Goal: Task Accomplishment & Management: Manage account settings

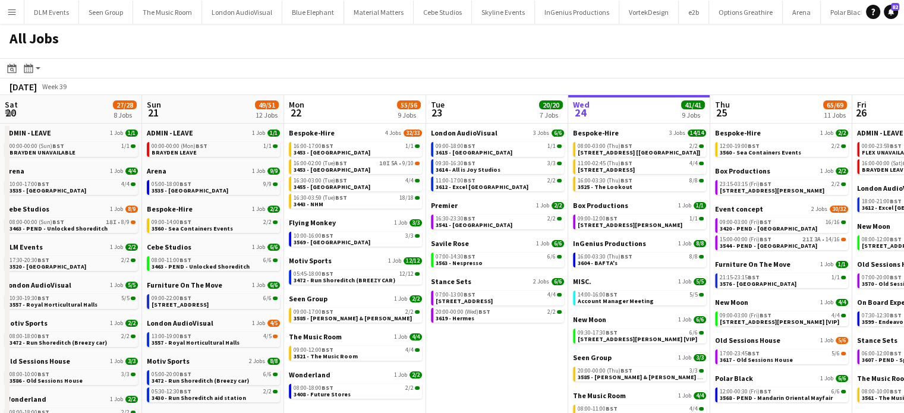
scroll to position [0, 284]
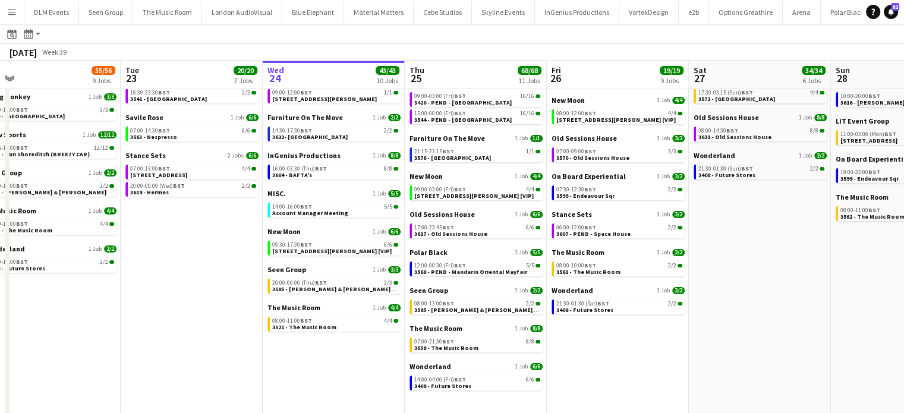
scroll to position [125, 0]
click at [508, 316] on div "Seen Group 1 Job 2/2 08:00-13:00 BST 2/2 3585 - Williams & Hirst [Panel Van]" at bounding box center [476, 304] width 133 height 38
click at [509, 311] on link "08:00-13:00 BST 2/2 3585 - Williams & Hirst [Panel Van]" at bounding box center [477, 306] width 126 height 14
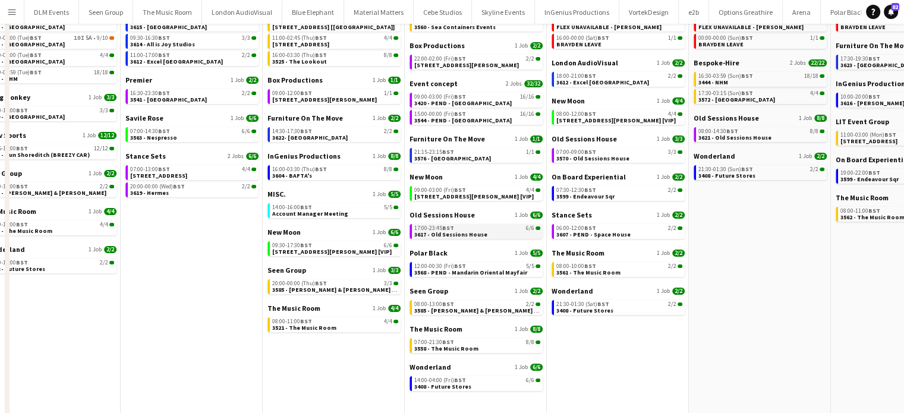
scroll to position [4, 0]
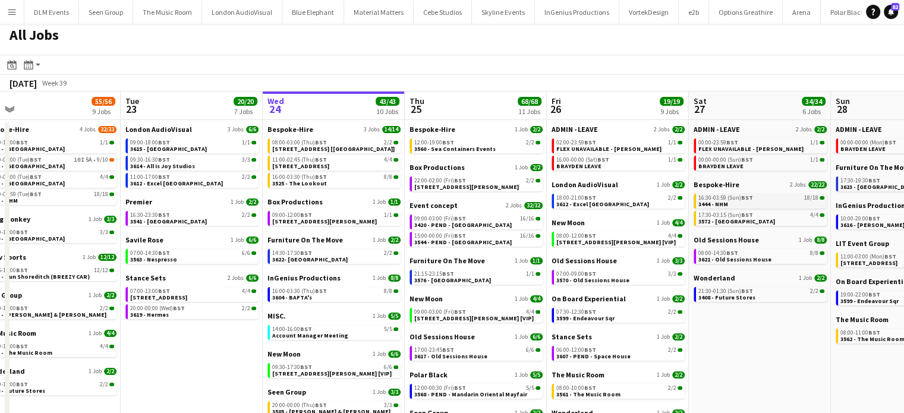
click at [779, 203] on link "16:30-03:59 (Sun) BST 18/18 3444 - NHM" at bounding box center [762, 201] width 126 height 14
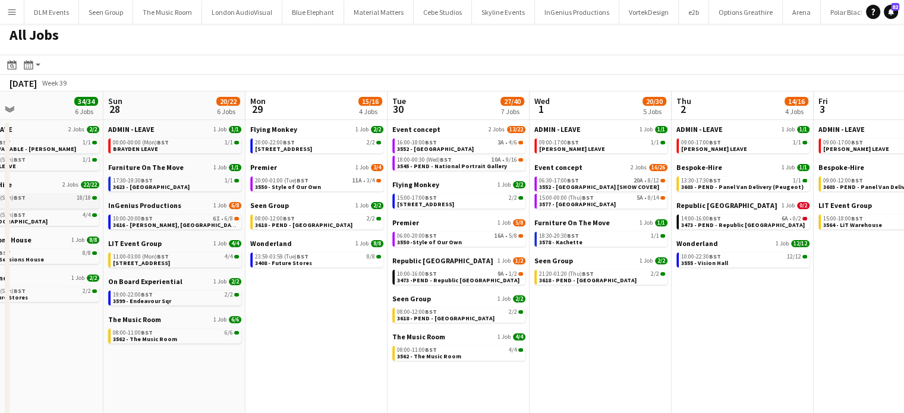
scroll to position [0, 322]
click at [351, 218] on div "08:00-12:00 BST 2/2" at bounding box center [319, 219] width 126 height 6
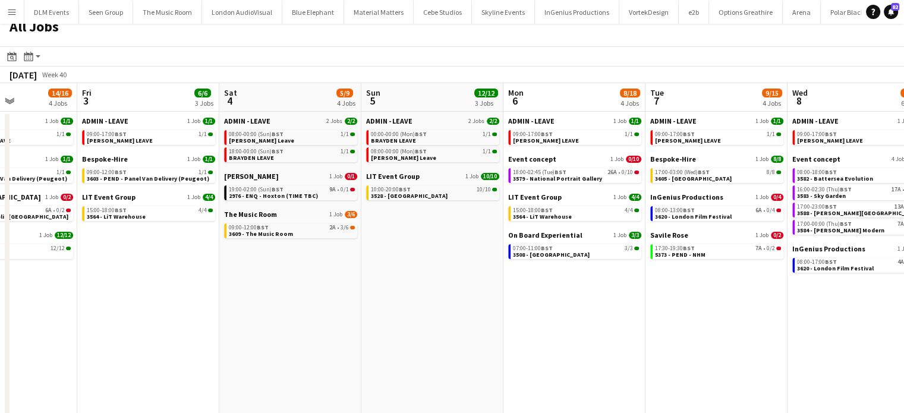
scroll to position [0, 351]
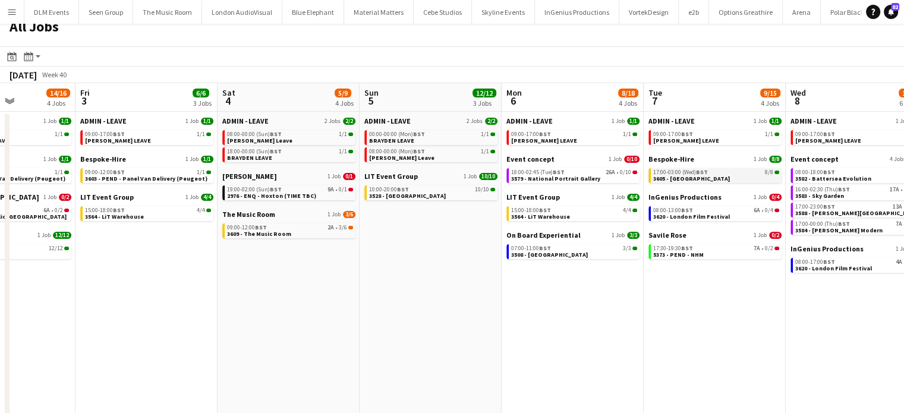
click at [734, 173] on div "17:00-03:00 (Wed) BST 8/8" at bounding box center [716, 172] width 126 height 6
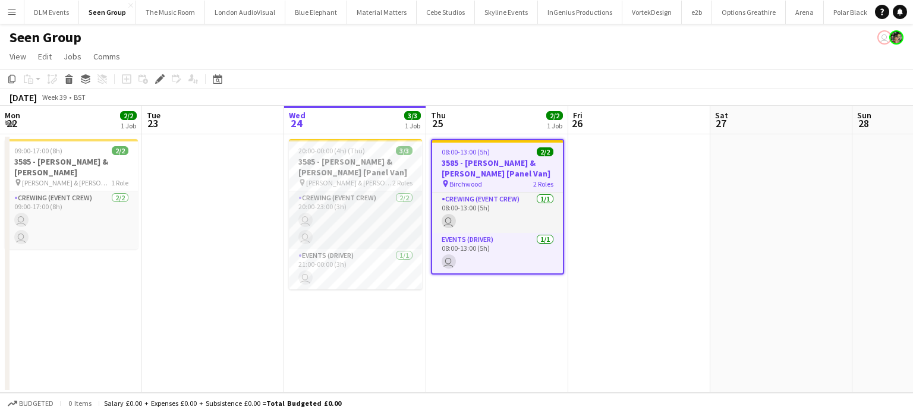
scroll to position [0, 409]
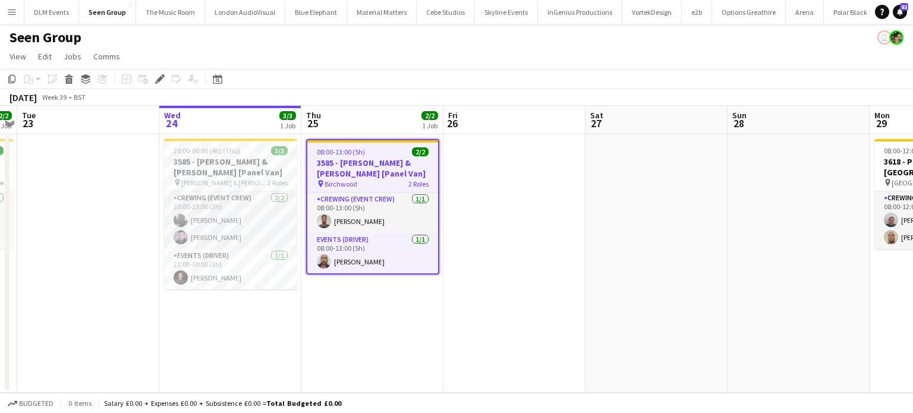
click at [392, 165] on h3 "3585 - [PERSON_NAME] & [PERSON_NAME] [Panel Van]" at bounding box center [372, 168] width 131 height 21
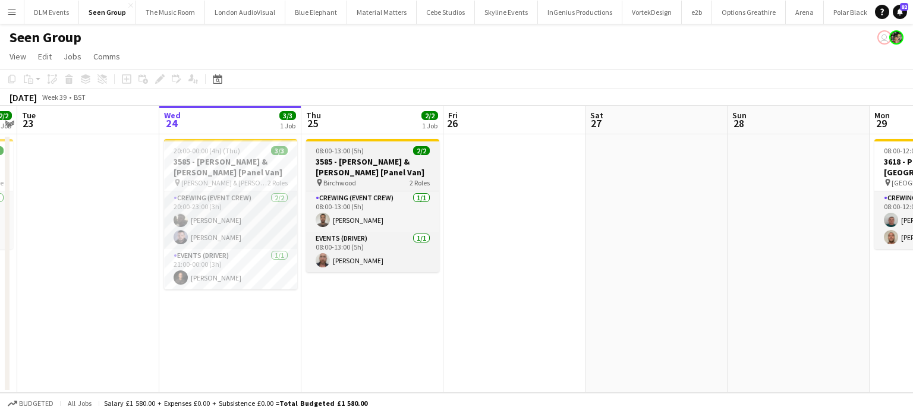
click at [392, 165] on h3 "3585 - [PERSON_NAME] & [PERSON_NAME] [Panel Van]" at bounding box center [372, 166] width 133 height 21
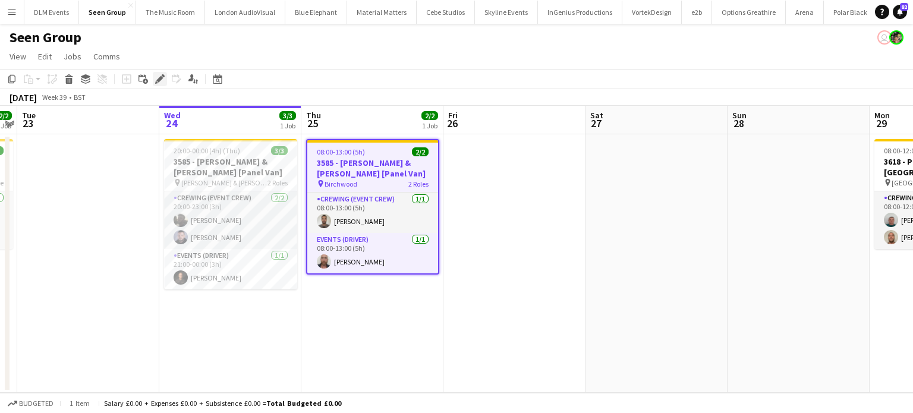
click at [160, 81] on icon "Edit" at bounding box center [160, 79] width 10 height 10
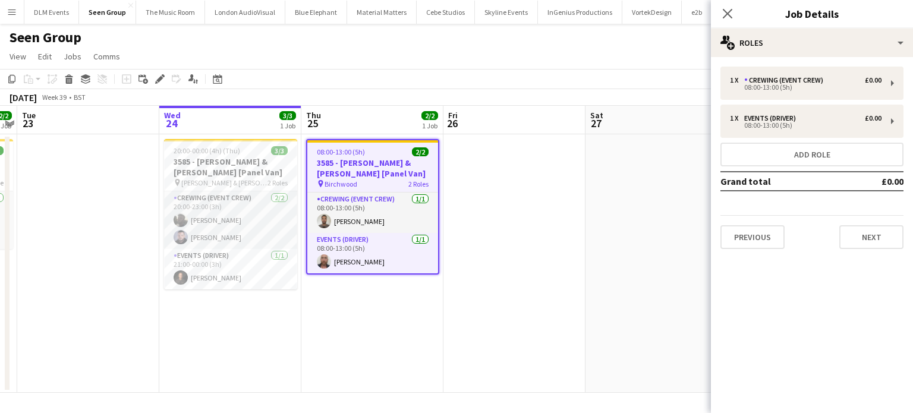
click at [830, 58] on div "1 x Crewing (Event Crew) £0.00 08:00-13:00 (5h) 1 x Events (Driver) £0.00 08:00…" at bounding box center [812, 158] width 202 height 202
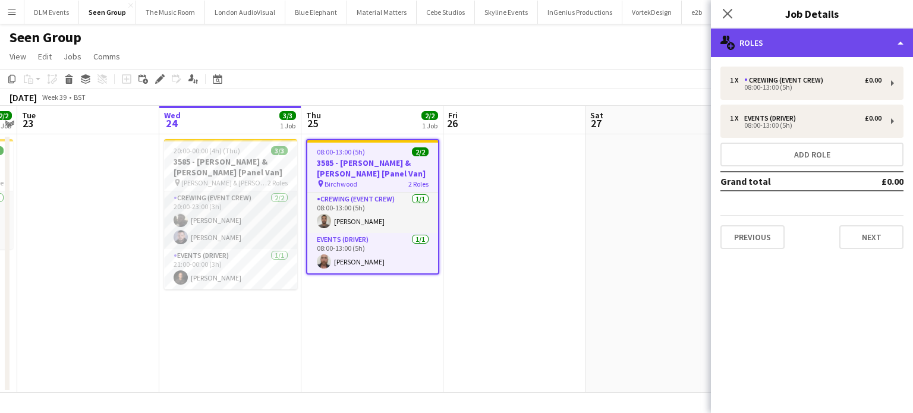
click at [774, 42] on div "multiple-users-add Roles" at bounding box center [812, 43] width 202 height 29
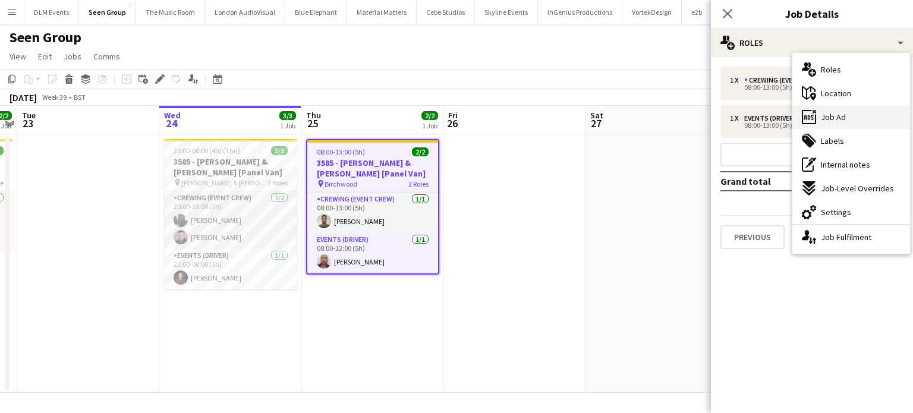
click at [821, 112] on span "Job Ad" at bounding box center [833, 117] width 25 height 11
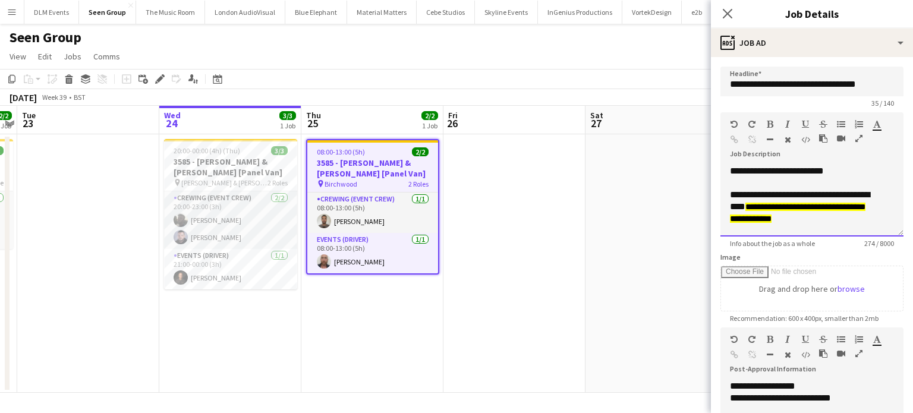
click at [731, 171] on div "**********" at bounding box center [803, 171] width 146 height 12
click at [855, 124] on icon "button" at bounding box center [859, 124] width 8 height 8
click at [730, 196] on div "**********" at bounding box center [812, 200] width 183 height 71
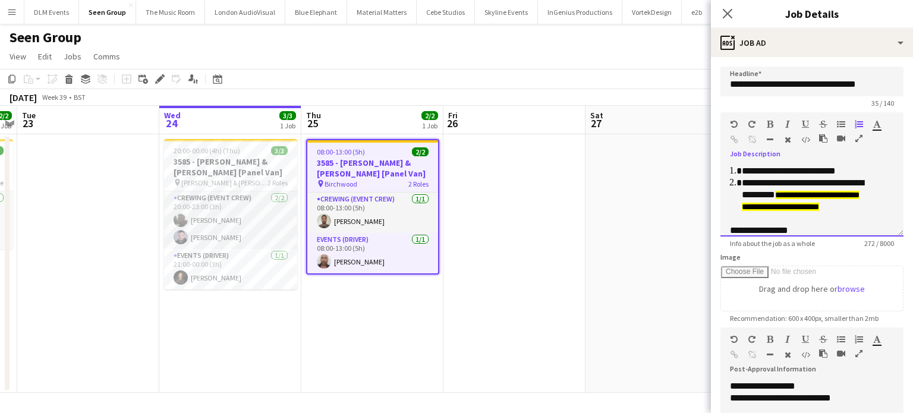
click at [780, 196] on li "**********" at bounding box center [809, 195] width 134 height 36
click at [863, 170] on li "**********" at bounding box center [809, 171] width 134 height 12
click at [754, 171] on li "**********" at bounding box center [809, 171] width 134 height 12
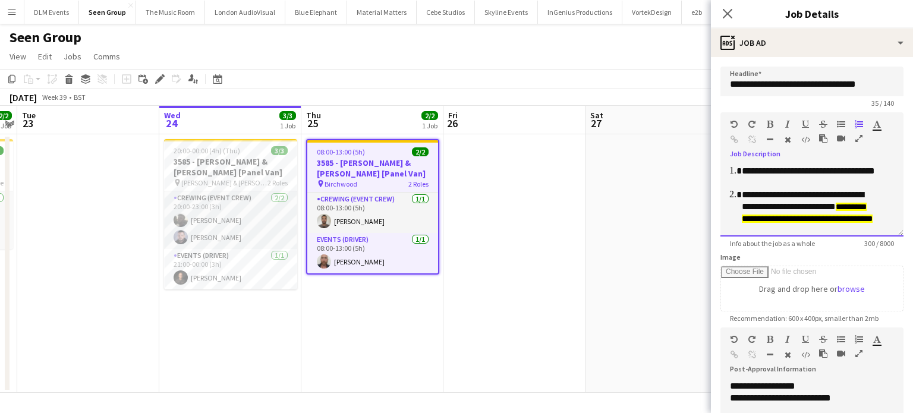
click at [843, 183] on li "**********" at bounding box center [809, 177] width 134 height 24
drag, startPoint x: 837, startPoint y: 178, endPoint x: 742, endPoint y: 166, distance: 95.9
click at [742, 166] on li "**********" at bounding box center [809, 177] width 134 height 24
click at [839, 173] on li "**********" at bounding box center [809, 177] width 134 height 24
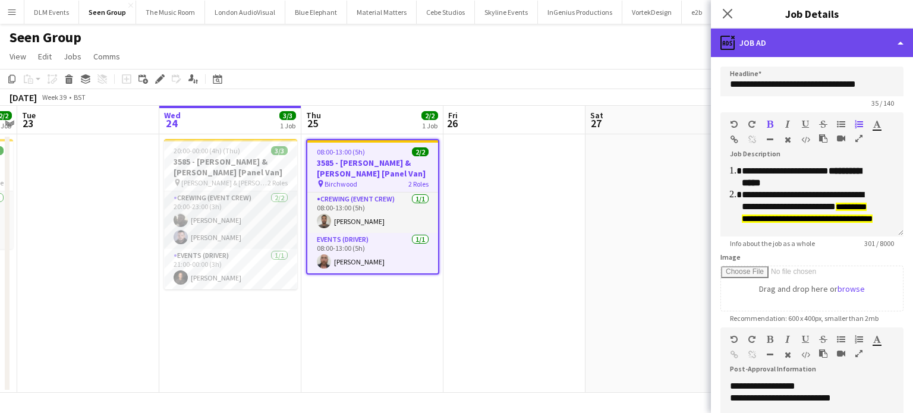
click at [818, 43] on div "ads-window Job Ad" at bounding box center [812, 43] width 202 height 29
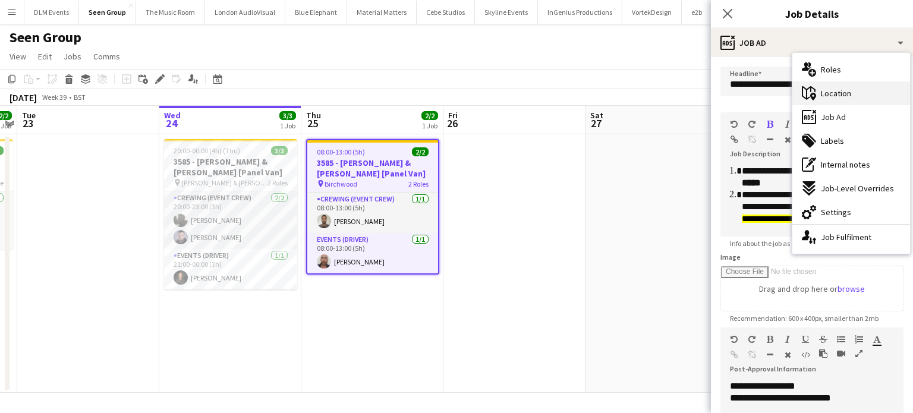
click at [829, 89] on span "Location" at bounding box center [836, 93] width 30 height 11
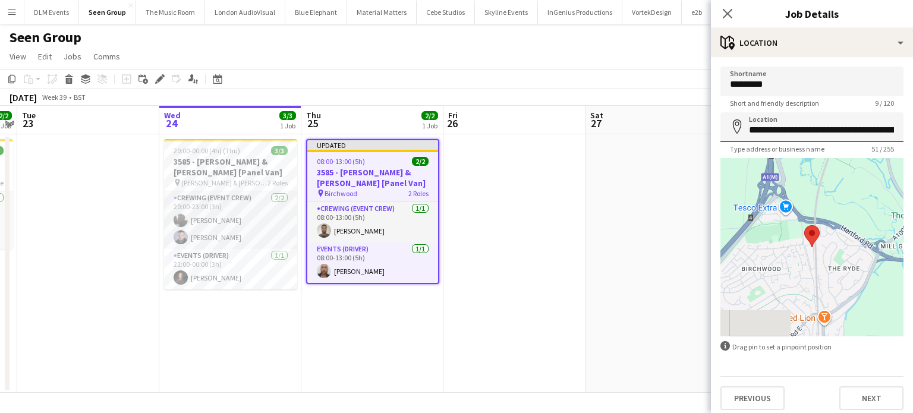
click at [804, 121] on input "**********" at bounding box center [812, 127] width 183 height 30
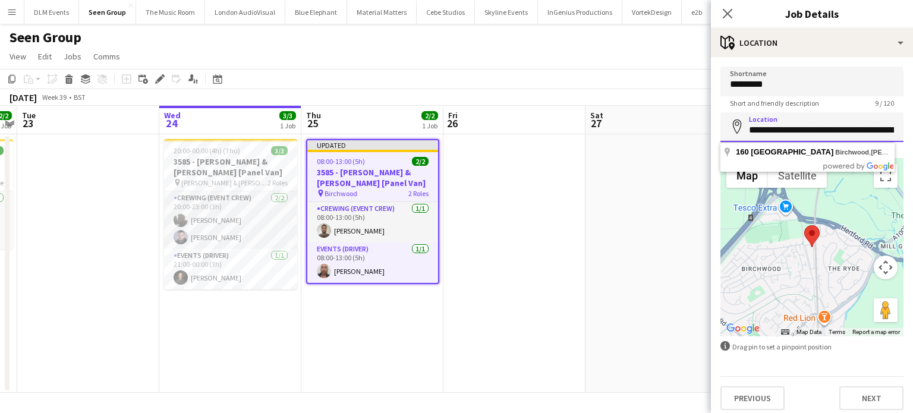
paste input
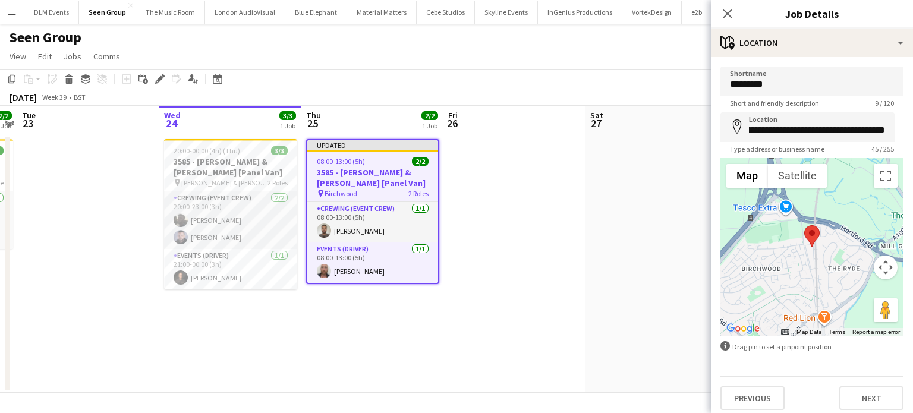
scroll to position [0, 0]
paste input
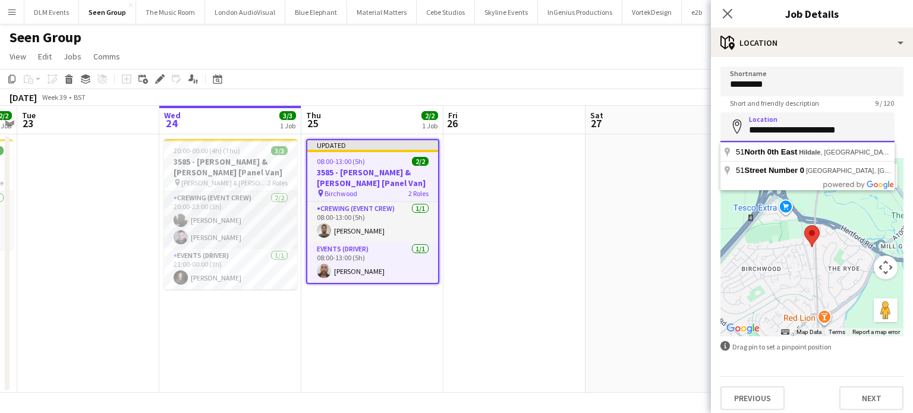
paste input
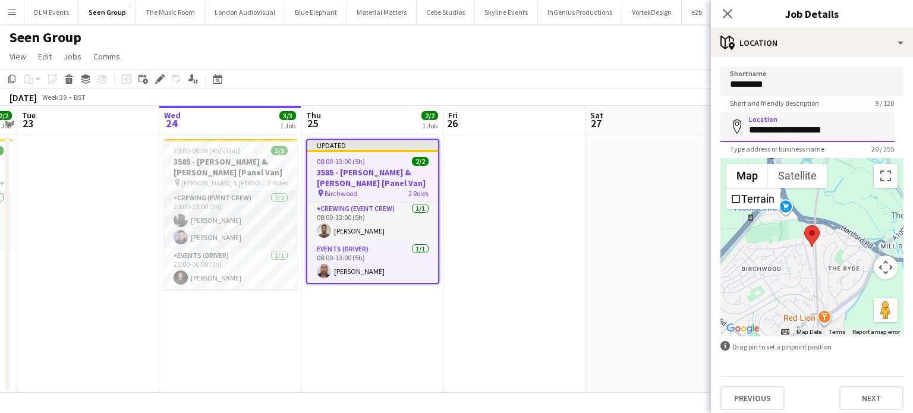
click at [773, 140] on input "**********" at bounding box center [808, 127] width 174 height 30
paste input "**********"
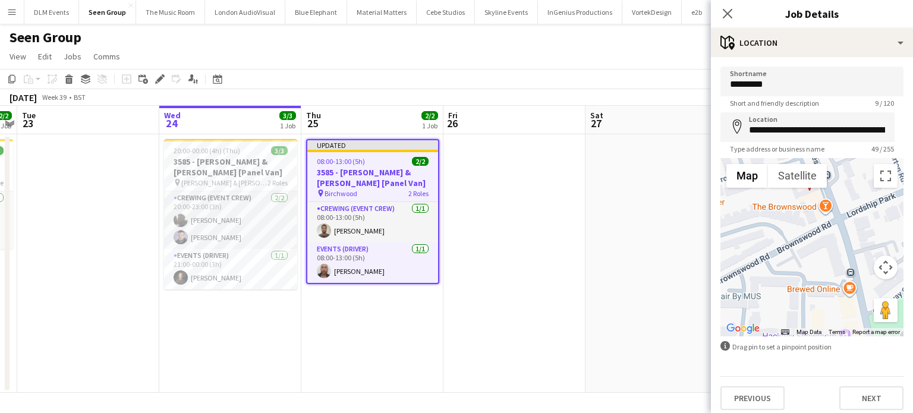
drag, startPoint x: 854, startPoint y: 199, endPoint x: 700, endPoint y: 339, distance: 208.3
click at [700, 339] on body "Menu Boards Boards Boards All jobs Status Workforce Workforce My Workforce Recr…" at bounding box center [456, 206] width 913 height 413
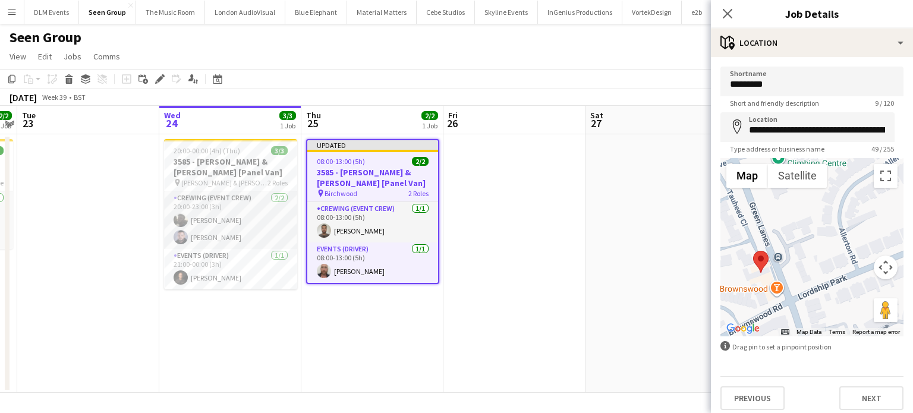
drag, startPoint x: 847, startPoint y: 224, endPoint x: 800, endPoint y: 309, distance: 97.7
click at [800, 309] on div at bounding box center [812, 247] width 183 height 178
drag, startPoint x: 761, startPoint y: 265, endPoint x: 802, endPoint y: 231, distance: 52.8
click at [793, 222] on area at bounding box center [793, 222] width 0 height 0
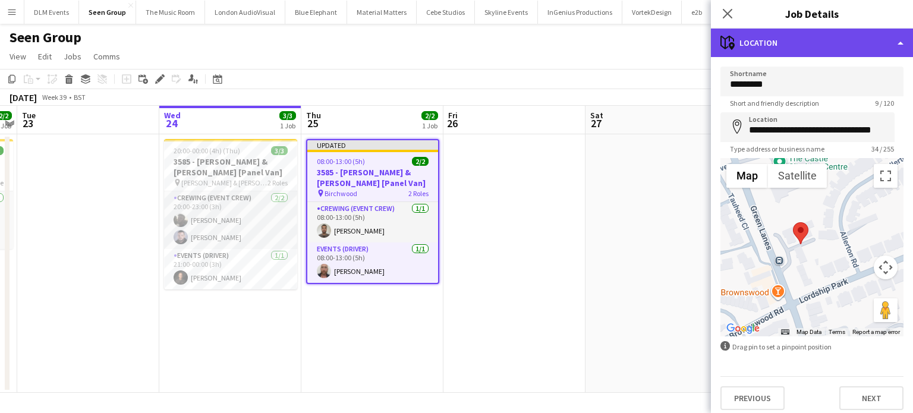
click at [811, 53] on div "maps-pin-1 Location" at bounding box center [812, 43] width 202 height 29
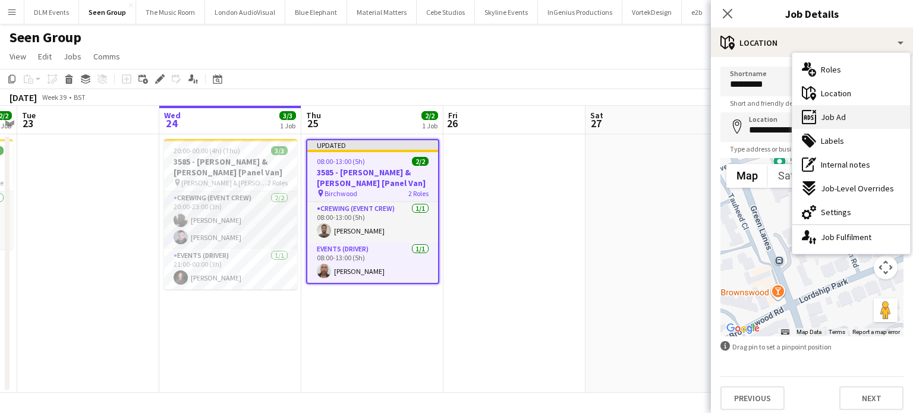
click at [834, 115] on span "Job Ad" at bounding box center [833, 117] width 25 height 11
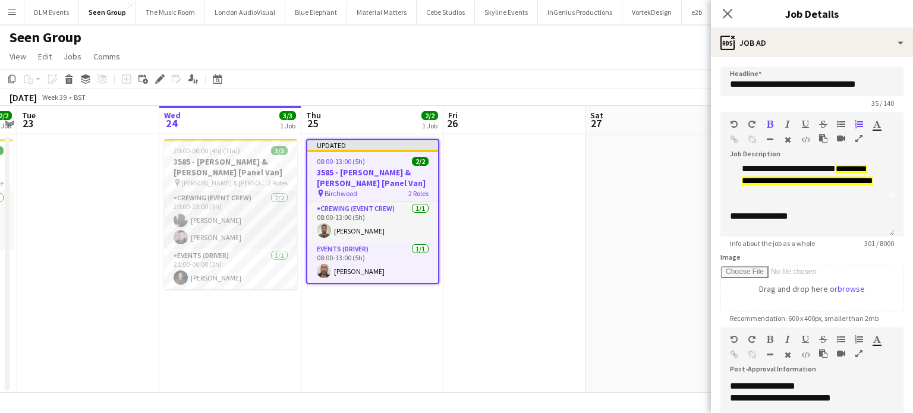
scroll to position [39, 0]
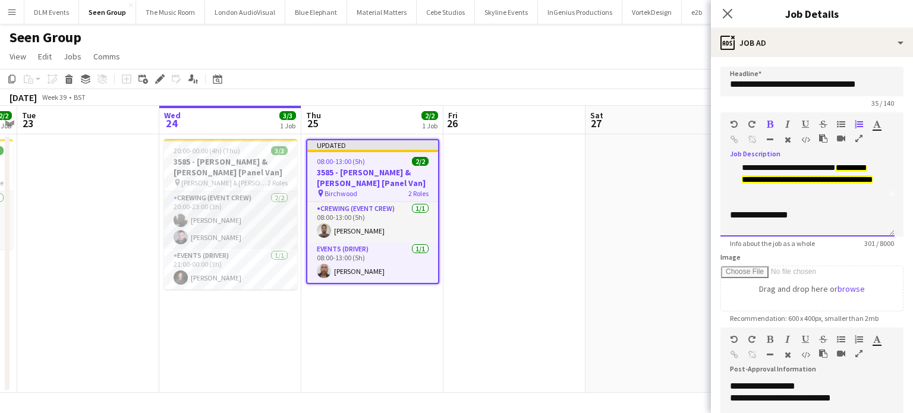
click at [820, 194] on li "**********" at bounding box center [809, 174] width 134 height 48
click at [759, 227] on div "**********" at bounding box center [803, 227] width 146 height 12
copy div "*******"
click at [761, 209] on div at bounding box center [807, 215] width 155 height 12
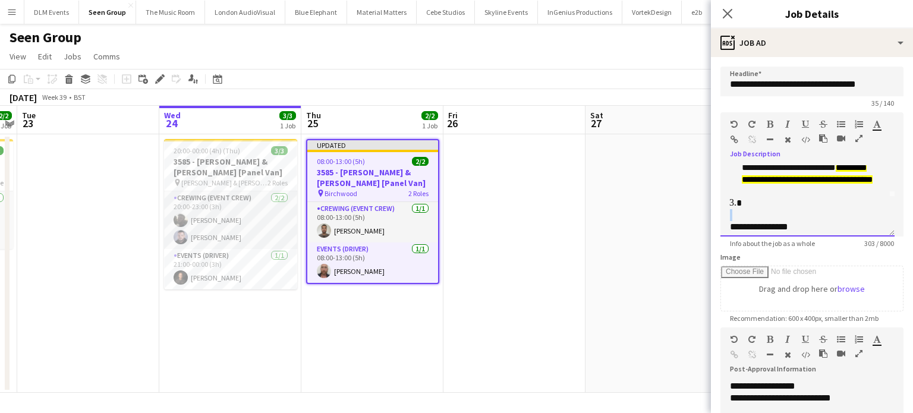
drag, startPoint x: 761, startPoint y: 208, endPoint x: 757, endPoint y: 200, distance: 8.8
click at [757, 200] on div "**********" at bounding box center [808, 200] width 174 height 71
click at [757, 200] on li at bounding box center [813, 203] width 143 height 12
drag, startPoint x: 803, startPoint y: 216, endPoint x: 730, endPoint y: 209, distance: 73.4
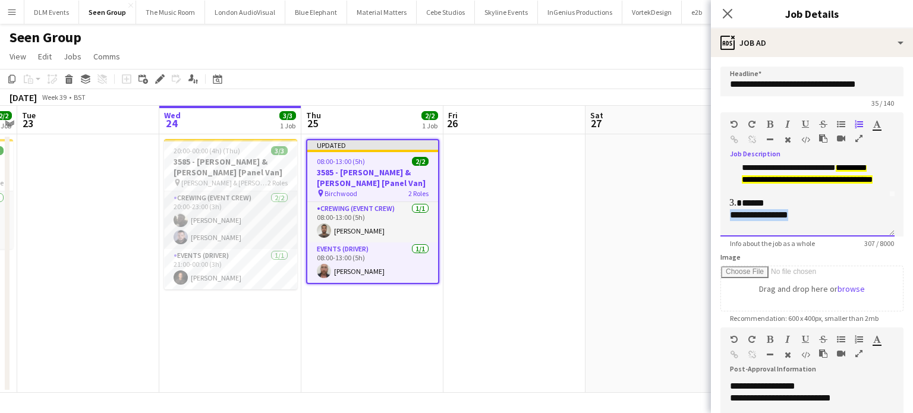
click at [730, 209] on div "**********" at bounding box center [803, 215] width 146 height 12
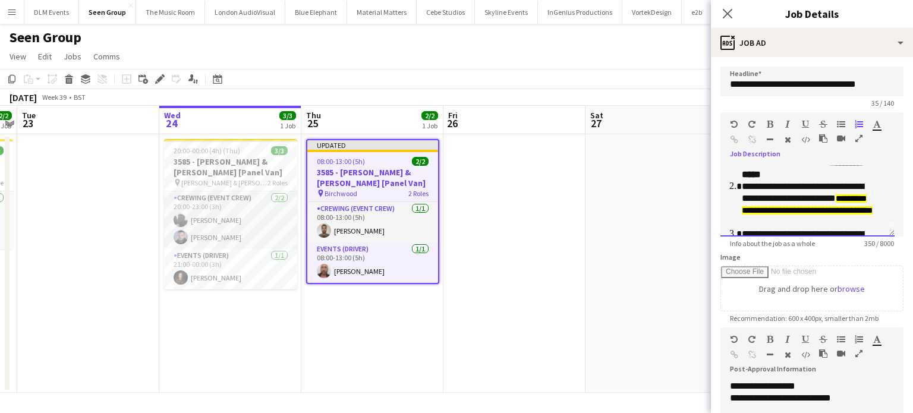
scroll to position [0, 0]
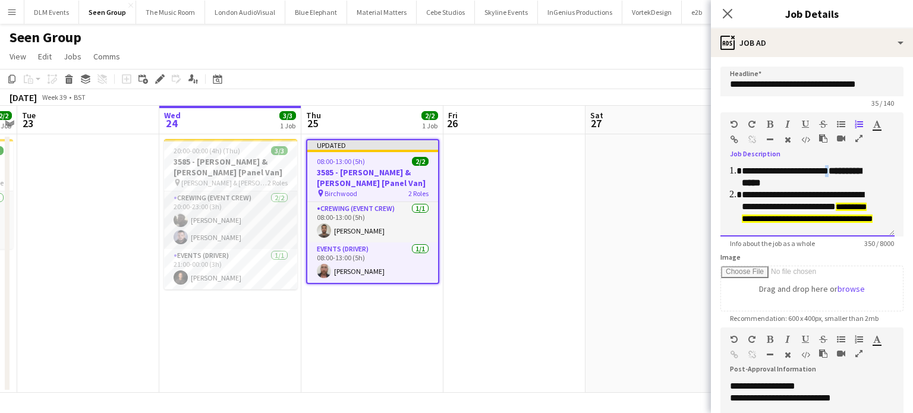
drag, startPoint x: 821, startPoint y: 182, endPoint x: 839, endPoint y: 175, distance: 19.0
click at [839, 175] on li "**********" at bounding box center [809, 177] width 134 height 24
click at [836, 186] on li "**********" at bounding box center [809, 177] width 134 height 24
click at [838, 173] on li "**********" at bounding box center [809, 177] width 134 height 24
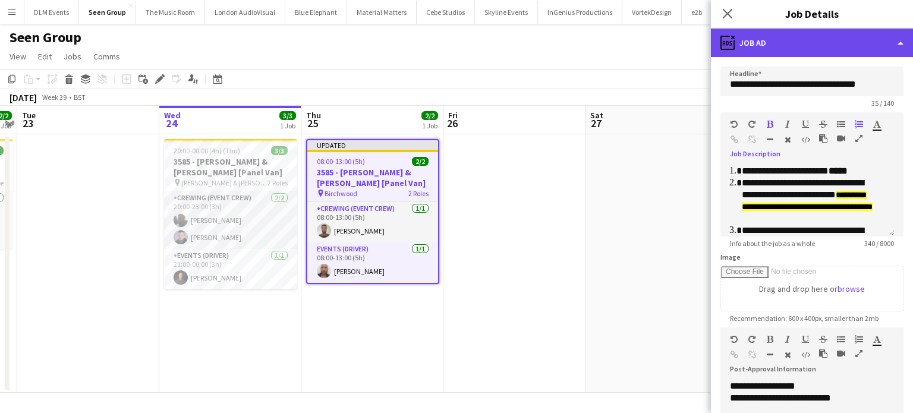
click at [801, 47] on div "ads-window Job Ad" at bounding box center [812, 43] width 202 height 29
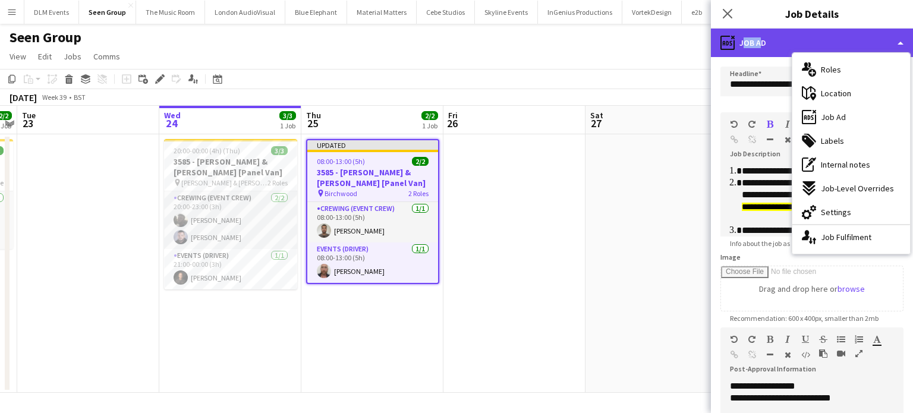
click at [801, 47] on div "ads-window Job Ad" at bounding box center [812, 43] width 202 height 29
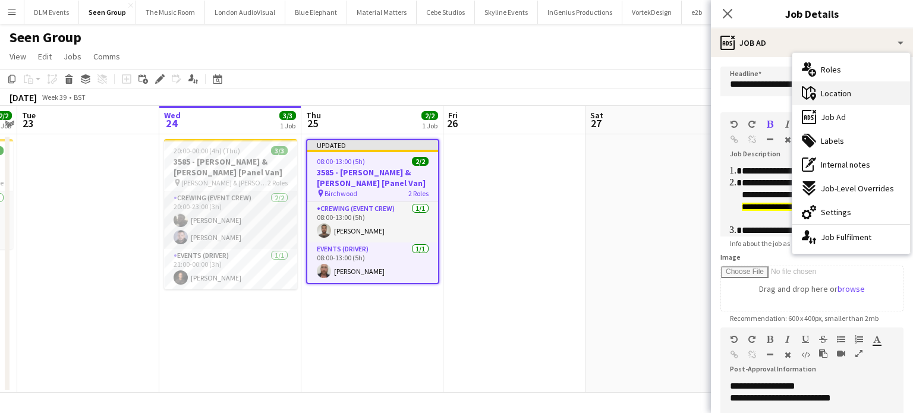
click at [826, 86] on div "maps-pin-1 Location" at bounding box center [852, 93] width 118 height 24
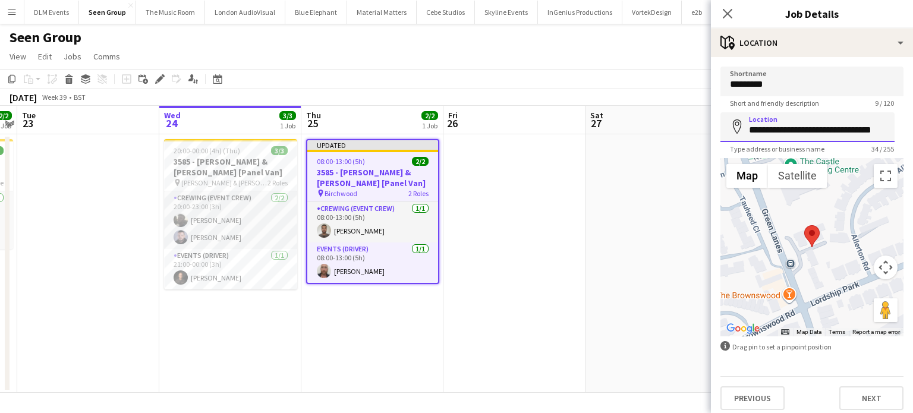
click at [803, 124] on input "**********" at bounding box center [808, 127] width 174 height 30
paste input
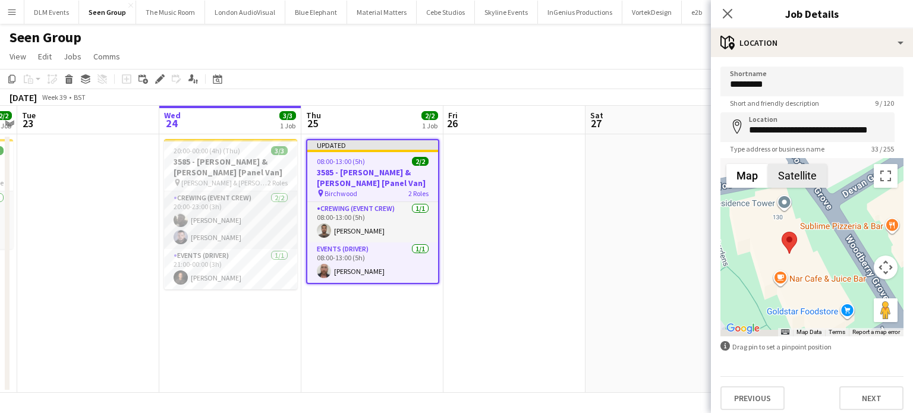
drag, startPoint x: 809, startPoint y: 251, endPoint x: 796, endPoint y: 169, distance: 83.0
click at [796, 169] on div "Map Terrain Satellite Labels Map Data Map data ©2025 Map data ©2025 10 m Click …" at bounding box center [812, 247] width 183 height 178
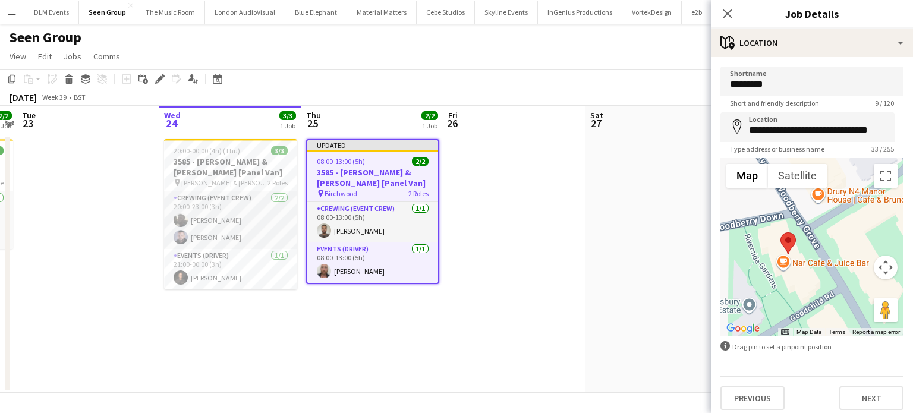
click at [822, 64] on div "**********" at bounding box center [812, 238] width 202 height 363
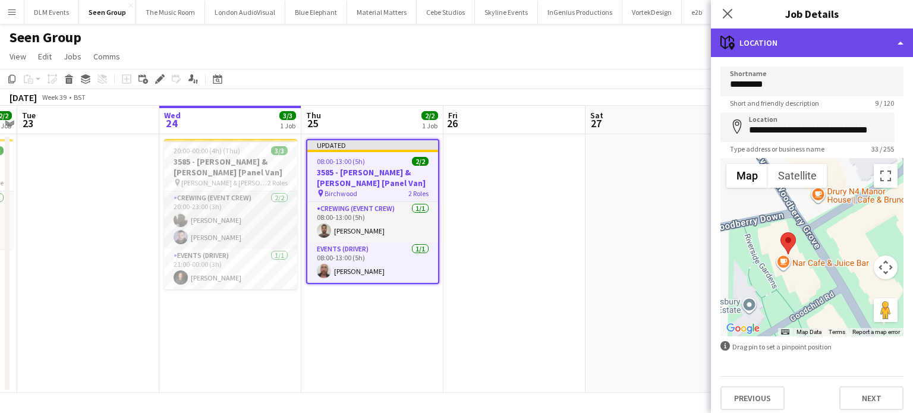
click at [814, 52] on div "maps-pin-1 Location" at bounding box center [812, 43] width 202 height 29
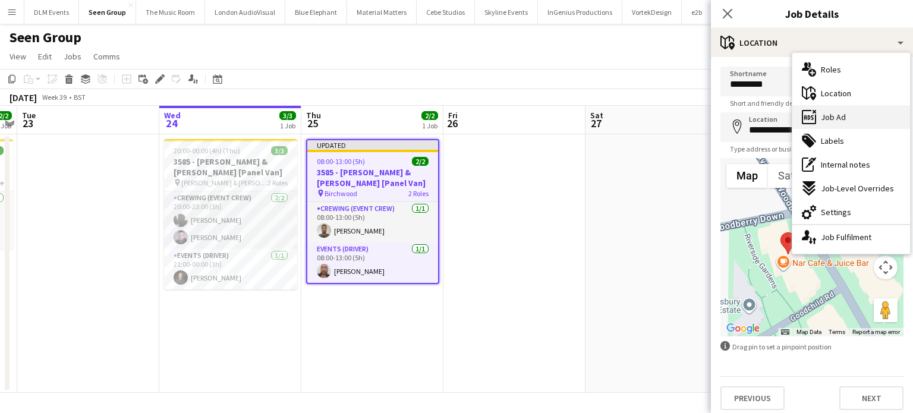
click at [849, 118] on div "ads-window Job Ad" at bounding box center [852, 117] width 118 height 24
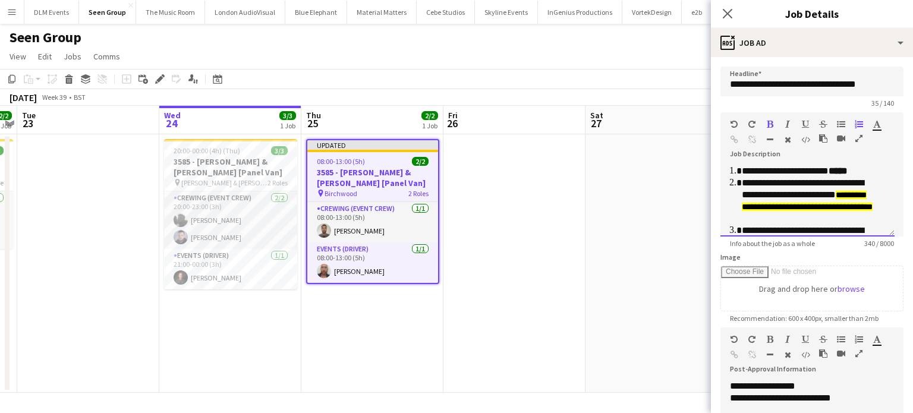
click at [848, 167] on b "*****" at bounding box center [838, 170] width 19 height 9
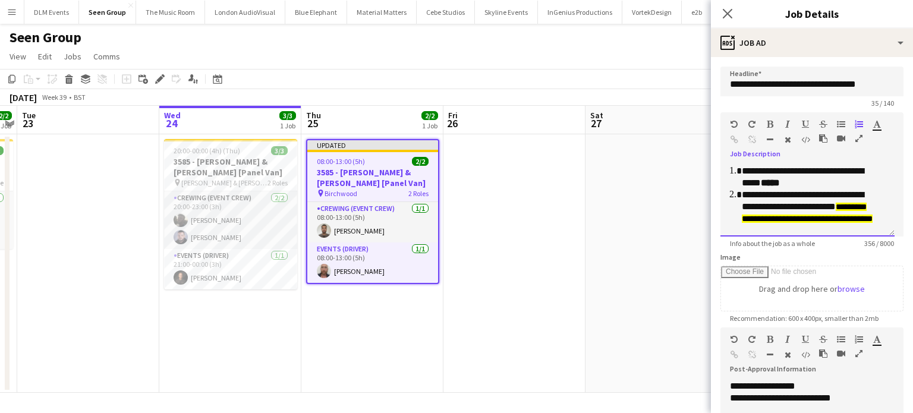
click at [849, 174] on li "**********" at bounding box center [809, 177] width 134 height 24
click at [850, 183] on li "**********" at bounding box center [809, 177] width 134 height 24
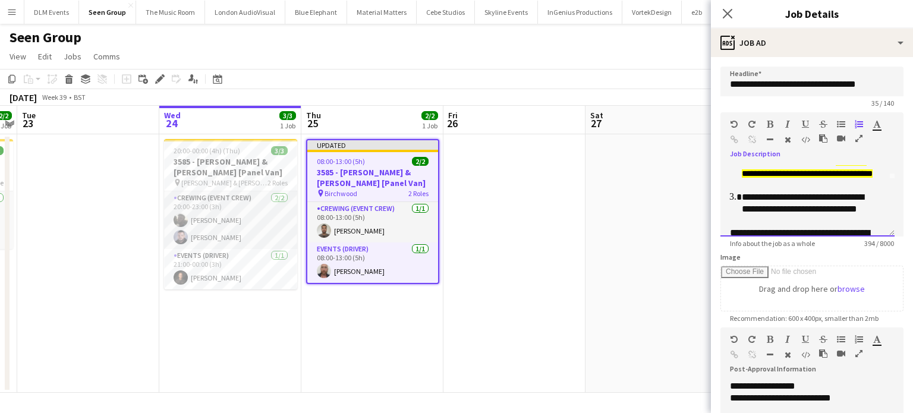
scroll to position [58, 0]
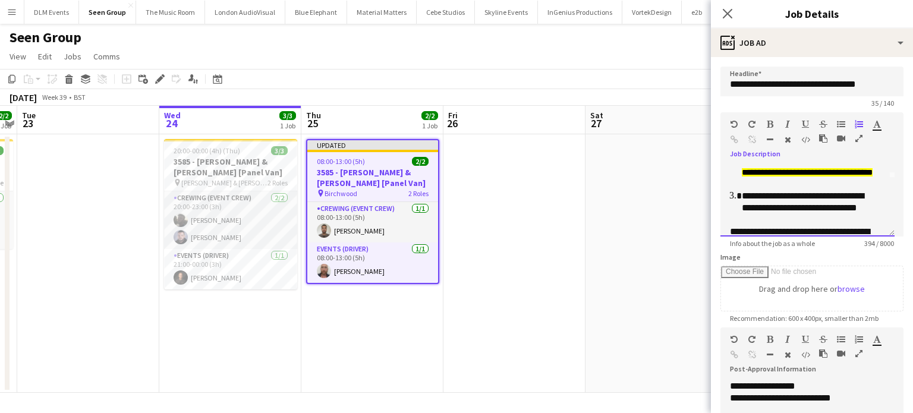
click at [850, 206] on li "**********" at bounding box center [809, 202] width 134 height 24
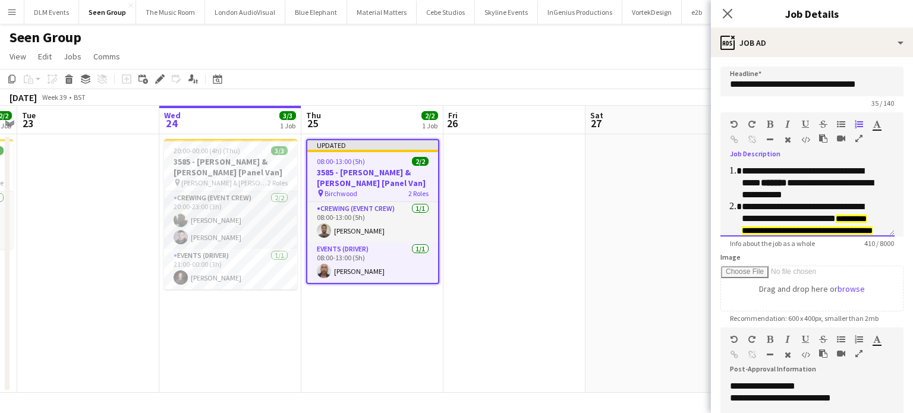
scroll to position [0, 0]
click at [857, 181] on li "**********" at bounding box center [809, 183] width 134 height 36
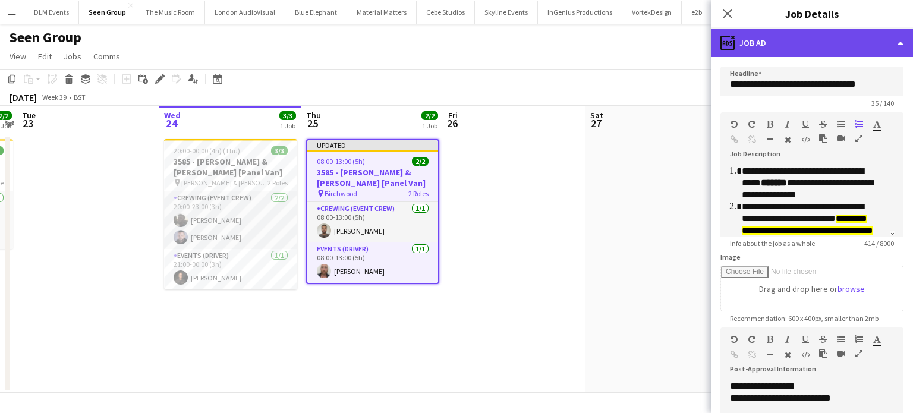
click at [835, 48] on div "ads-window Job Ad" at bounding box center [812, 43] width 202 height 29
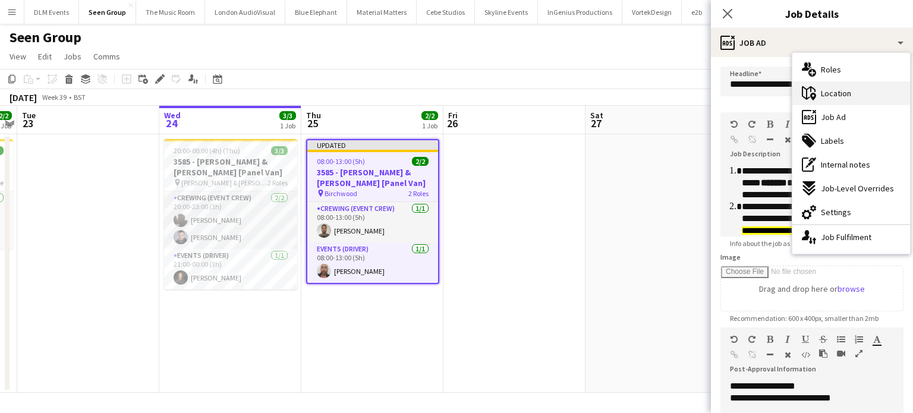
click at [830, 93] on span "Location" at bounding box center [836, 93] width 30 height 11
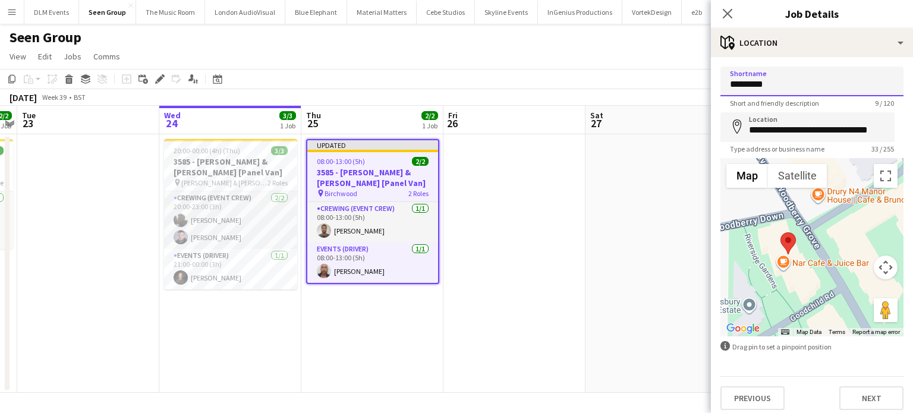
click at [816, 76] on input "*********" at bounding box center [812, 82] width 183 height 30
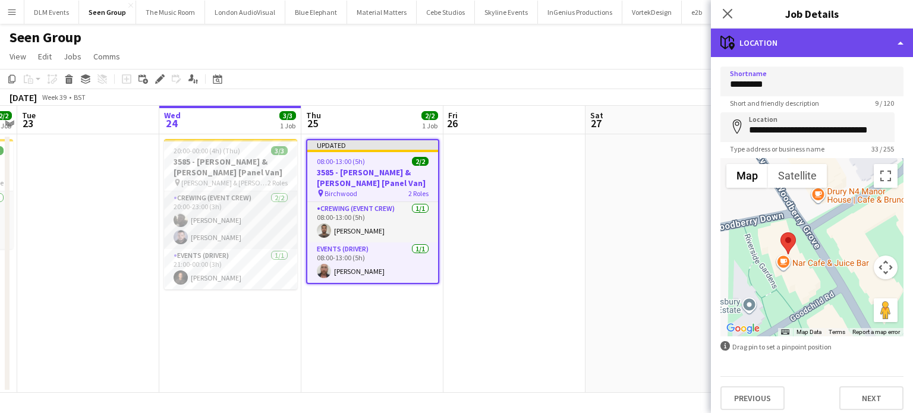
click at [815, 43] on div "maps-pin-1 Location" at bounding box center [812, 43] width 202 height 29
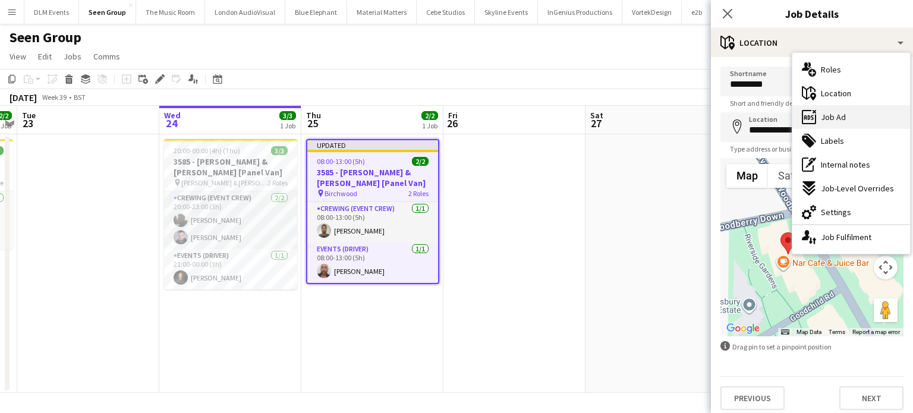
click at [848, 122] on div "ads-window Job Ad" at bounding box center [852, 117] width 118 height 24
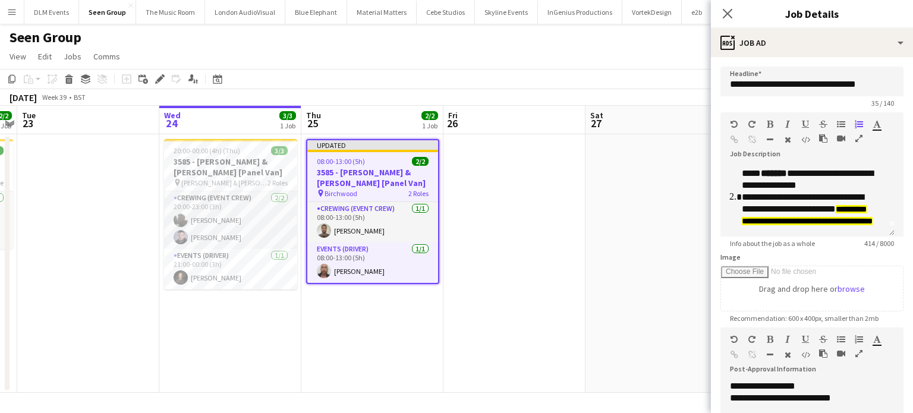
scroll to position [8, 0]
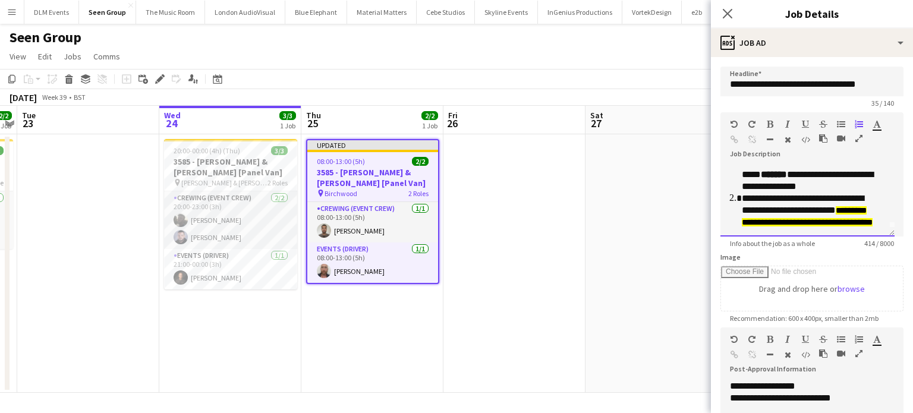
click at [878, 184] on div "**********" at bounding box center [808, 200] width 174 height 71
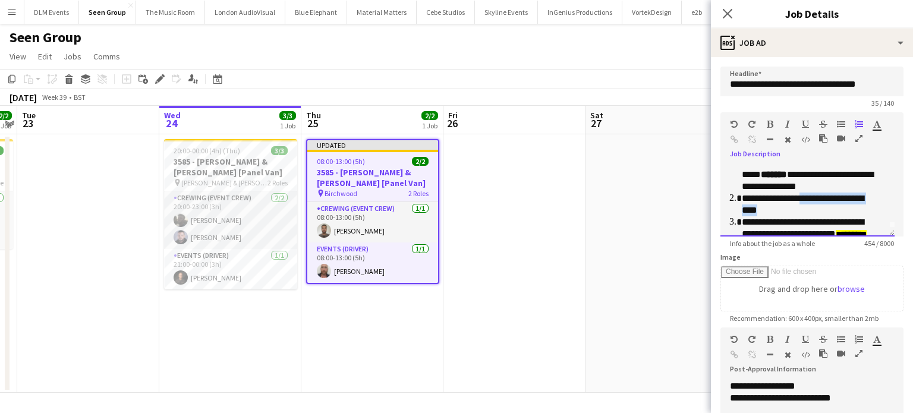
click at [809, 199] on li "**********" at bounding box center [809, 205] width 134 height 24
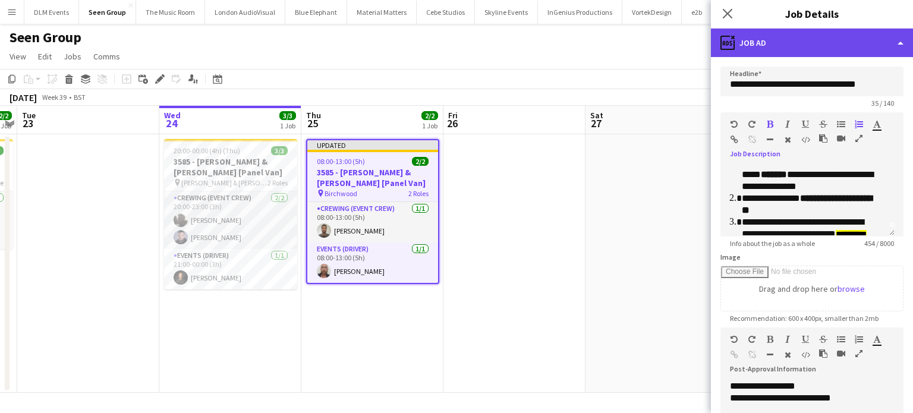
click at [803, 36] on div "ads-window Job Ad" at bounding box center [812, 43] width 202 height 29
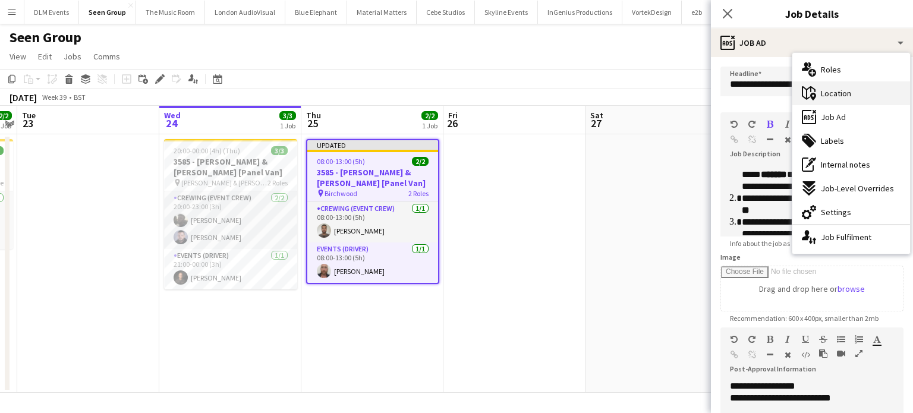
click at [821, 89] on span "Location" at bounding box center [836, 93] width 30 height 11
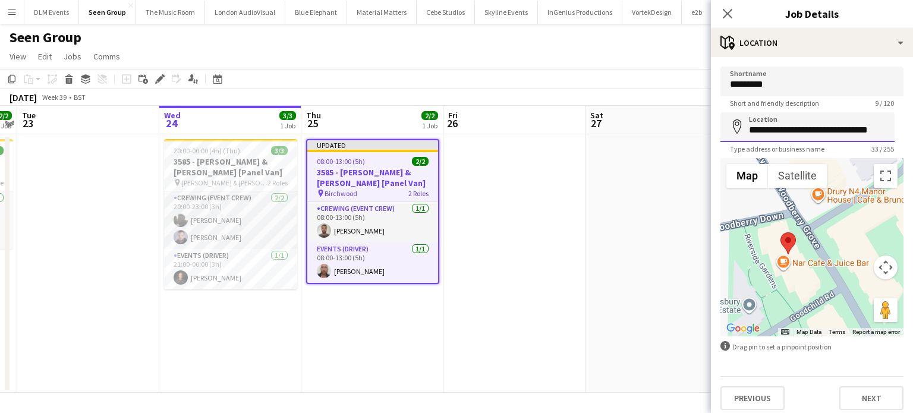
click at [812, 122] on input "**********" at bounding box center [808, 127] width 174 height 30
paste input
paste input "**********"
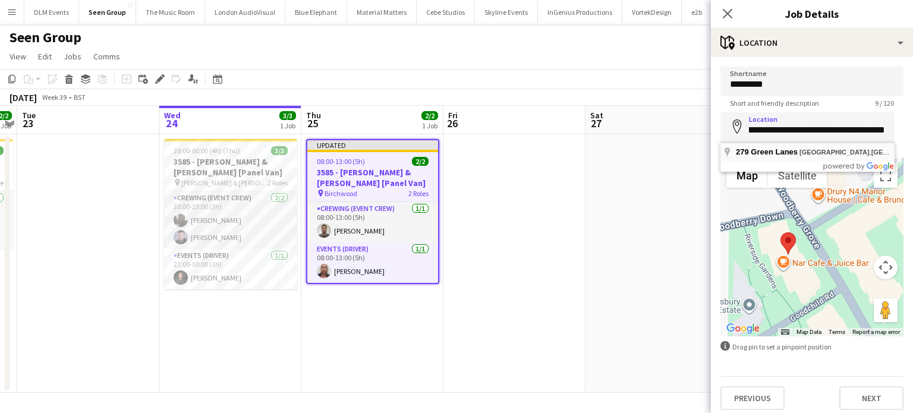
scroll to position [0, 0]
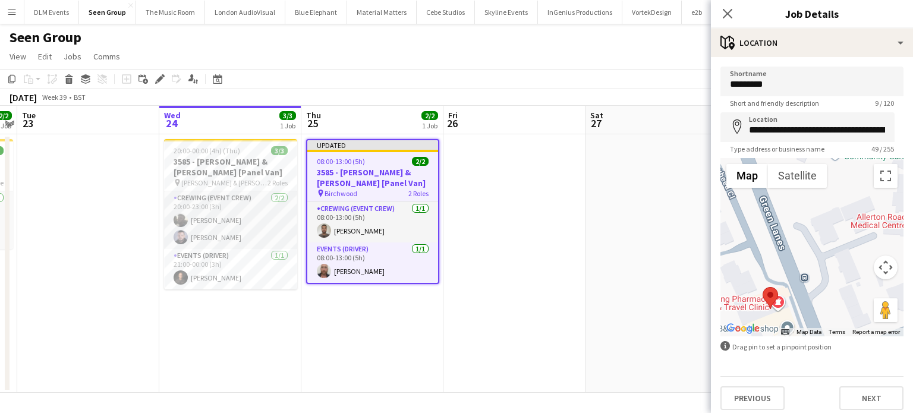
drag, startPoint x: 834, startPoint y: 247, endPoint x: 785, endPoint y: 310, distance: 80.1
click at [785, 310] on div at bounding box center [812, 247] width 183 height 178
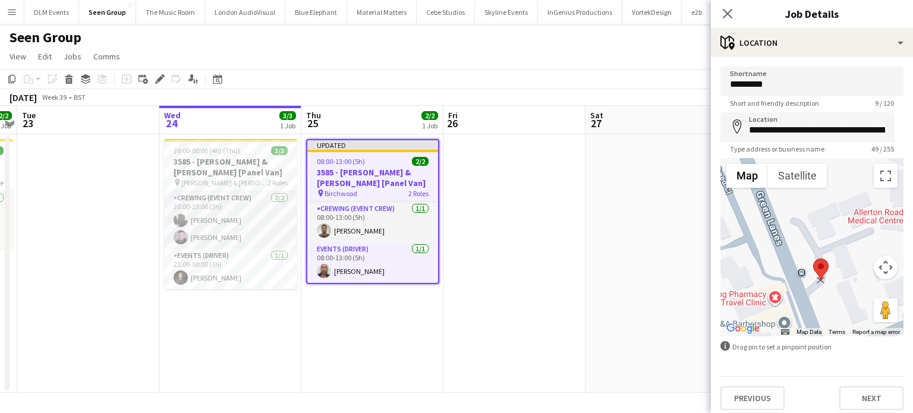
drag, startPoint x: 763, startPoint y: 294, endPoint x: 818, endPoint y: 270, distance: 59.9
click at [813, 259] on area at bounding box center [813, 259] width 0 height 0
type input "**********"
drag, startPoint x: 813, startPoint y: 271, endPoint x: 814, endPoint y: 250, distance: 20.2
click at [813, 241] on area at bounding box center [813, 241] width 0 height 0
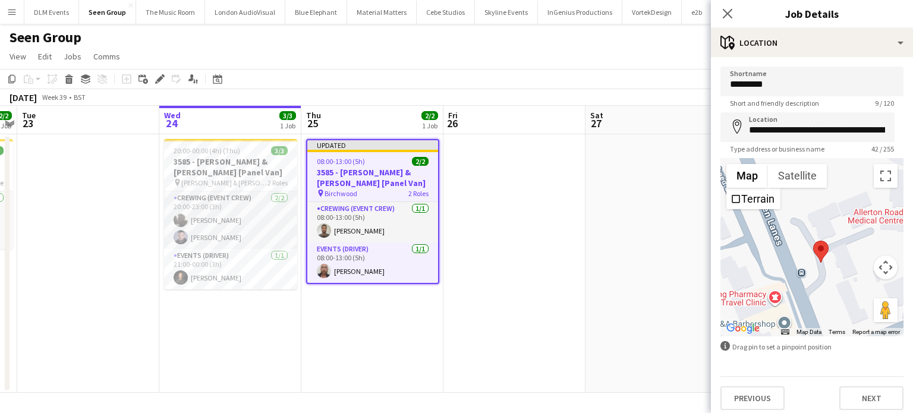
click at [812, 18] on h3 "Job Details" at bounding box center [812, 13] width 202 height 15
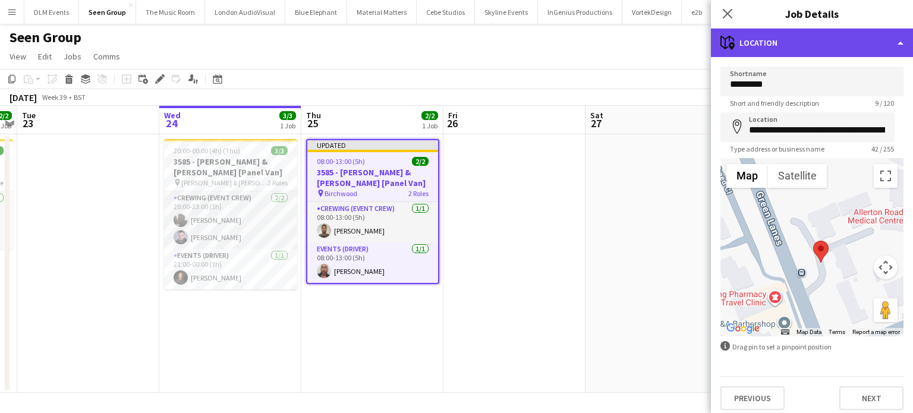
click at [811, 42] on div "maps-pin-1 Location" at bounding box center [812, 43] width 202 height 29
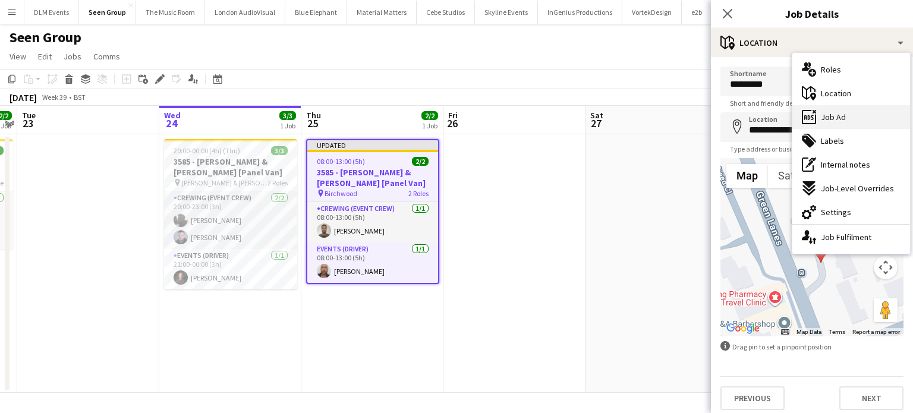
click at [842, 112] on span "Job Ad" at bounding box center [833, 117] width 25 height 11
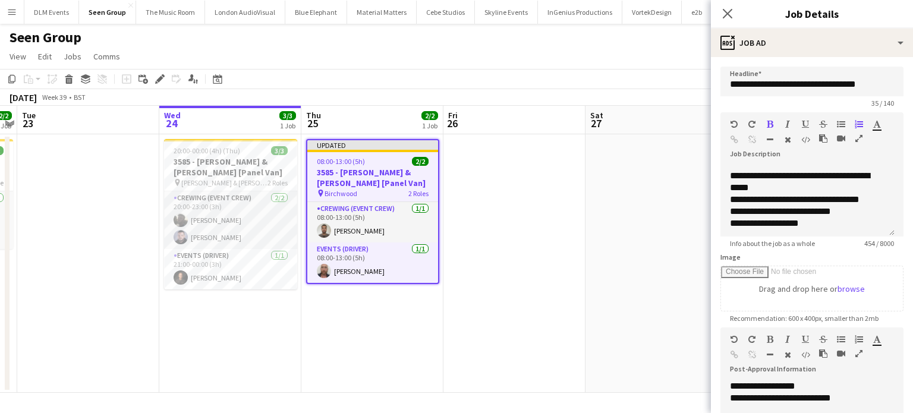
scroll to position [150, 0]
click at [636, 190] on app-date-cell at bounding box center [657, 263] width 142 height 259
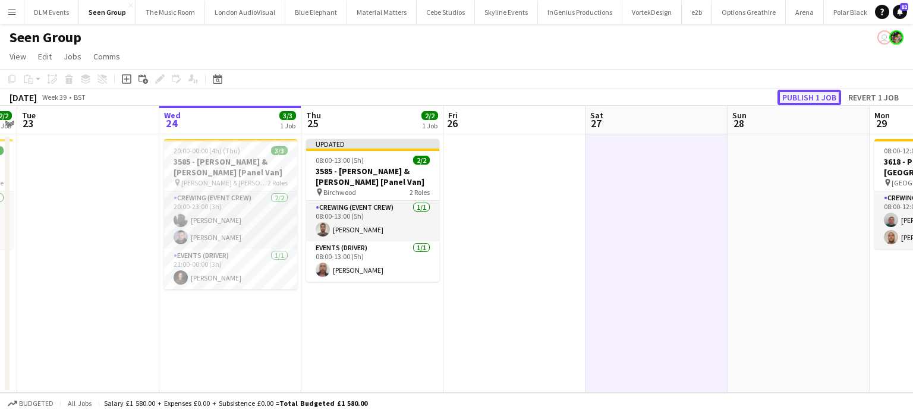
click at [788, 101] on button "Publish 1 job" at bounding box center [810, 97] width 64 height 15
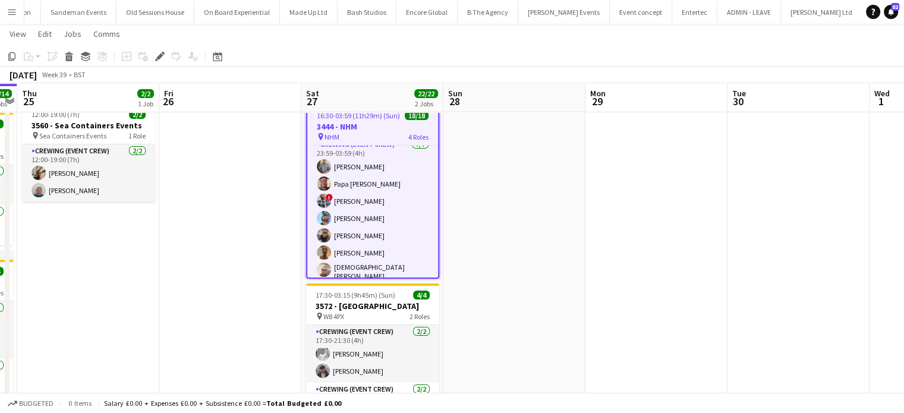
scroll to position [36, 0]
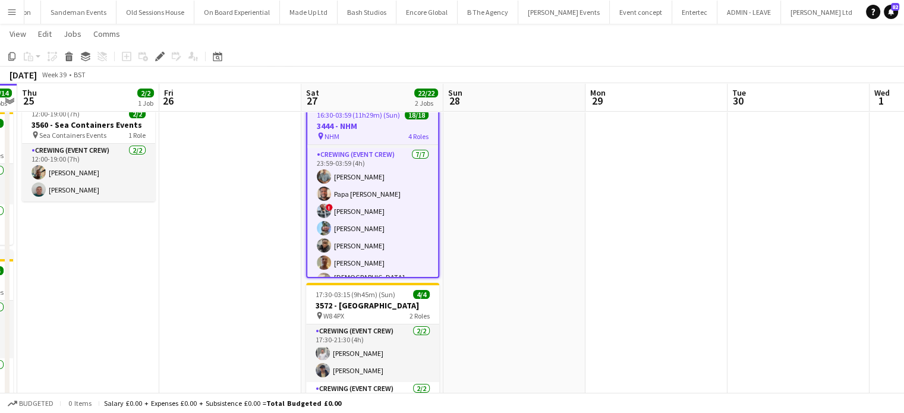
click at [397, 197] on app-card-role "Crewing (Event Crew) [DATE] 23:59-03:59 (4h) [PERSON_NAME] Papa [PERSON_NAME] !…" at bounding box center [372, 221] width 131 height 147
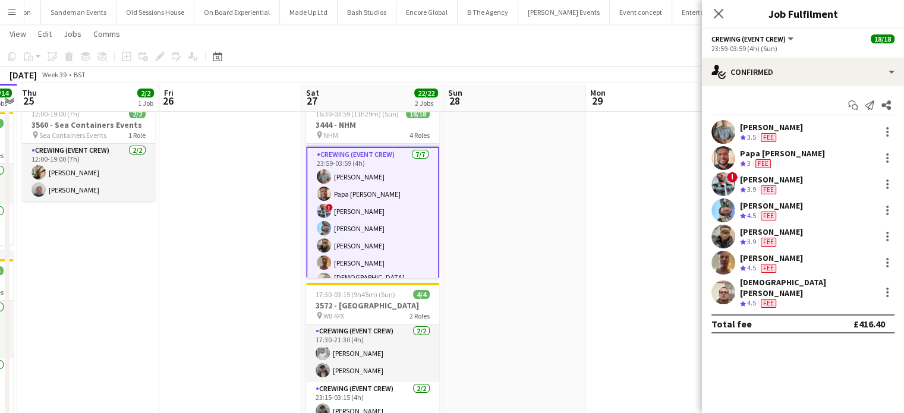
scroll to position [261, 0]
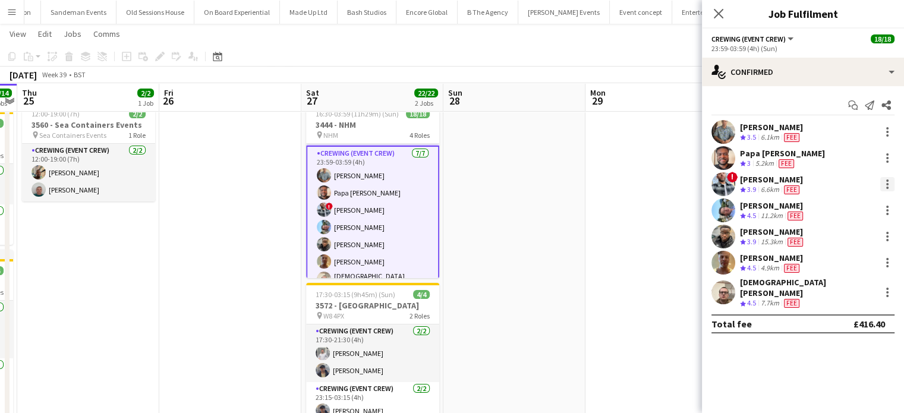
click at [882, 183] on div at bounding box center [888, 184] width 14 height 14
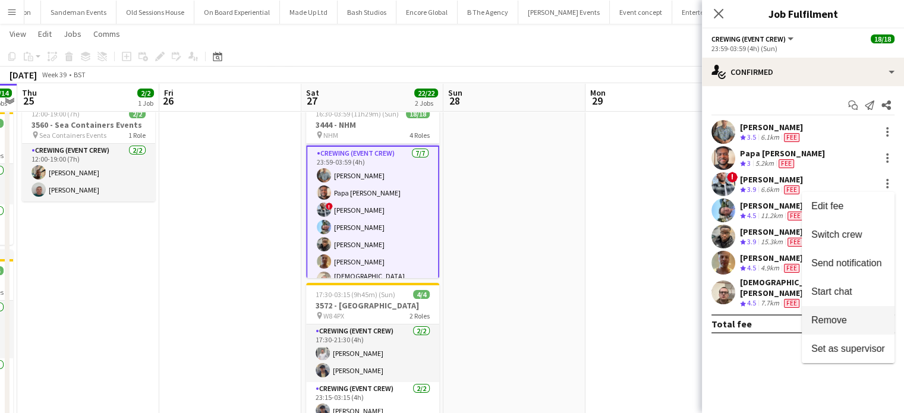
click at [851, 322] on span "Remove" at bounding box center [849, 320] width 74 height 11
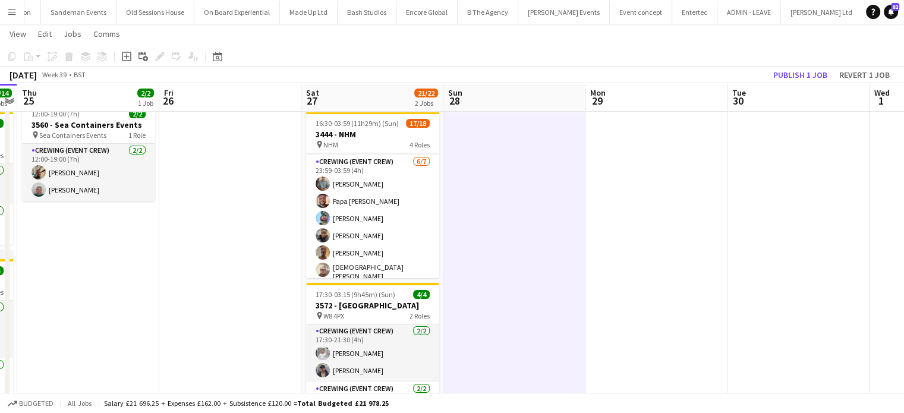
scroll to position [260, 0]
click at [779, 73] on button "Publish 1 job" at bounding box center [801, 74] width 64 height 15
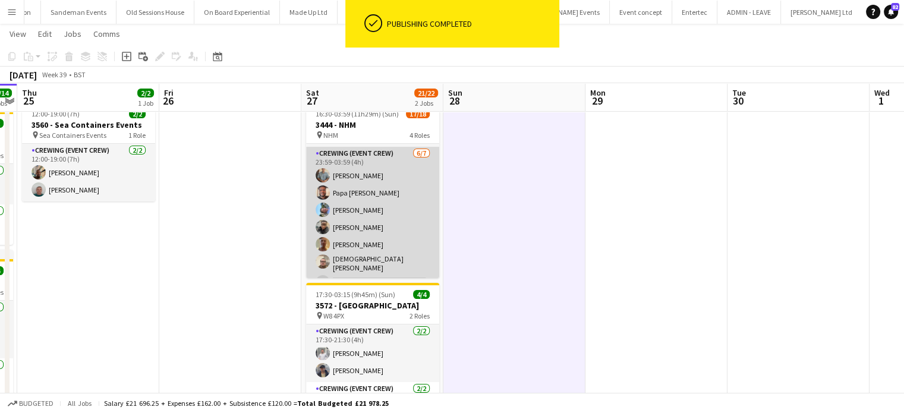
click at [390, 236] on app-card-role "Crewing (Event Crew) 6/7 23:59-03:59 (4h) Daniel Slack Papa Opoku-Adjei Liam Ki…" at bounding box center [372, 220] width 133 height 147
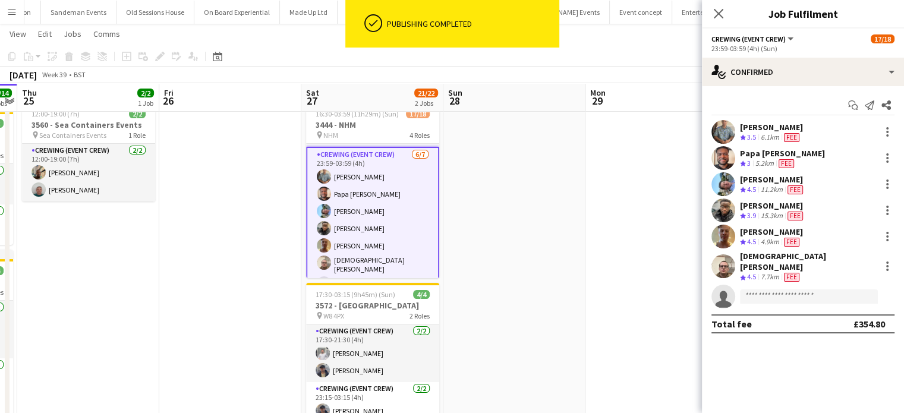
scroll to position [261, 0]
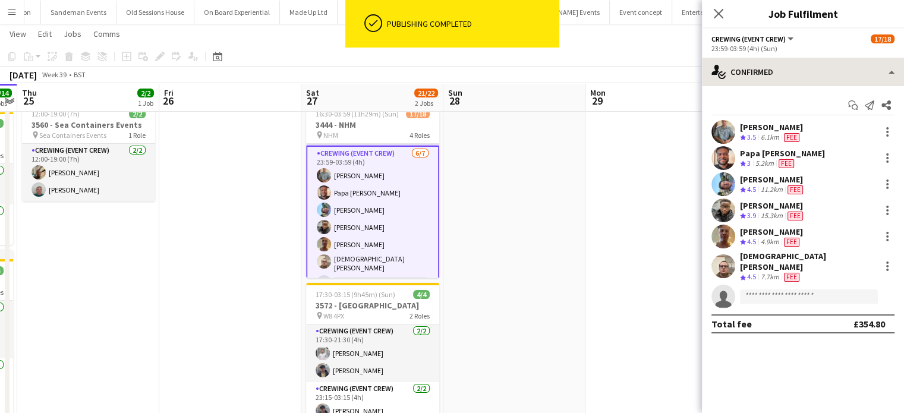
click at [835, 58] on div "Crewing (Event Crew) All roles Crewing (Event Crew) 17/18 23:59-03:59 (4h) (Sun…" at bounding box center [803, 221] width 202 height 385
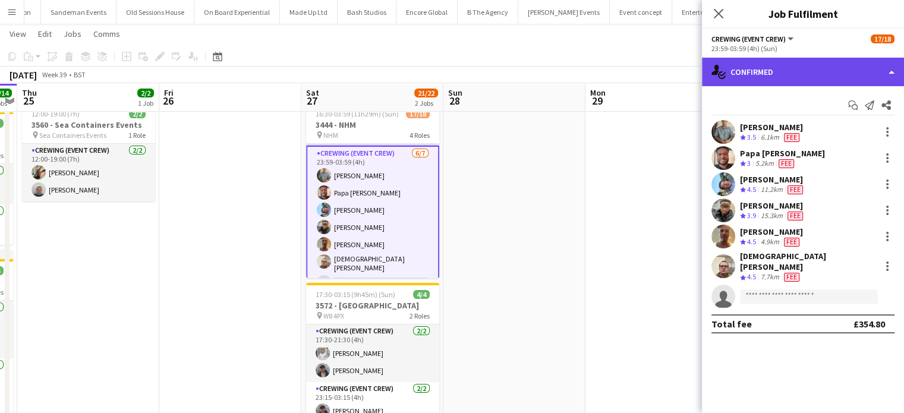
click at [837, 72] on div "single-neutral-actions-check-2 Confirmed" at bounding box center [803, 72] width 202 height 29
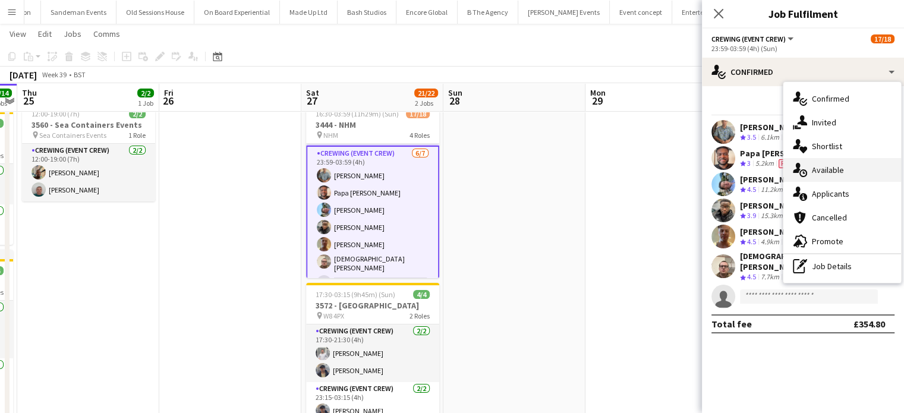
click at [863, 170] on div "single-neutral-actions-upload Available" at bounding box center [843, 170] width 118 height 24
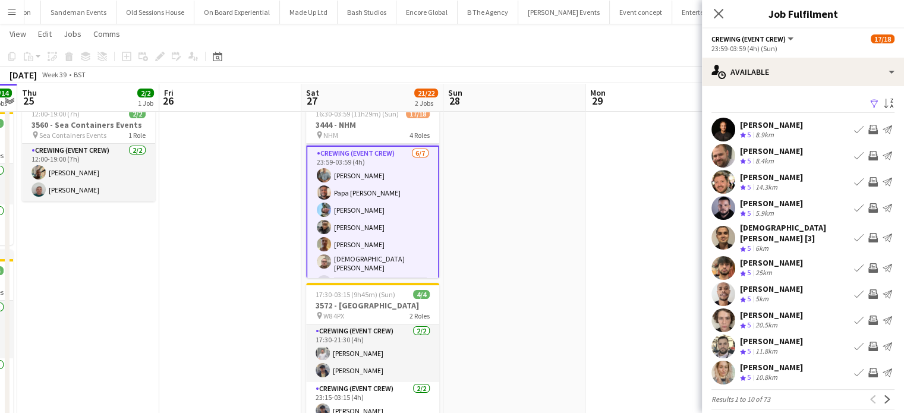
drag, startPoint x: 866, startPoint y: 144, endPoint x: 863, endPoint y: 154, distance: 10.7
click at [863, 154] on div "Ben Turner Crew rating 5 8.4km Book crew Invite crew Send notification" at bounding box center [803, 156] width 202 height 24
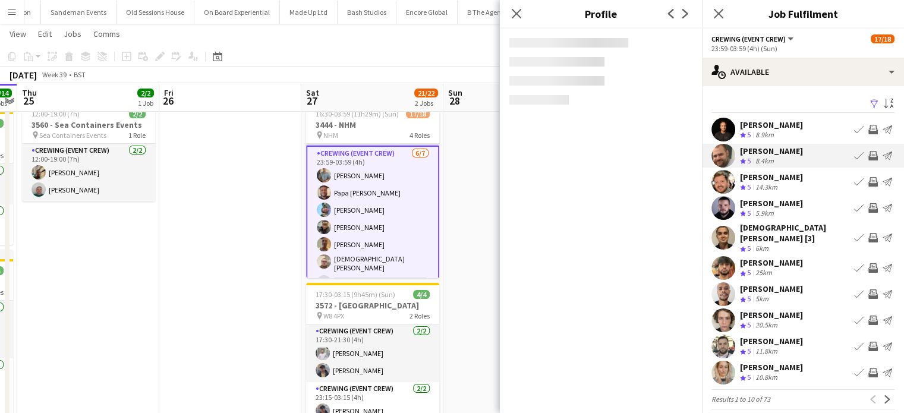
click at [869, 154] on app-icon "Invite crew" at bounding box center [874, 156] width 10 height 10
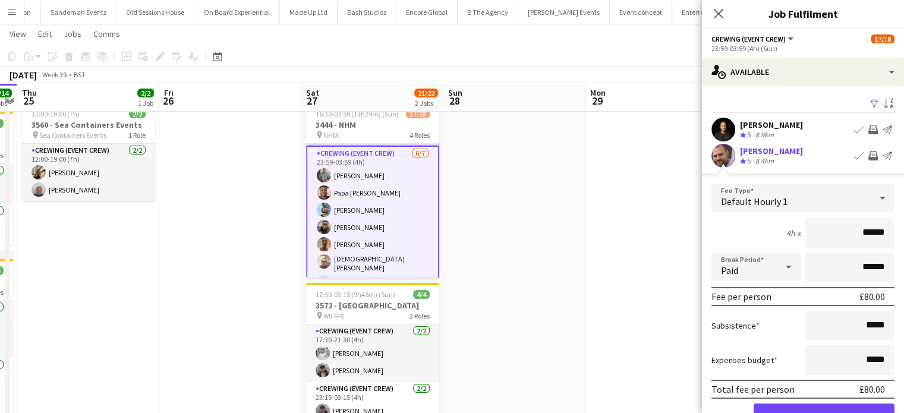
click button "Confirm" at bounding box center [824, 416] width 141 height 24
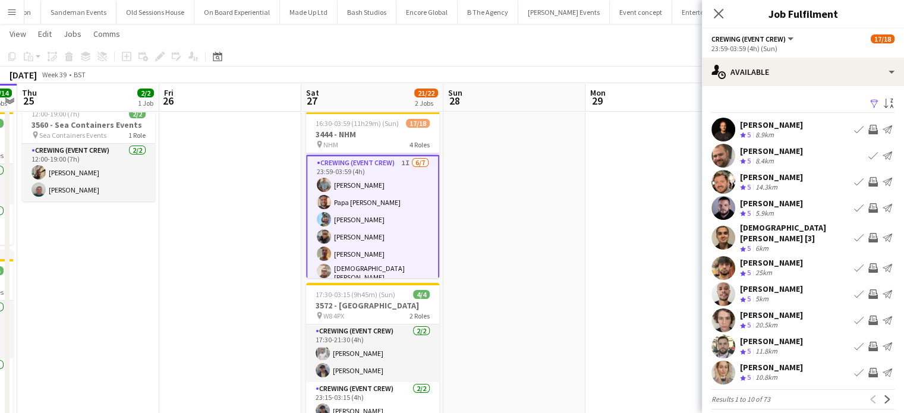
click at [869, 182] on app-icon "Invite crew" at bounding box center [874, 182] width 10 height 10
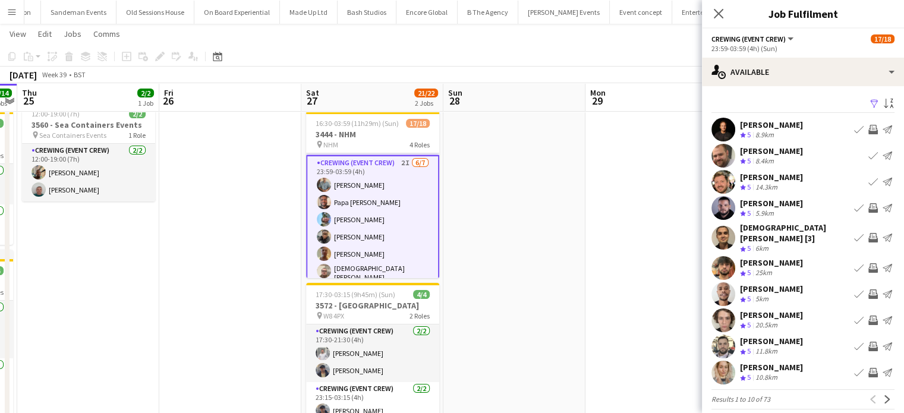
click at [869, 290] on app-icon "Invite crew" at bounding box center [874, 295] width 10 height 10
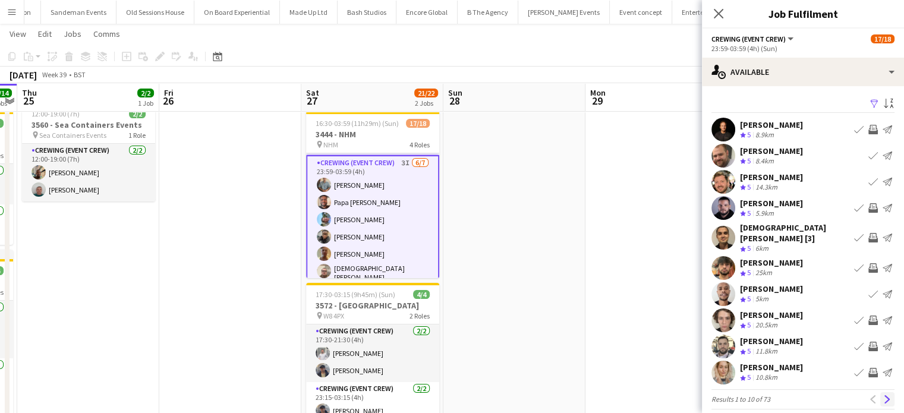
click at [883, 395] on app-icon "Next" at bounding box center [887, 399] width 8 height 8
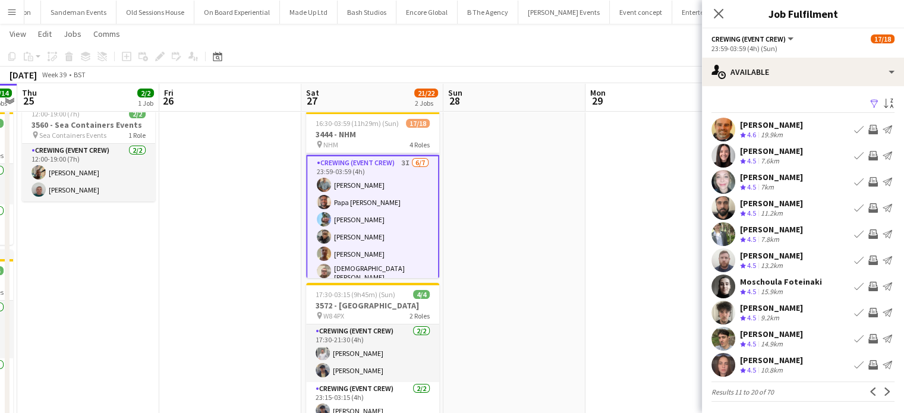
click at [869, 231] on app-icon "Invite crew" at bounding box center [874, 234] width 10 height 10
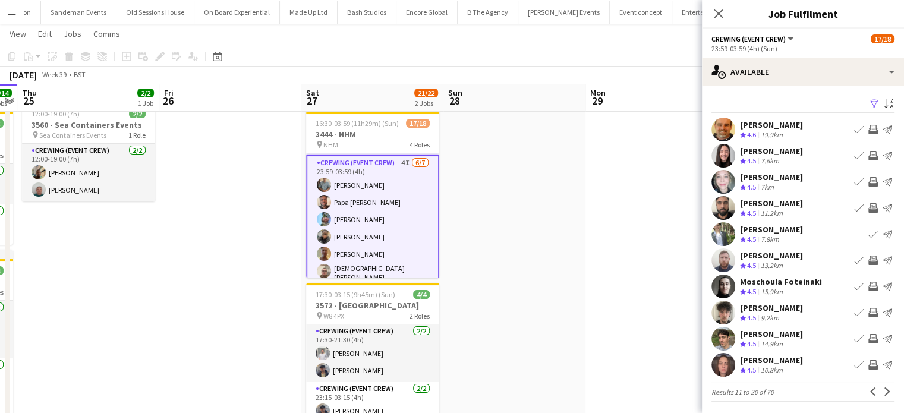
click at [869, 310] on app-icon "Invite crew" at bounding box center [874, 313] width 10 height 10
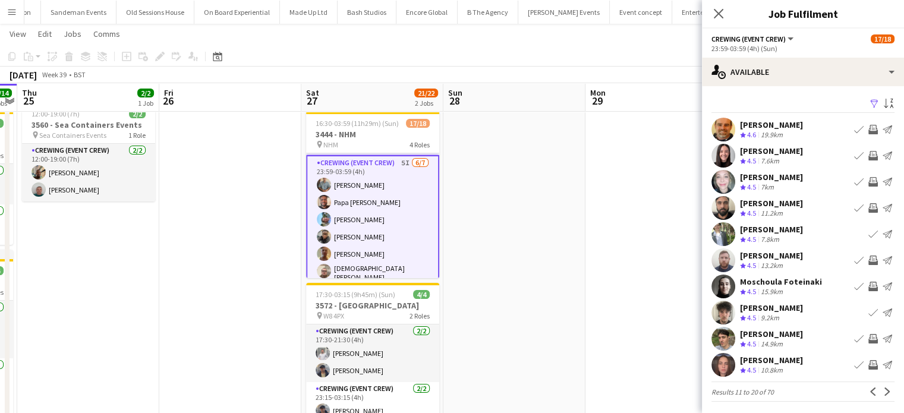
click at [869, 339] on app-icon "Invite crew" at bounding box center [874, 339] width 10 height 10
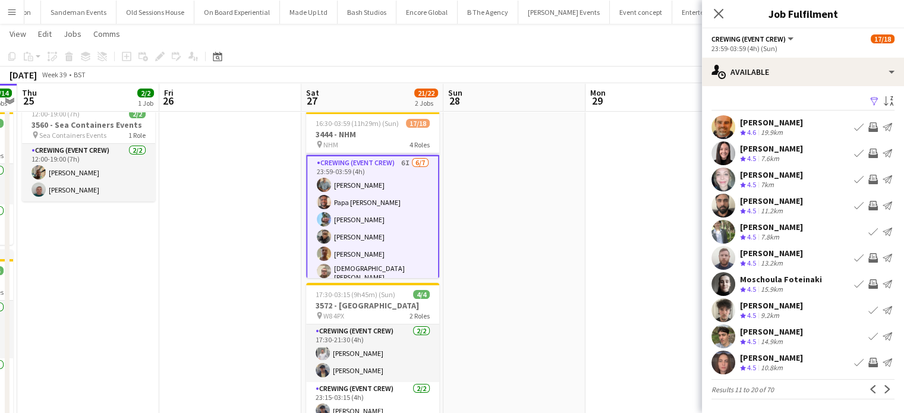
click at [869, 364] on app-icon "Invite crew" at bounding box center [874, 363] width 10 height 10
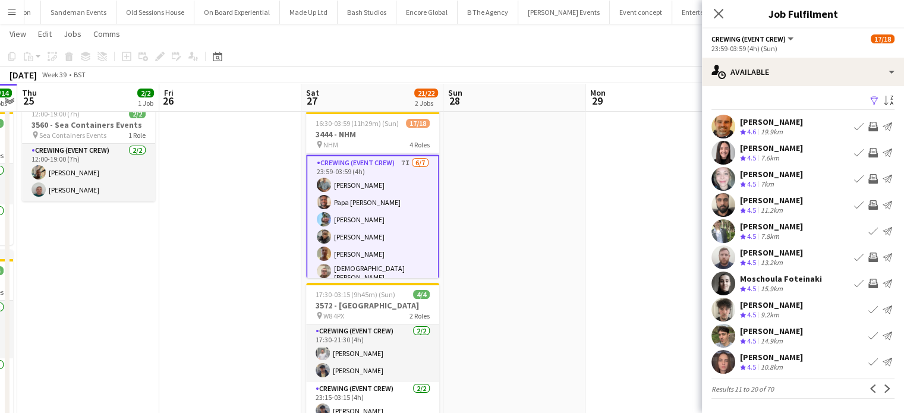
scroll to position [2, 0]
click at [883, 388] on app-icon "Next" at bounding box center [887, 389] width 8 height 8
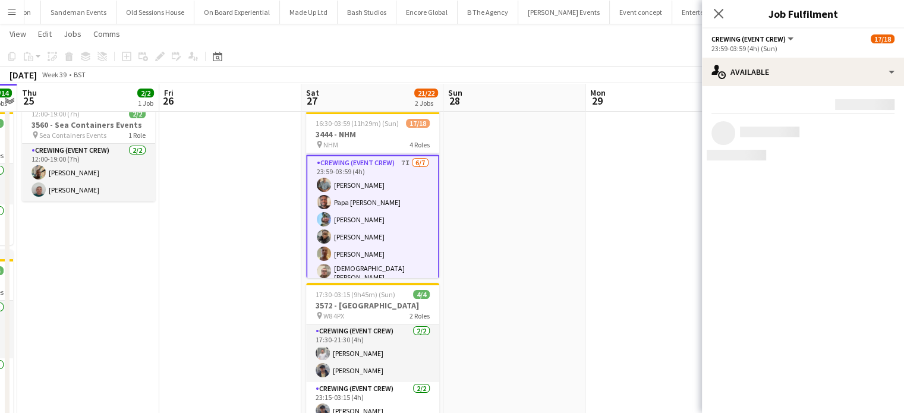
scroll to position [0, 0]
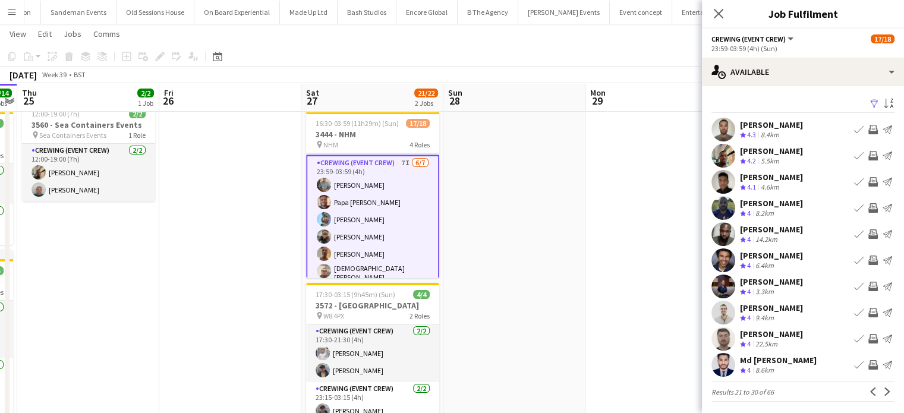
click at [869, 130] on app-icon "Invite crew" at bounding box center [874, 130] width 10 height 10
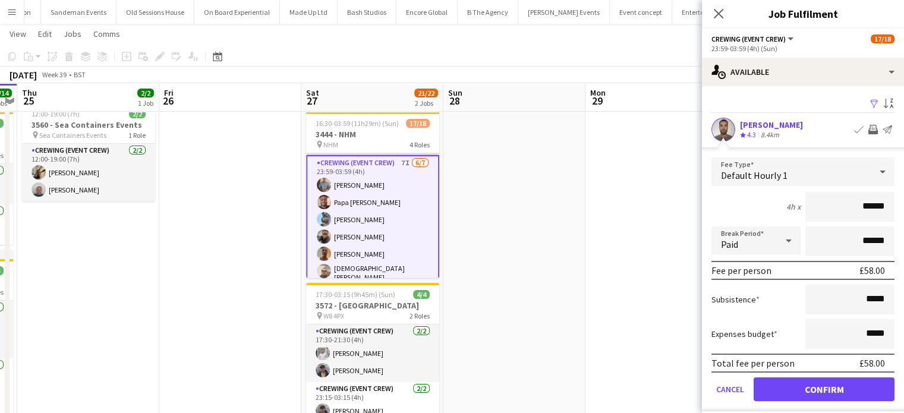
click button "Confirm" at bounding box center [824, 390] width 141 height 24
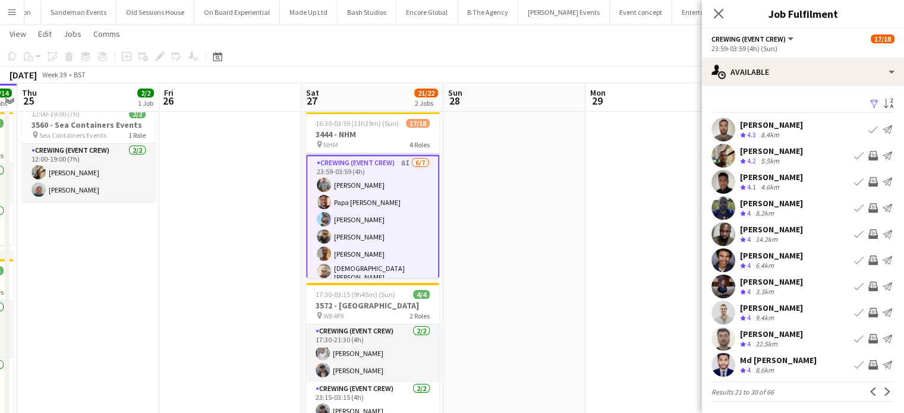
click at [869, 159] on app-icon "Invite crew" at bounding box center [874, 156] width 10 height 10
click at [863, 192] on div "Tonney Vincent Crew rating 4.1 4.6km Book crew Invite crew Send notification" at bounding box center [803, 182] width 202 height 24
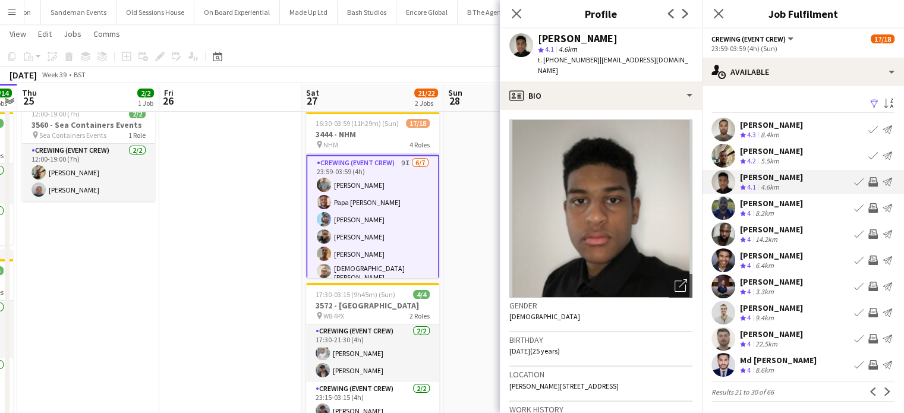
click at [869, 181] on app-icon "Invite crew" at bounding box center [874, 182] width 10 height 10
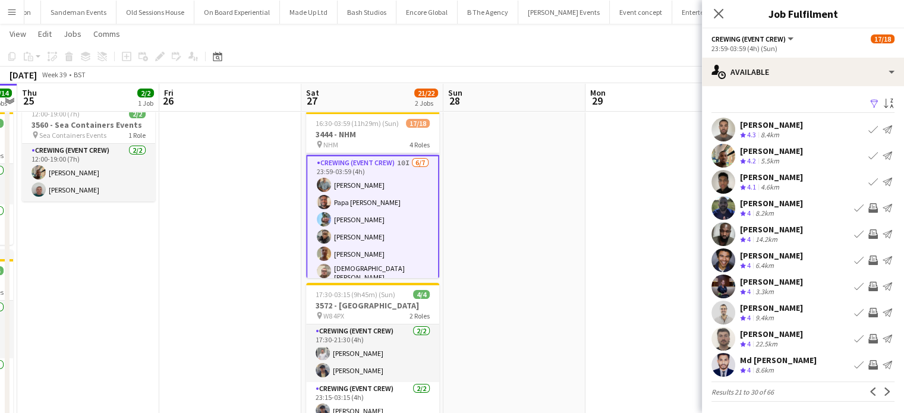
click at [869, 339] on app-icon "Invite crew" at bounding box center [874, 339] width 10 height 10
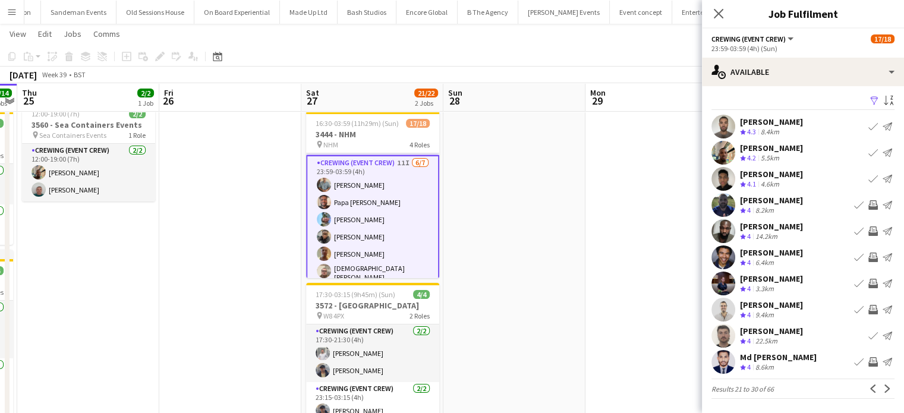
scroll to position [2, 0]
click at [869, 358] on app-icon "Invite crew" at bounding box center [874, 363] width 10 height 10
click at [883, 388] on app-icon "Next" at bounding box center [887, 389] width 8 height 8
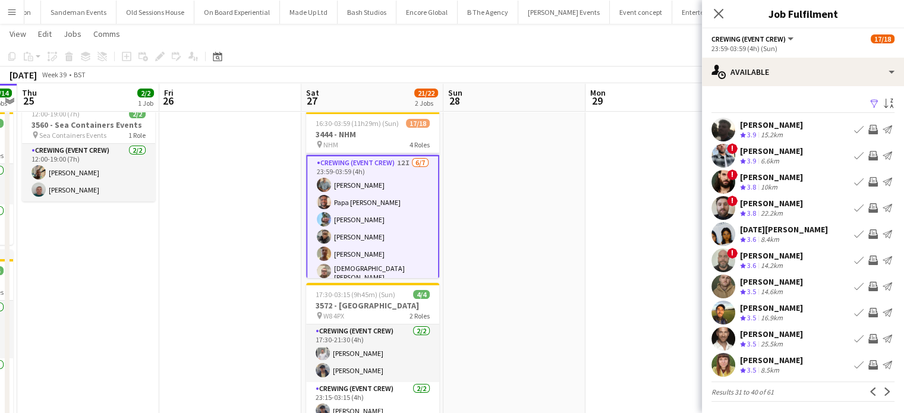
click at [867, 136] on button "Invite crew" at bounding box center [873, 129] width 14 height 14
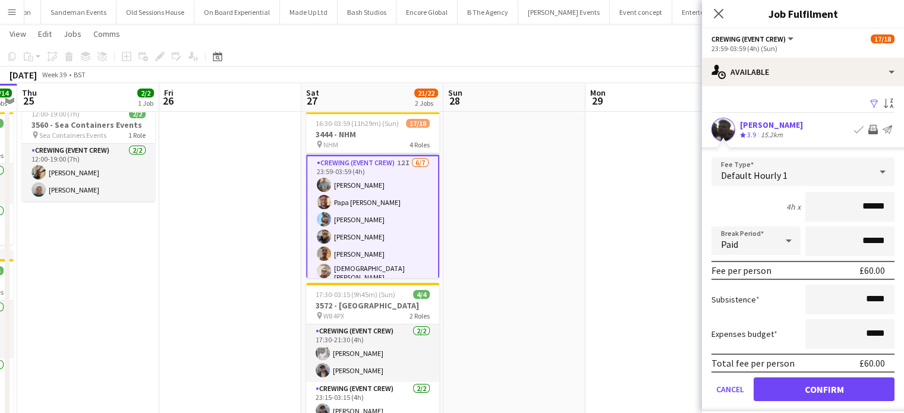
click button "Confirm" at bounding box center [824, 390] width 141 height 24
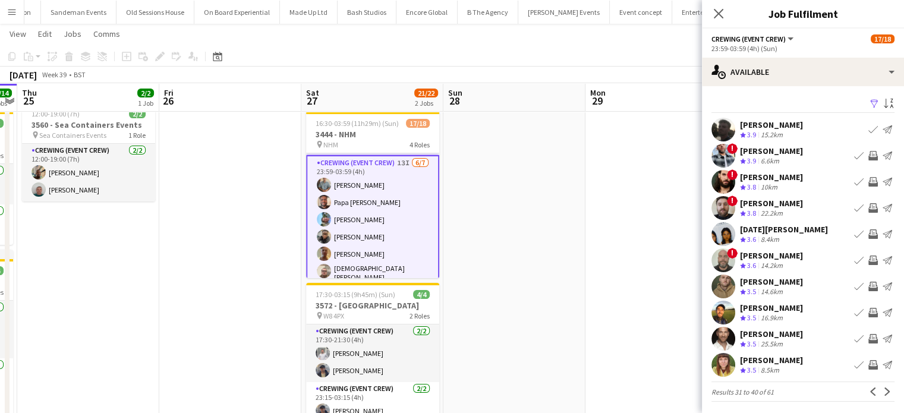
click at [869, 205] on app-icon "Invite crew" at bounding box center [874, 208] width 10 height 10
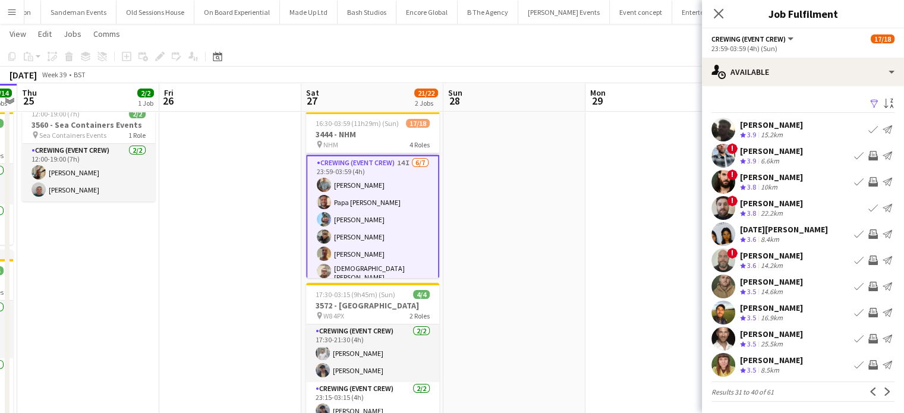
click at [869, 234] on app-icon "Invite crew" at bounding box center [874, 234] width 10 height 10
click at [883, 389] on app-icon "Next" at bounding box center [887, 392] width 8 height 8
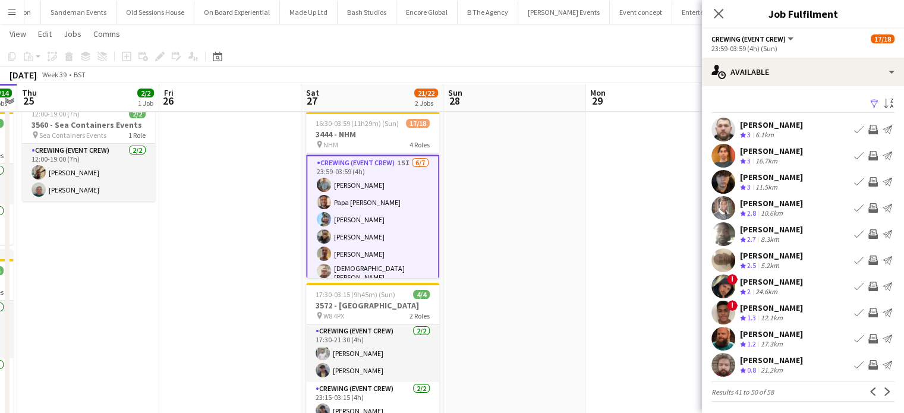
click at [869, 180] on app-icon "Invite crew" at bounding box center [874, 182] width 10 height 10
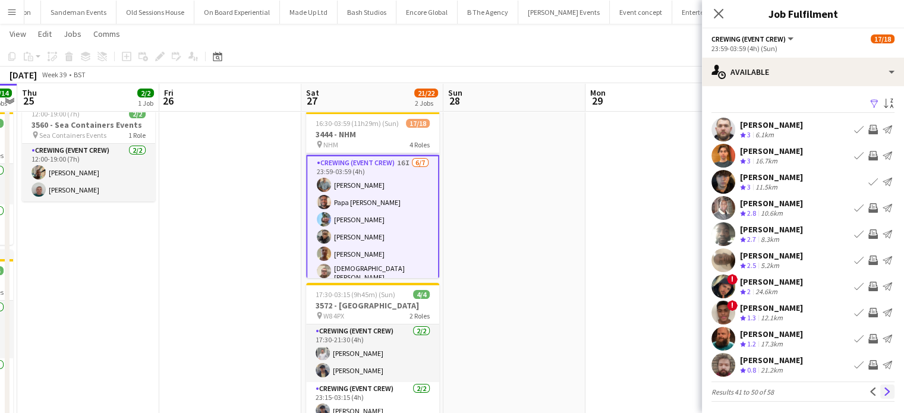
click at [883, 391] on app-icon "Next" at bounding box center [887, 392] width 8 height 8
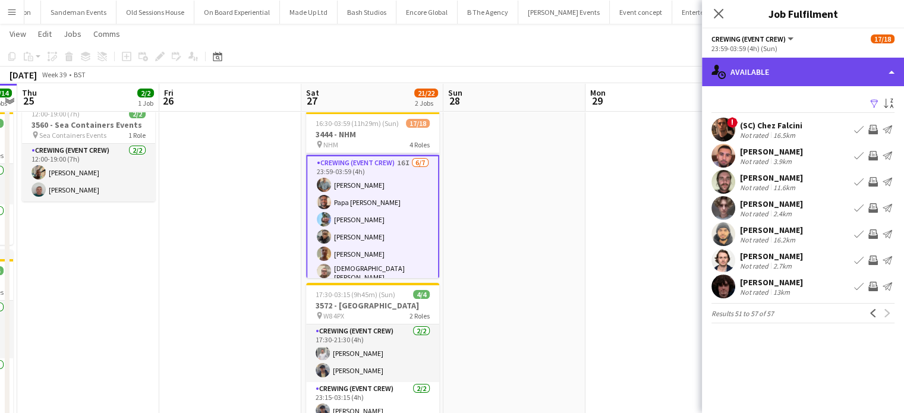
click at [831, 77] on div "single-neutral-actions-upload Available" at bounding box center [803, 72] width 202 height 29
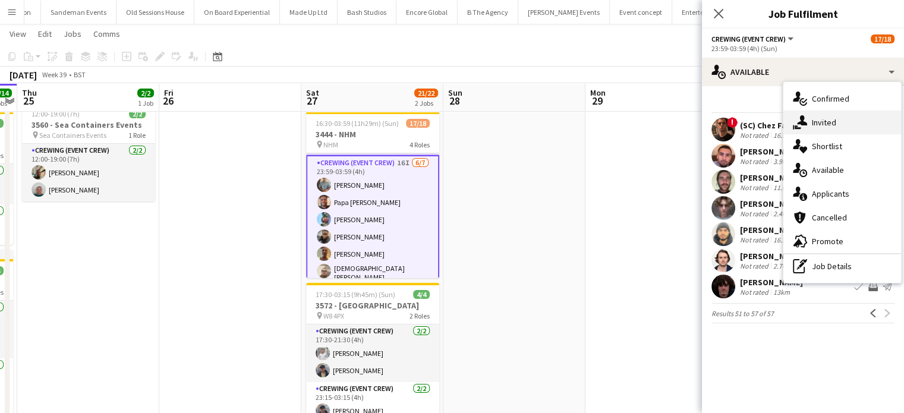
click at [851, 118] on div "single-neutral-actions-share-1 Invited" at bounding box center [843, 123] width 118 height 24
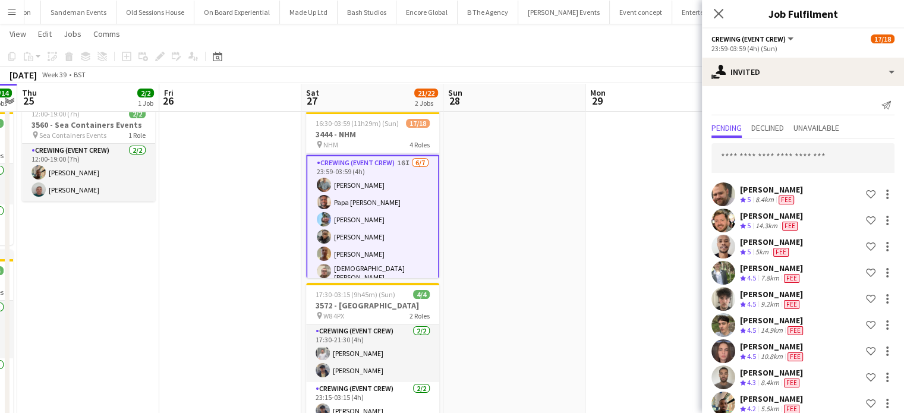
scroll to position [197, 0]
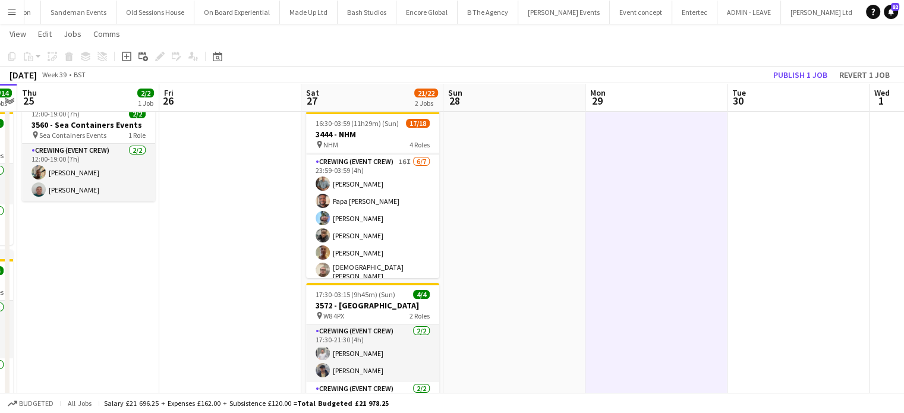
scroll to position [260, 0]
click at [807, 80] on button "Publish 1 job" at bounding box center [801, 74] width 64 height 15
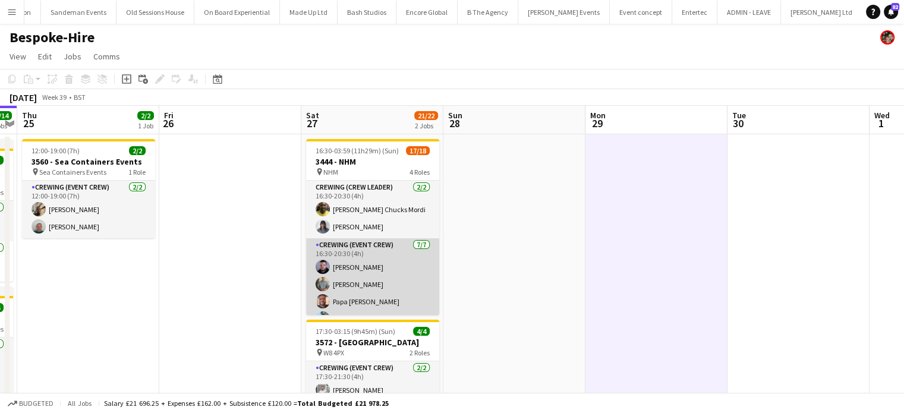
scroll to position [269, 0]
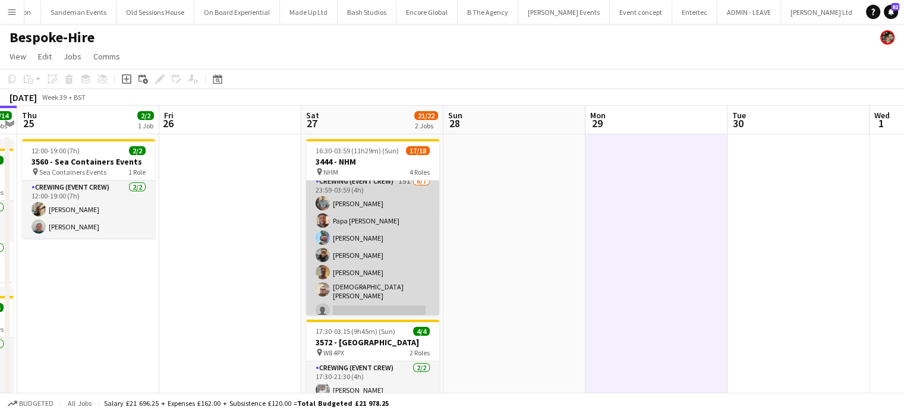
click at [394, 247] on app-card-role "Crewing (Event Crew) 15I 6/7 23:59-03:59 (4h) Daniel Slack Papa Opoku-Adjei Lia…" at bounding box center [372, 248] width 133 height 147
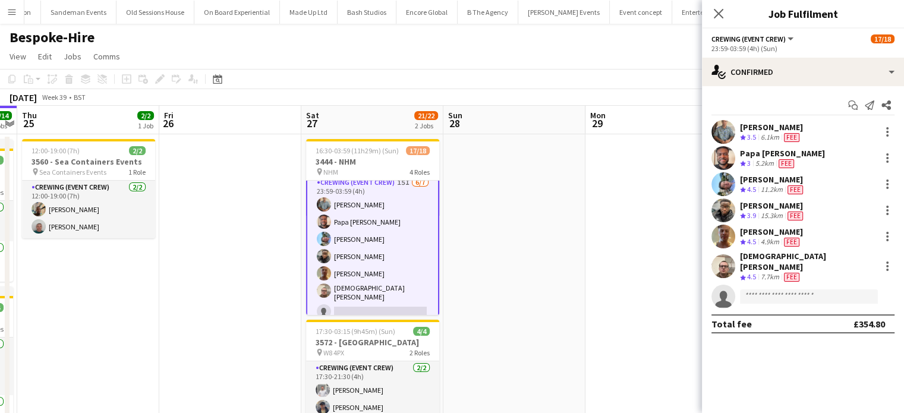
scroll to position [269, 0]
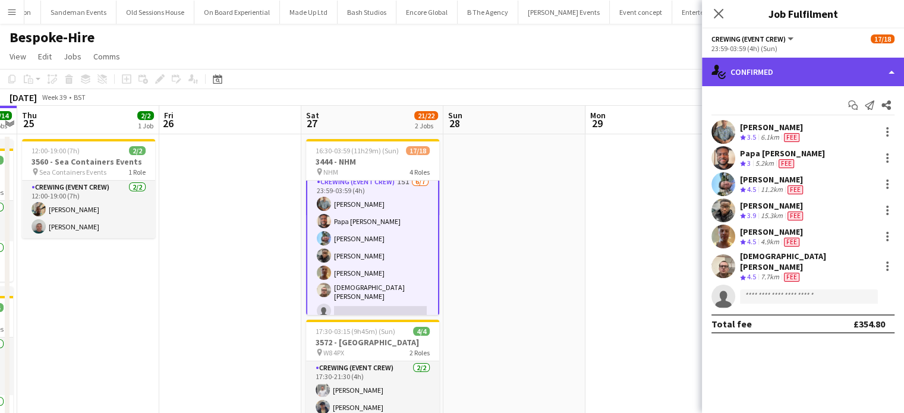
click at [804, 85] on div "single-neutral-actions-check-2 Confirmed" at bounding box center [803, 72] width 202 height 29
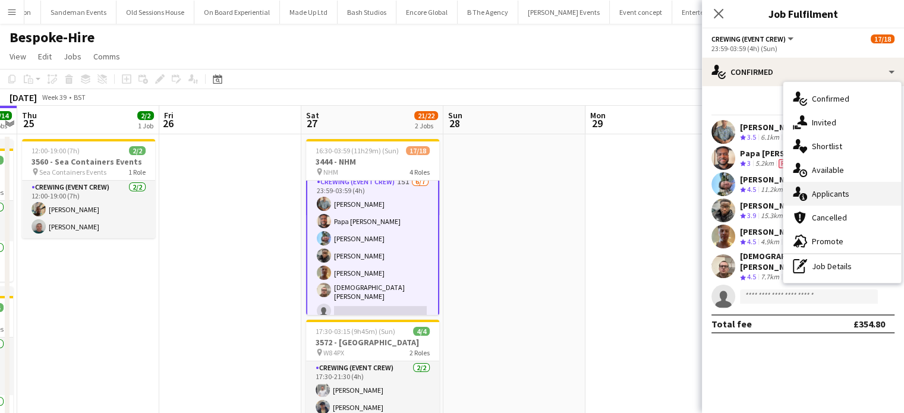
click at [818, 192] on span "Applicants" at bounding box center [830, 193] width 37 height 11
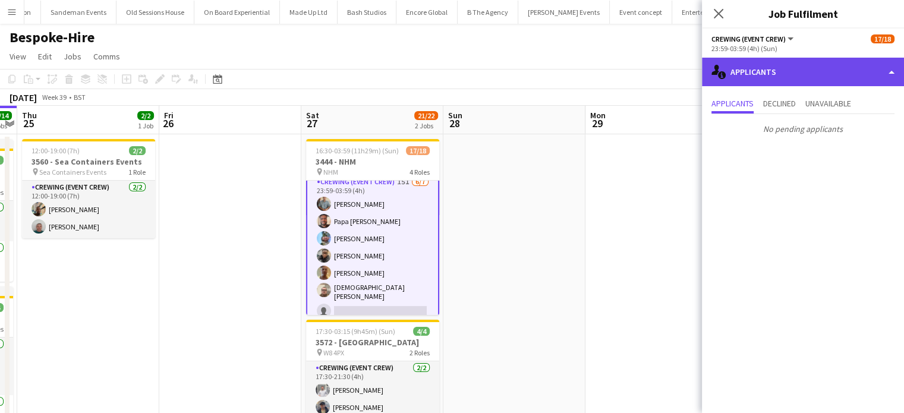
click at [819, 80] on div "single-neutral-actions-information Applicants" at bounding box center [803, 72] width 202 height 29
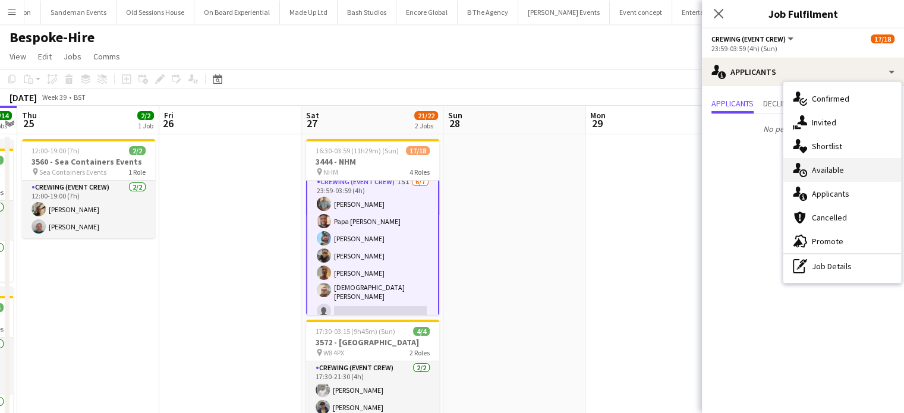
click at [845, 175] on div "single-neutral-actions-upload Available" at bounding box center [843, 170] width 118 height 24
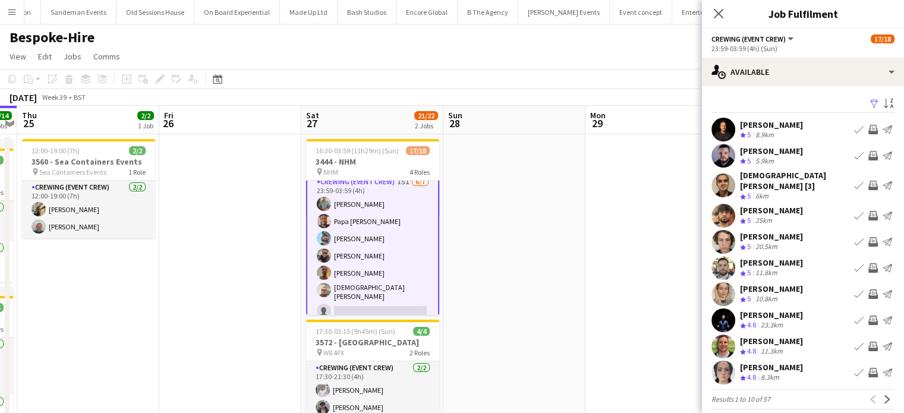
click at [869, 342] on app-icon "Invite crew" at bounding box center [874, 347] width 10 height 10
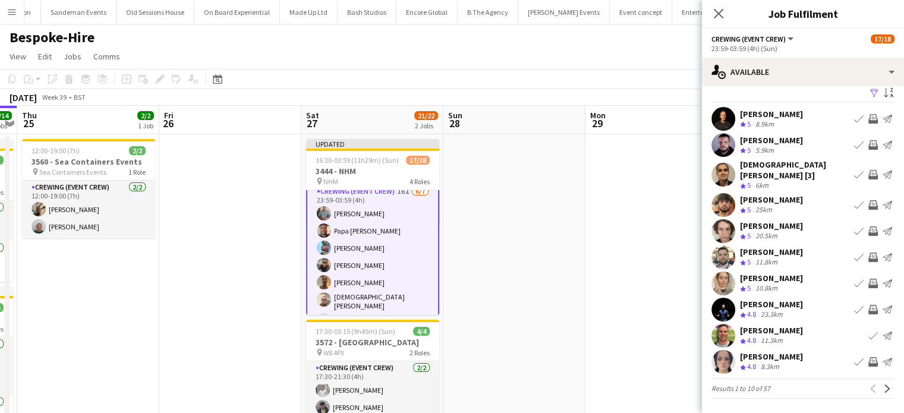
scroll to position [2, 0]
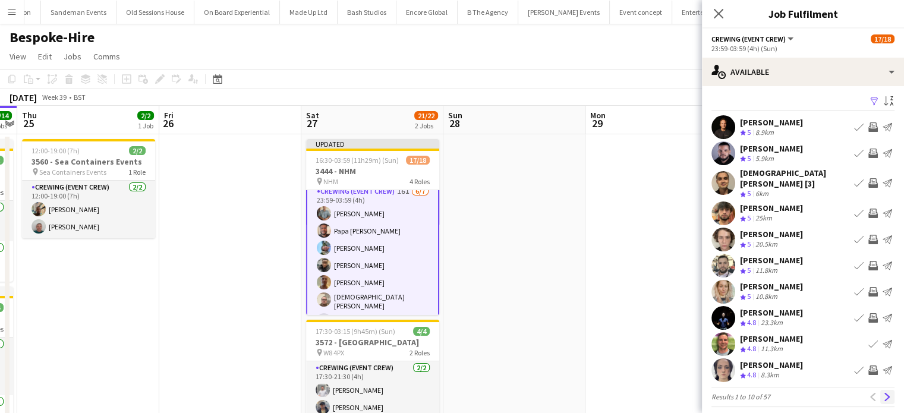
click at [883, 393] on app-icon "Next" at bounding box center [887, 397] width 8 height 8
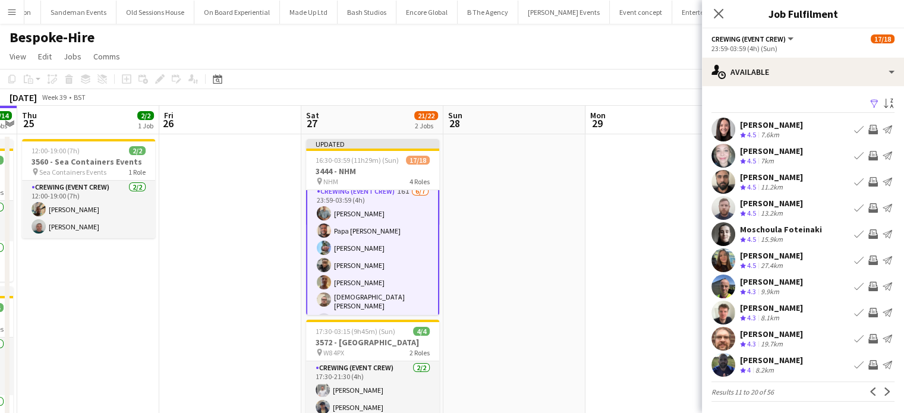
click at [869, 182] on app-icon "Invite crew" at bounding box center [874, 182] width 10 height 10
click at [866, 175] on button "Invite crew" at bounding box center [873, 182] width 14 height 14
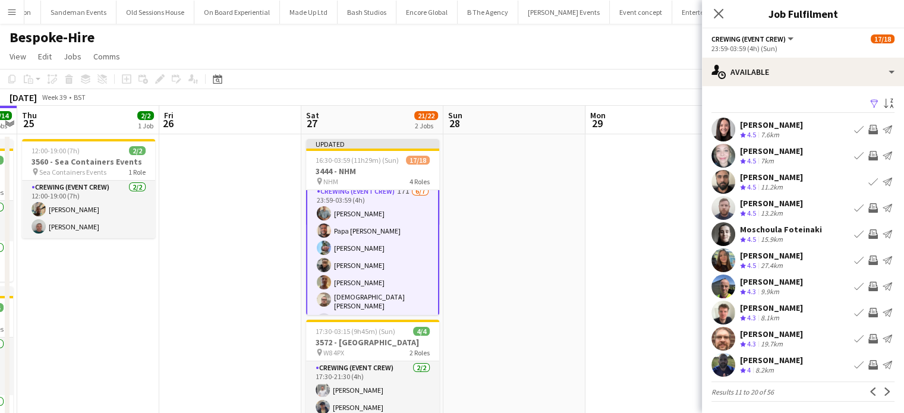
click at [869, 311] on app-icon "Invite crew" at bounding box center [874, 313] width 10 height 10
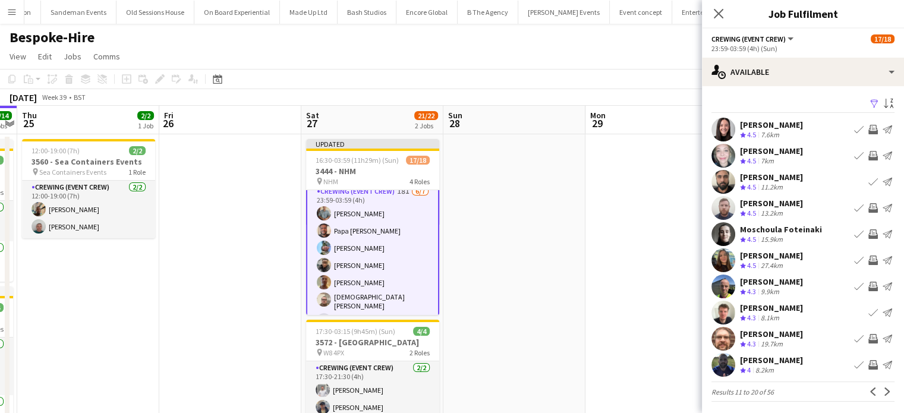
click at [869, 337] on app-icon "Invite crew" at bounding box center [874, 339] width 10 height 10
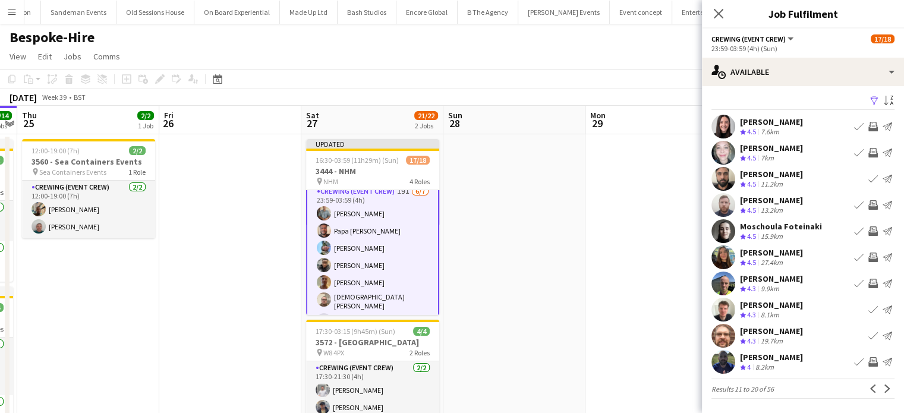
scroll to position [2, 0]
click at [883, 385] on app-icon "Next" at bounding box center [887, 389] width 8 height 8
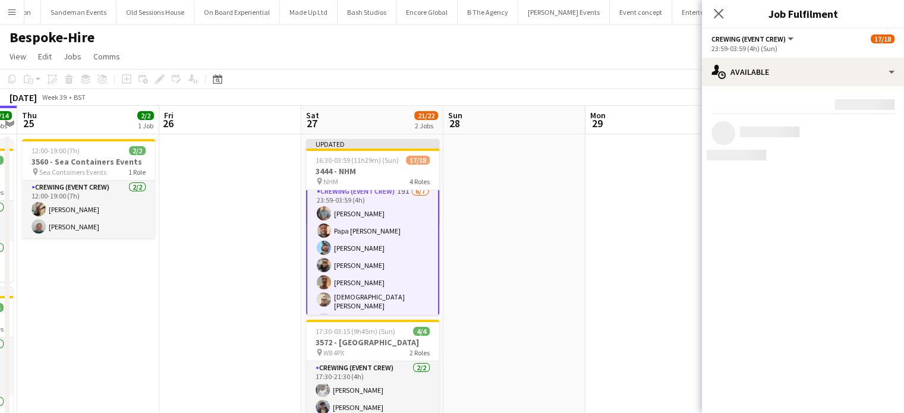
scroll to position [0, 0]
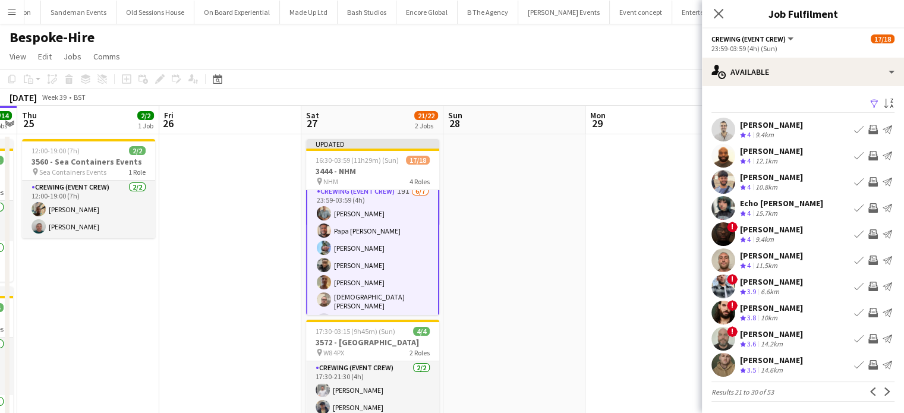
click at [869, 181] on app-icon "Invite crew" at bounding box center [874, 182] width 10 height 10
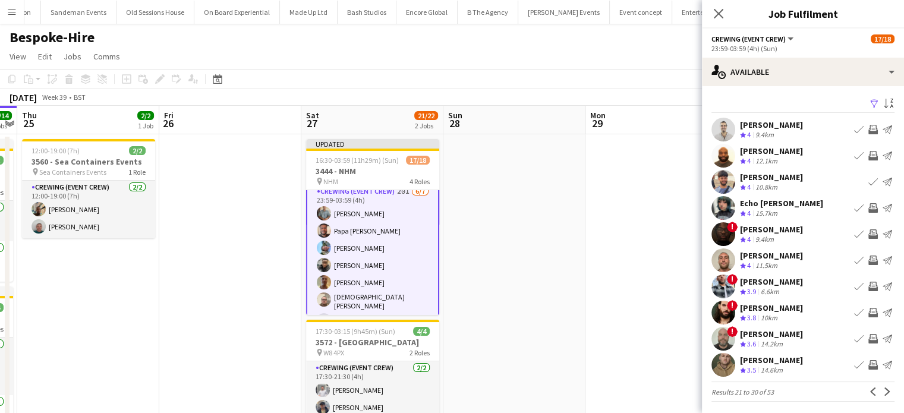
click at [869, 209] on app-icon "Invite crew" at bounding box center [874, 208] width 10 height 10
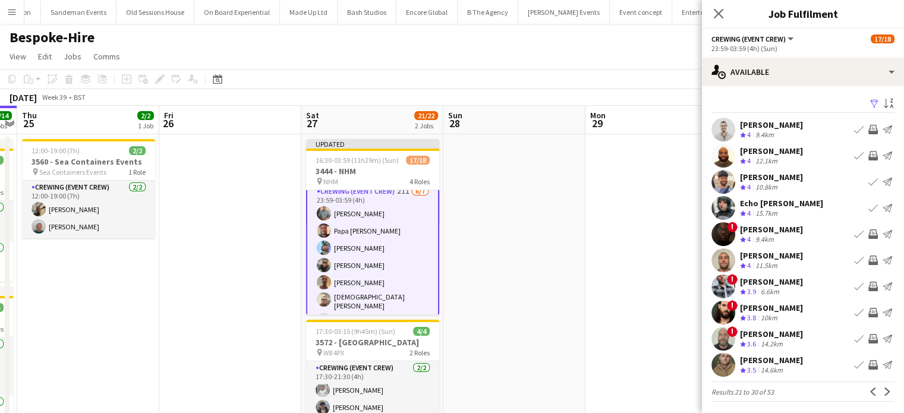
click at [869, 260] on app-icon "Invite crew" at bounding box center [874, 261] width 10 height 10
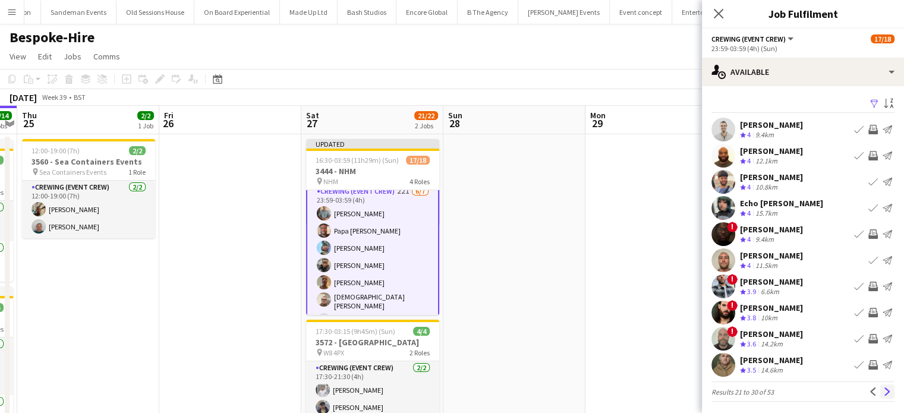
click at [881, 385] on button "Next" at bounding box center [888, 392] width 14 height 14
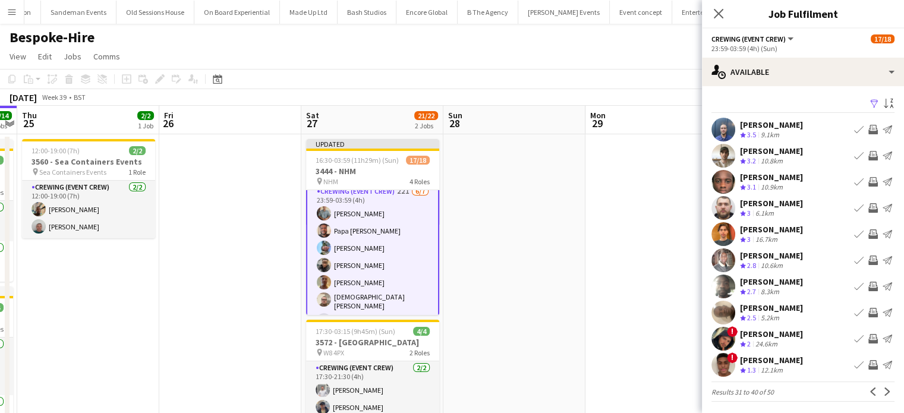
click at [869, 154] on app-icon "Invite crew" at bounding box center [874, 156] width 10 height 10
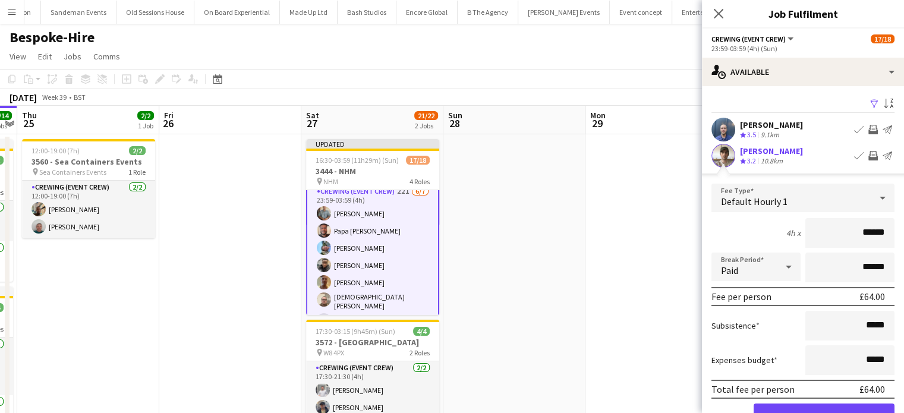
click button "Confirm" at bounding box center [824, 416] width 141 height 24
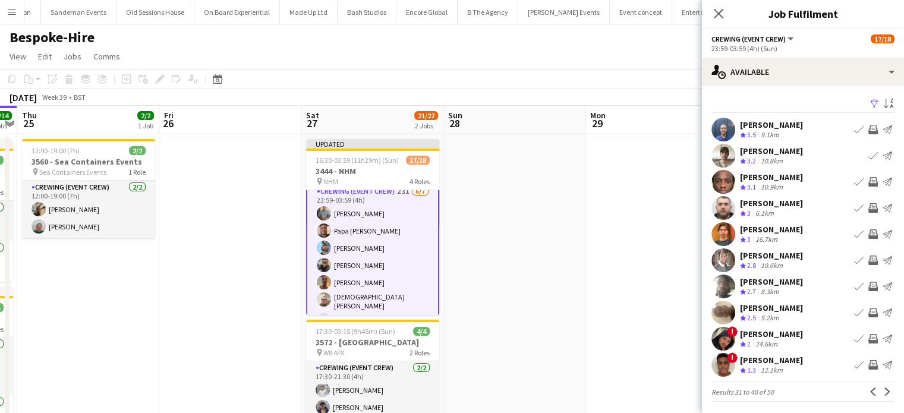
click at [869, 130] on app-icon "Invite crew" at bounding box center [874, 130] width 10 height 10
click at [869, 183] on app-icon "Invite crew" at bounding box center [874, 182] width 10 height 10
click at [866, 175] on button "Invite crew" at bounding box center [873, 182] width 14 height 14
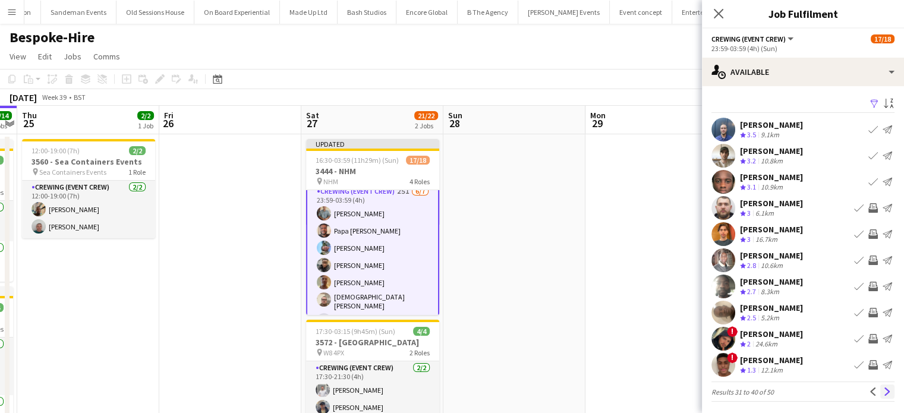
click at [883, 388] on app-icon "Next" at bounding box center [887, 392] width 8 height 8
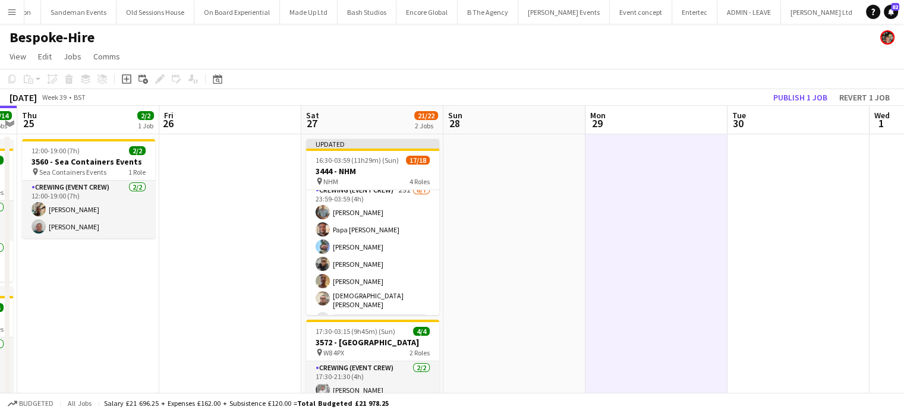
scroll to position [269, 0]
click at [814, 97] on button "Publish 1 job" at bounding box center [801, 97] width 64 height 15
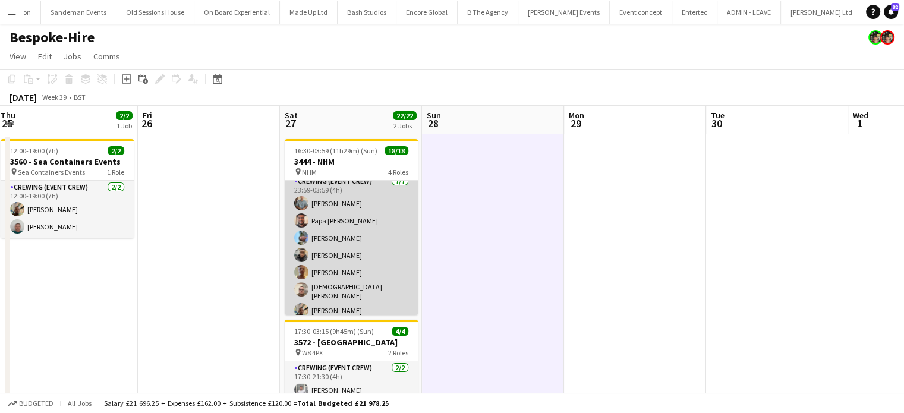
scroll to position [0, 0]
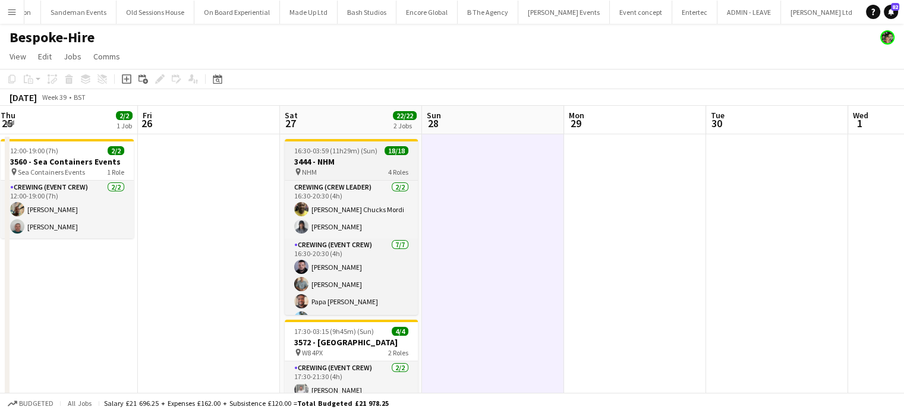
click at [333, 143] on app-job-card "16:30-03:59 (11h29m) (Sun) 18/18 3444 - NHM pin NHM 4 Roles Crewing (Crew Leade…" at bounding box center [351, 227] width 133 height 176
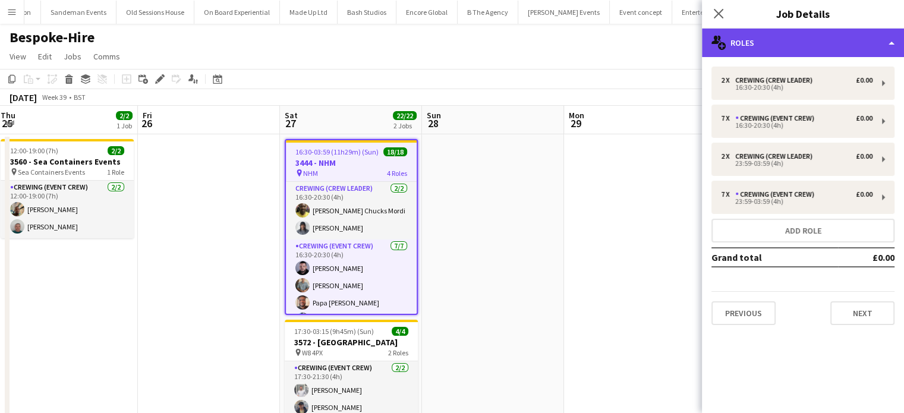
click at [833, 33] on div "multiple-users-add Roles" at bounding box center [803, 43] width 202 height 29
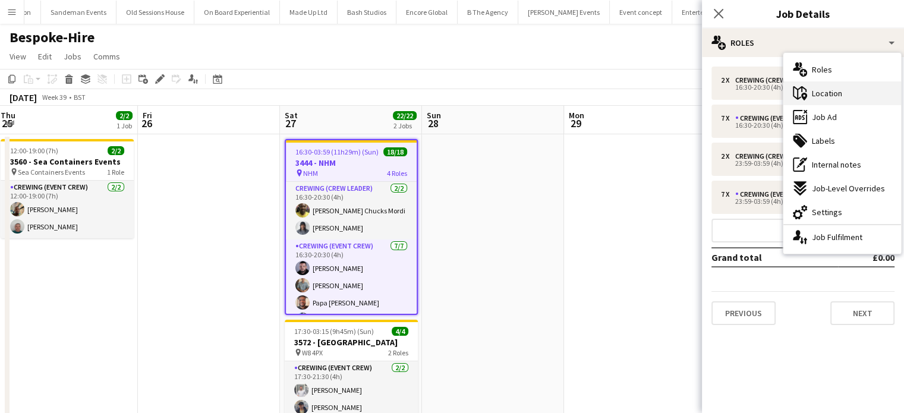
click at [847, 95] on div "maps-pin-1 Location" at bounding box center [843, 93] width 118 height 24
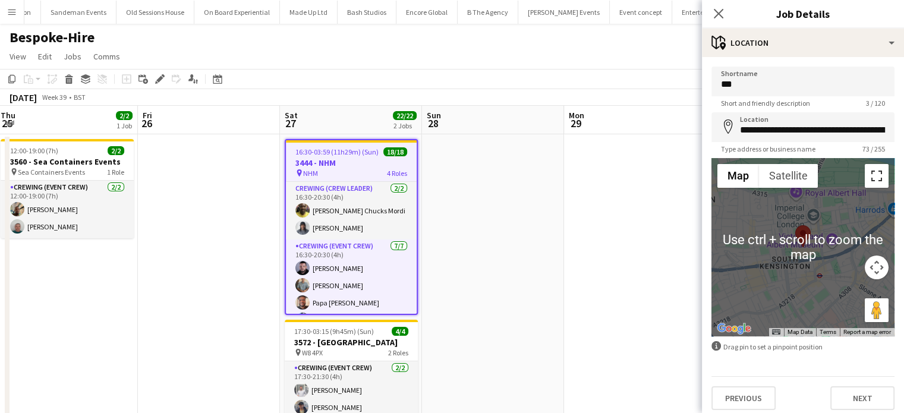
click at [869, 178] on button "Toggle fullscreen view" at bounding box center [877, 176] width 24 height 24
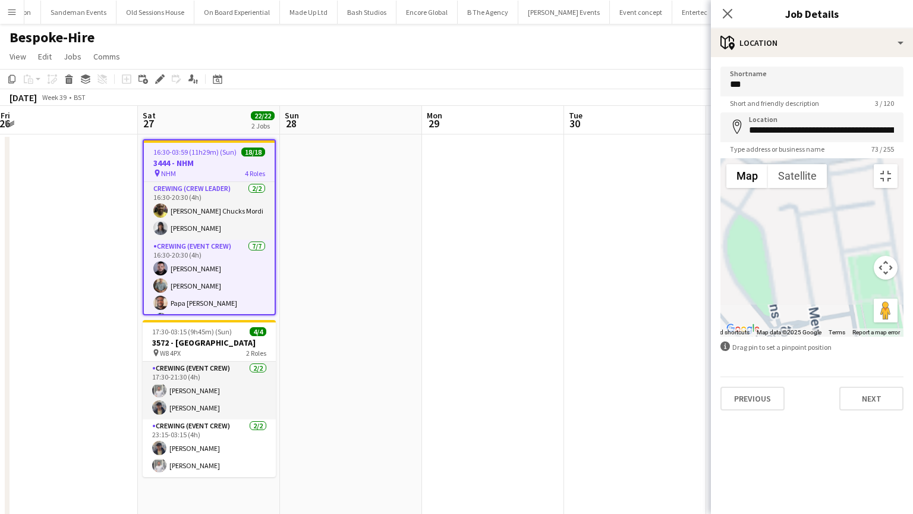
click at [721, 199] on div at bounding box center [812, 247] width 183 height 178
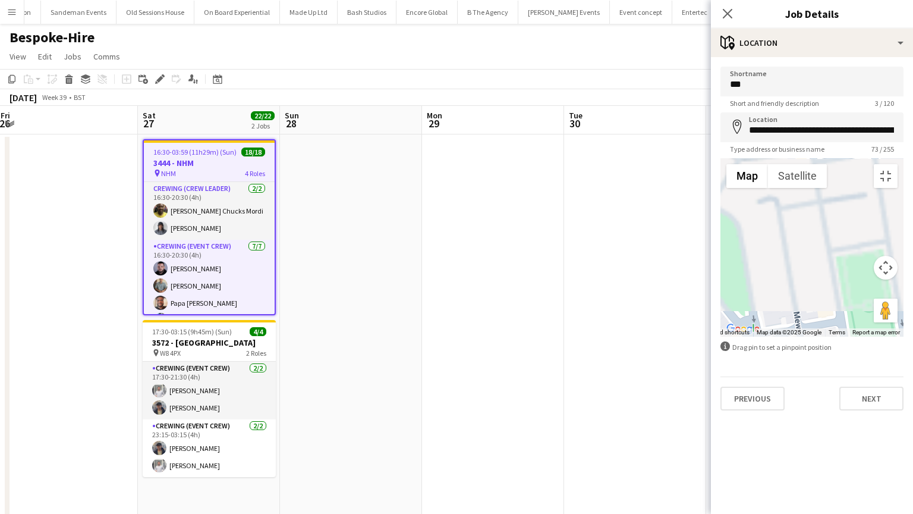
drag, startPoint x: 253, startPoint y: 199, endPoint x: 744, endPoint y: 307, distance: 502.3
click at [744, 307] on div at bounding box center [812, 247] width 183 height 178
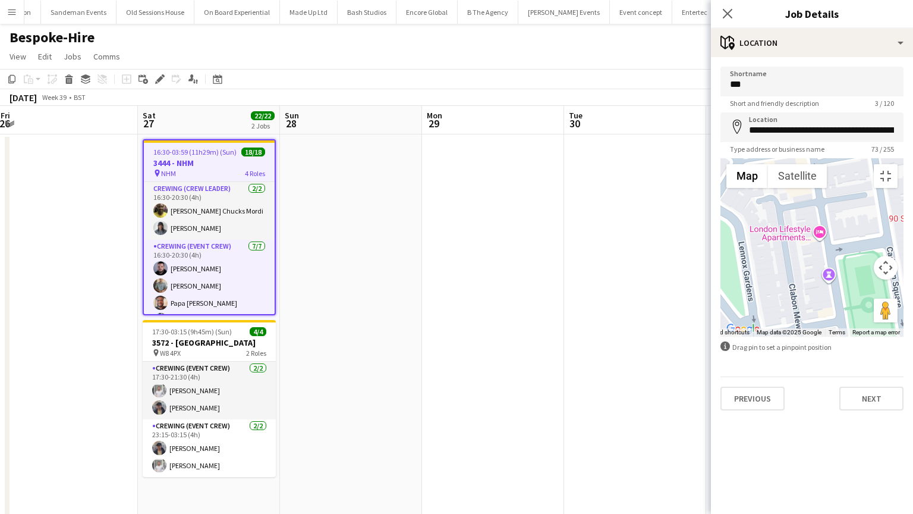
drag, startPoint x: 172, startPoint y: 235, endPoint x: 563, endPoint y: 361, distance: 411.0
click at [721, 337] on div at bounding box center [812, 247] width 183 height 178
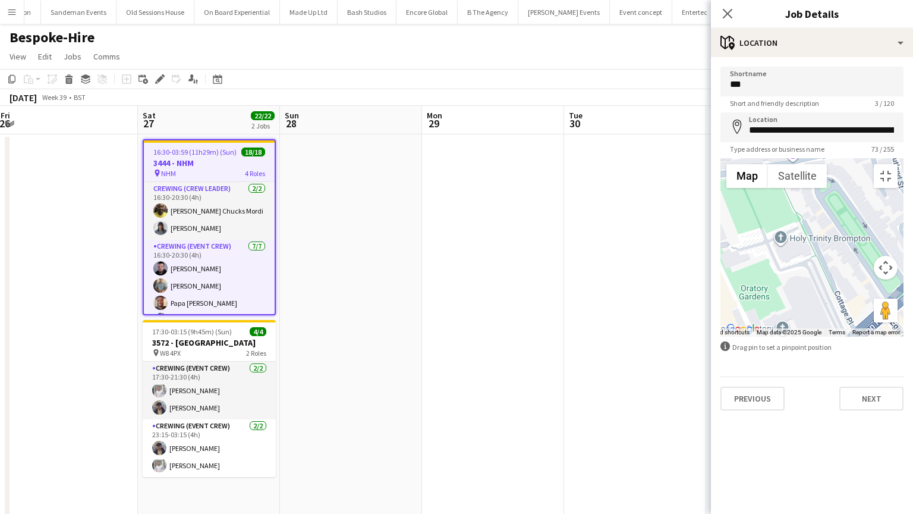
drag, startPoint x: 234, startPoint y: 276, endPoint x: 650, endPoint y: 442, distance: 447.5
click at [721, 337] on div at bounding box center [812, 247] width 183 height 178
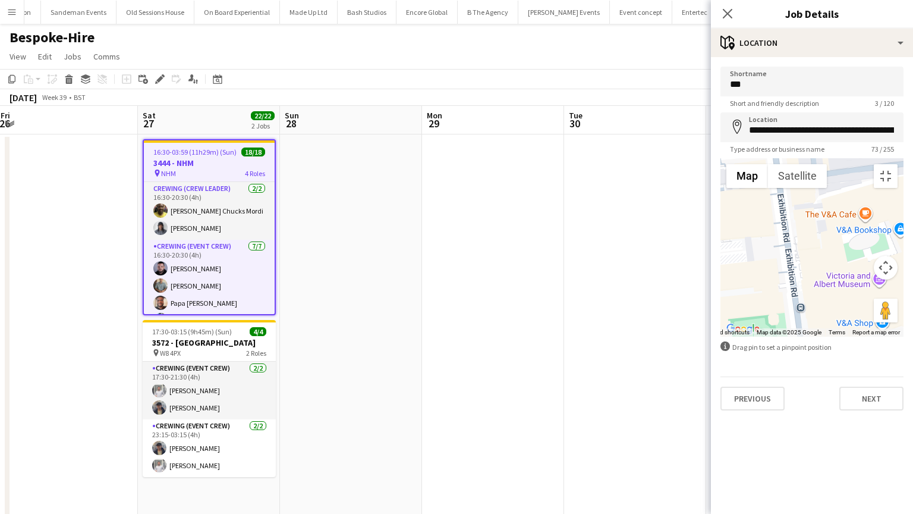
drag, startPoint x: 207, startPoint y: 401, endPoint x: 425, endPoint y: 333, distance: 228.1
click at [721, 333] on div at bounding box center [812, 247] width 183 height 178
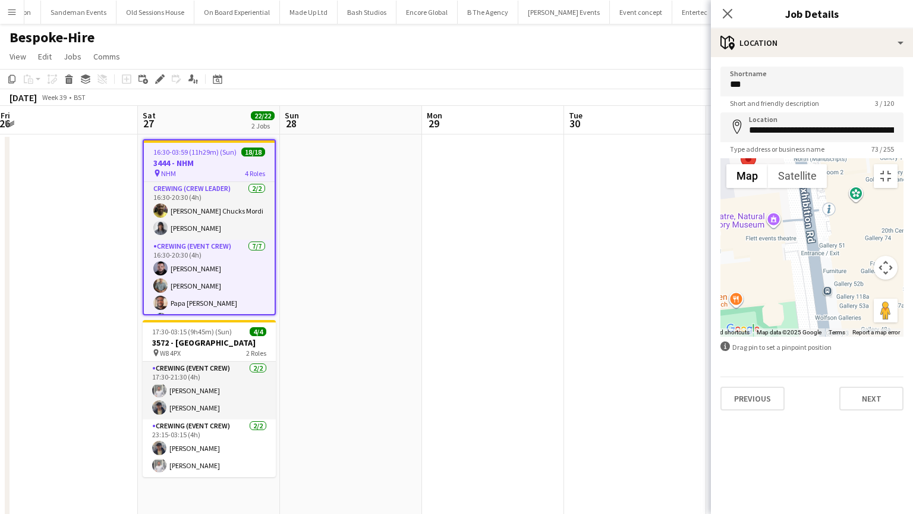
drag, startPoint x: 164, startPoint y: 231, endPoint x: 392, endPoint y: 166, distance: 236.6
click at [741, 151] on area at bounding box center [741, 151] width 0 height 0
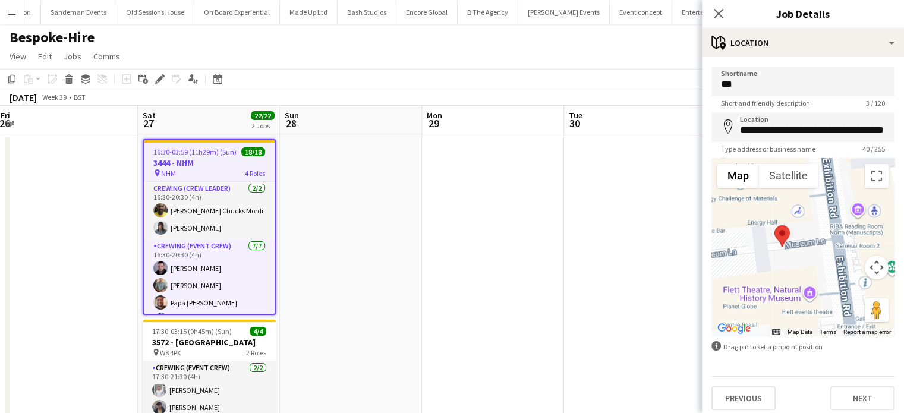
drag, startPoint x: 778, startPoint y: 254, endPoint x: 825, endPoint y: 337, distance: 95.4
click at [825, 337] on form "**********" at bounding box center [803, 239] width 202 height 344
drag, startPoint x: 780, startPoint y: 237, endPoint x: 725, endPoint y: 240, distance: 54.8
click at [724, 228] on area at bounding box center [724, 228] width 0 height 0
type input "**********"
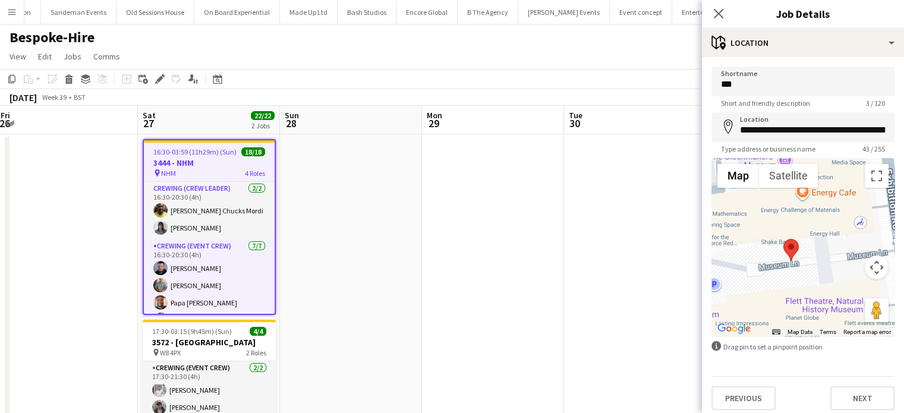
drag, startPoint x: 776, startPoint y: 282, endPoint x: 842, endPoint y: 293, distance: 66.9
click at [842, 293] on div at bounding box center [803, 247] width 183 height 178
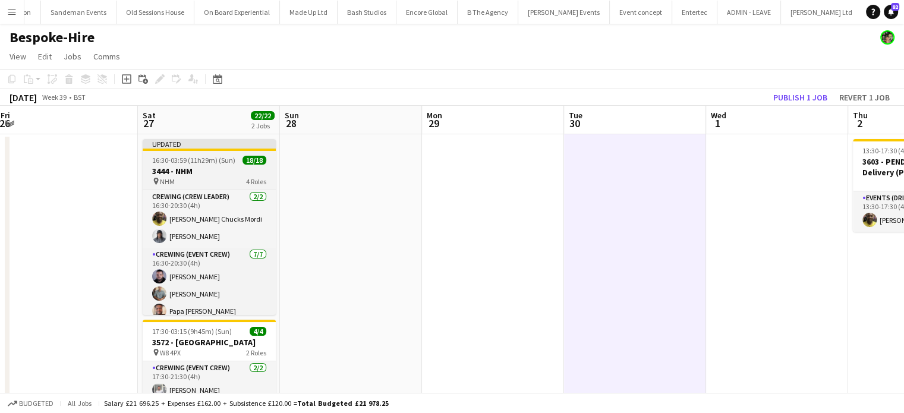
click at [226, 166] on h3 "3444 - NHM" at bounding box center [209, 171] width 133 height 11
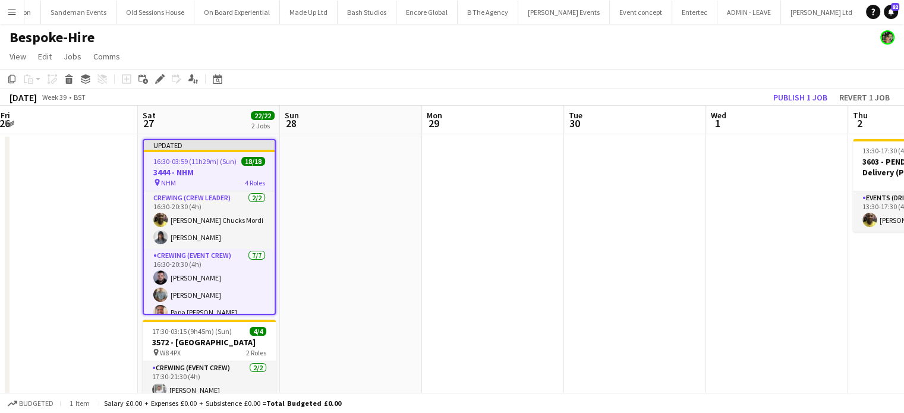
click at [226, 167] on h3 "3444 - NHM" at bounding box center [209, 172] width 131 height 11
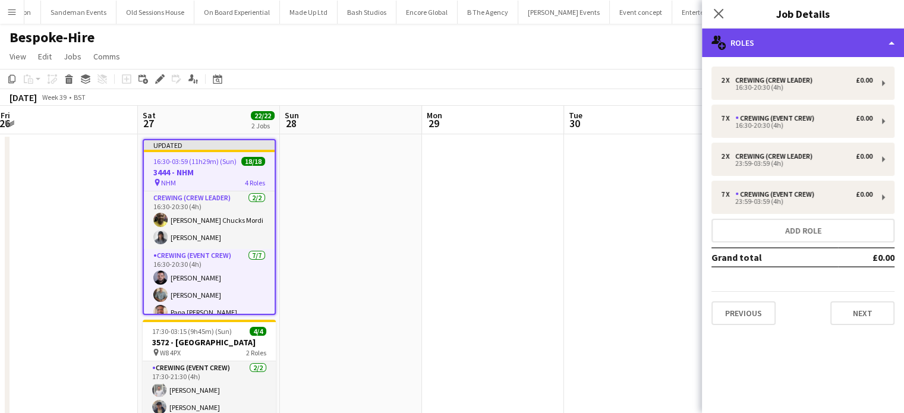
click at [797, 33] on div "multiple-users-add Roles" at bounding box center [803, 43] width 202 height 29
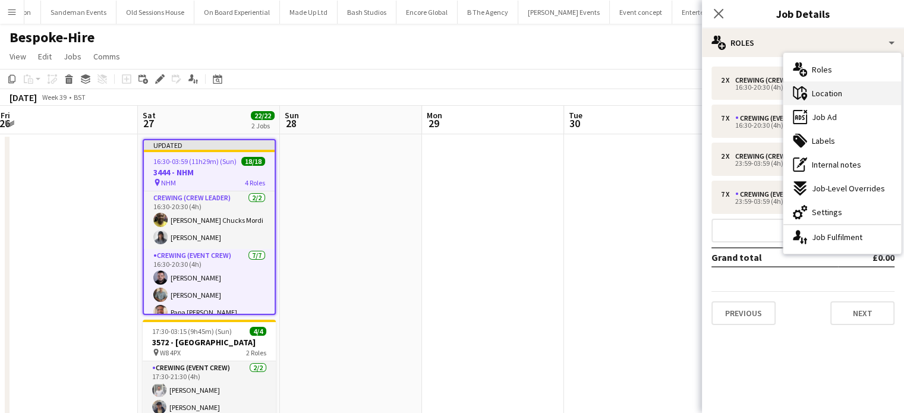
click at [830, 98] on span "Location" at bounding box center [827, 93] width 30 height 11
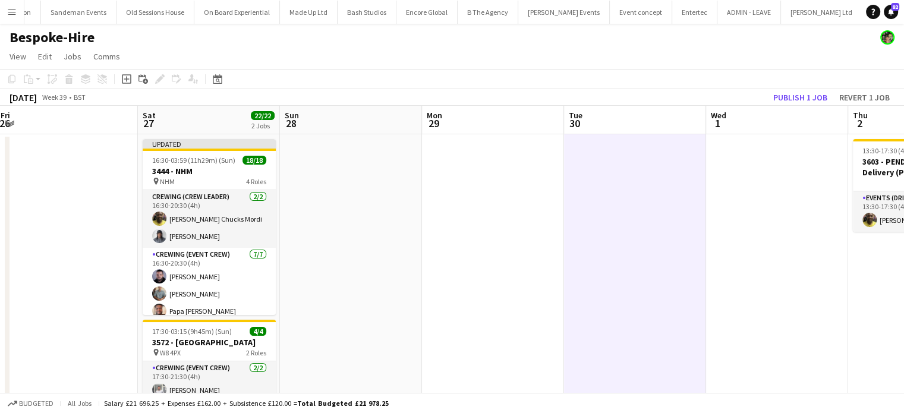
click at [787, 108] on app-board-header-date "Wed 1" at bounding box center [777, 120] width 142 height 29
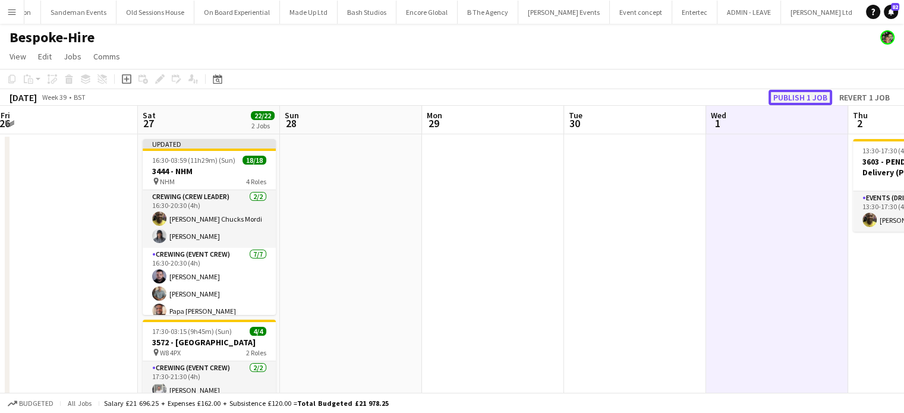
click at [792, 103] on button "Publish 1 job" at bounding box center [801, 97] width 64 height 15
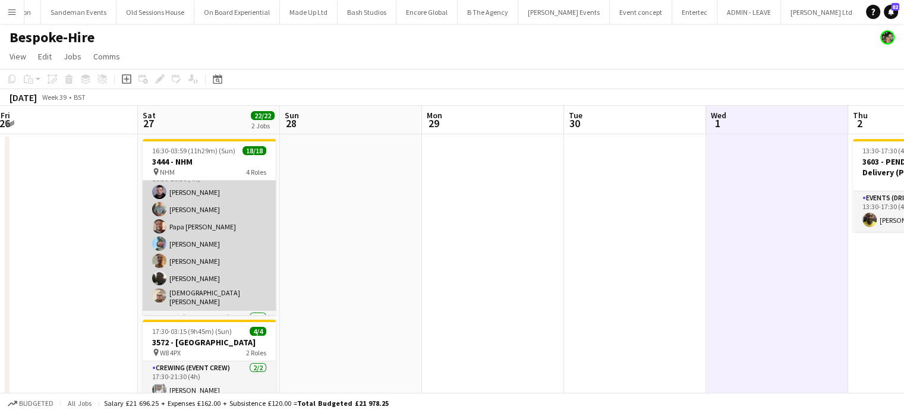
click at [206, 249] on app-card-role "Crewing (Event Crew) 7/7 16:30-20:30 (4h) Paul Fisk Daniel Slack Papa Opoku-Adj…" at bounding box center [209, 237] width 133 height 147
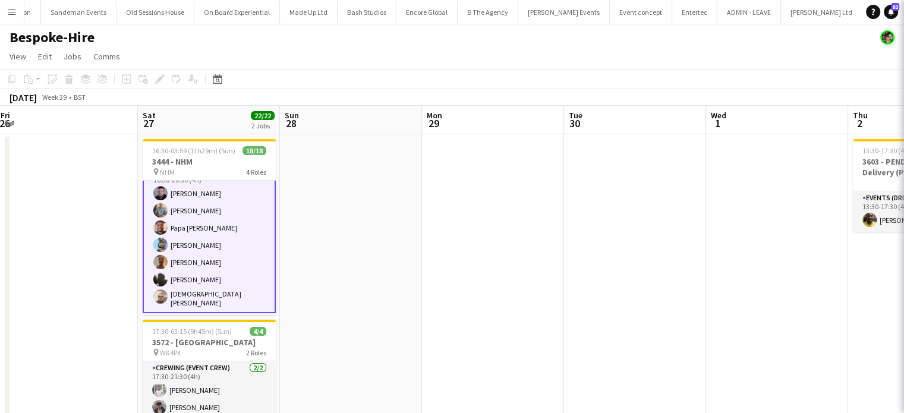
scroll to position [76, 0]
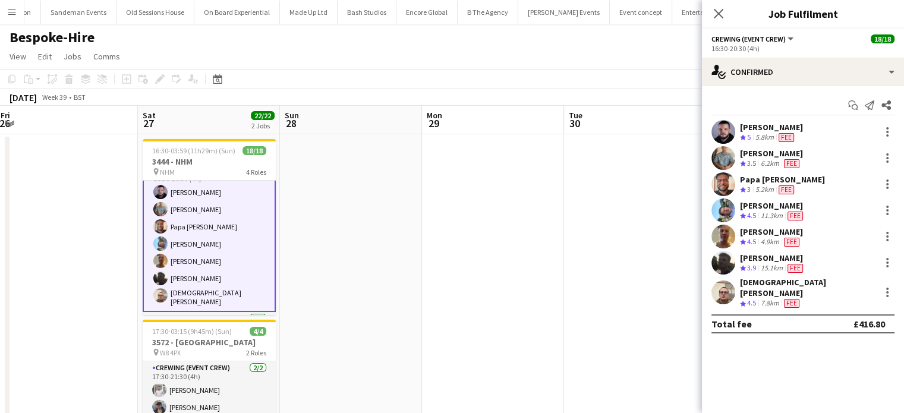
click at [778, 187] on div "Fee" at bounding box center [786, 190] width 20 height 10
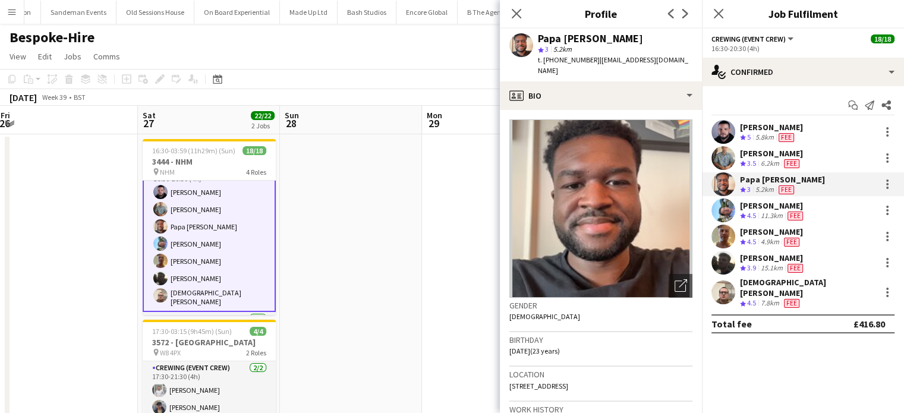
click at [571, 33] on div "Papa Opoku-Adjei" at bounding box center [590, 38] width 105 height 11
copy div "Papa Opoku-Adjei"
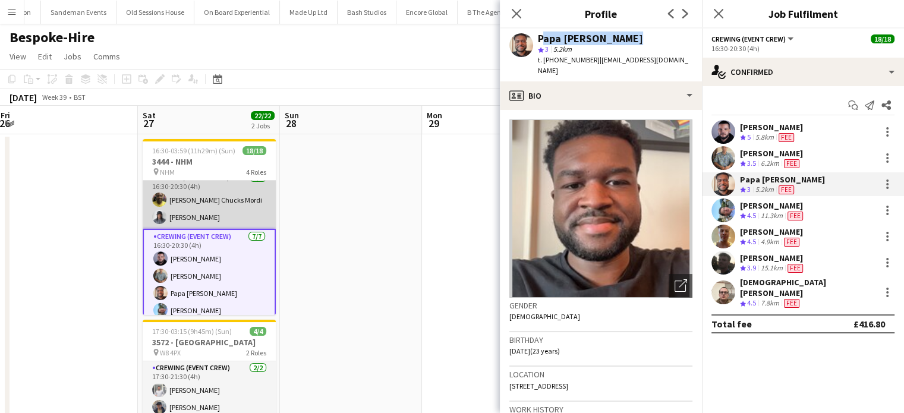
click at [215, 211] on app-card-role "Crewing (Crew Leader) 2/2 16:30-20:30 (4h) Alphonsus Chucks Mordi Kaine Caldeira" at bounding box center [209, 200] width 133 height 58
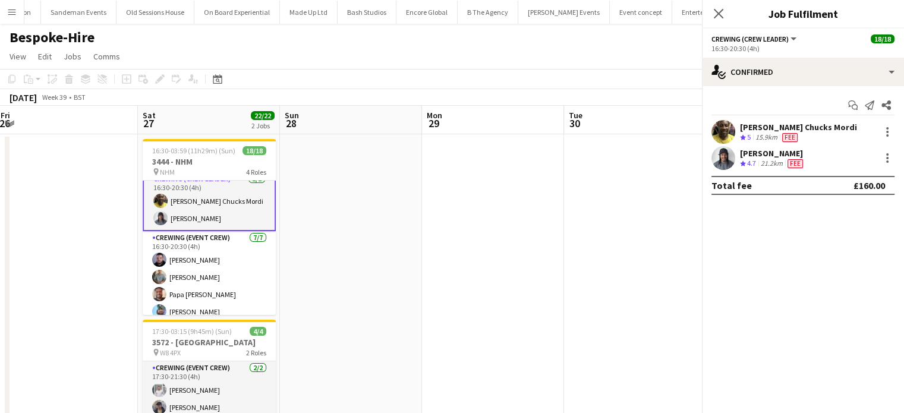
scroll to position [11, 0]
click at [788, 143] on div "Alphonsus Chucks Mordi Crew rating 5 15.9km Fee" at bounding box center [803, 132] width 202 height 24
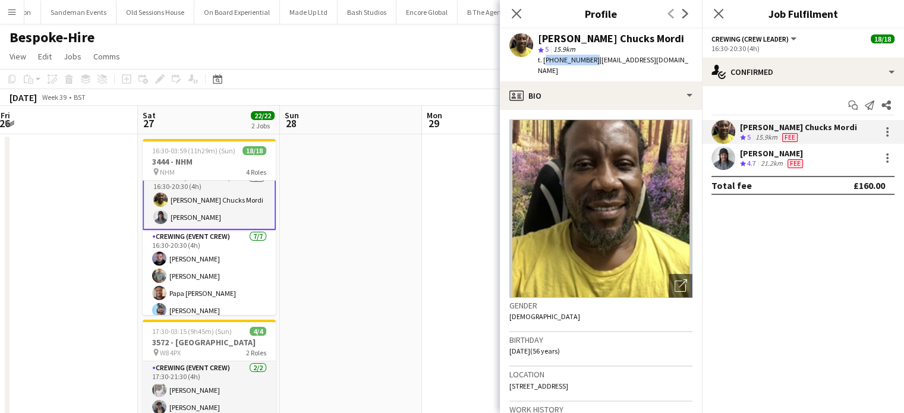
copy span "+447805926328"
drag, startPoint x: 589, startPoint y: 59, endPoint x: 545, endPoint y: 64, distance: 44.8
click at [545, 64] on span "t. +447805926328" at bounding box center [569, 59] width 62 height 9
click at [785, 166] on div "21.2km" at bounding box center [772, 164] width 27 height 10
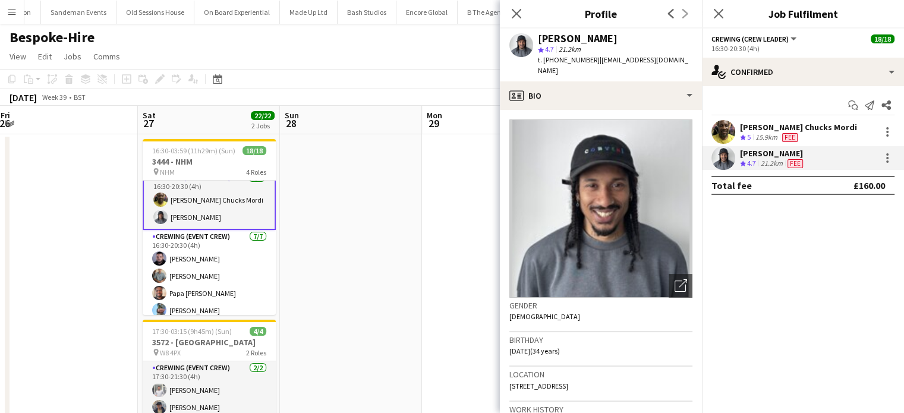
copy span "+4407507381322"
drag, startPoint x: 592, startPoint y: 59, endPoint x: 545, endPoint y: 59, distance: 47.0
click at [545, 59] on span "t. +4407507381322" at bounding box center [569, 59] width 62 height 9
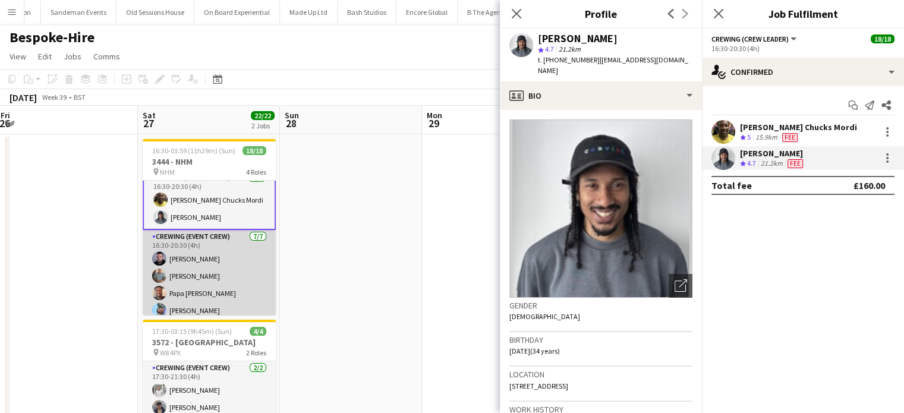
click at [205, 259] on app-card-role "Crewing (Event Crew) 7/7 16:30-20:30 (4h) Paul Fisk Daniel Slack Papa Opoku-Adj…" at bounding box center [209, 303] width 133 height 147
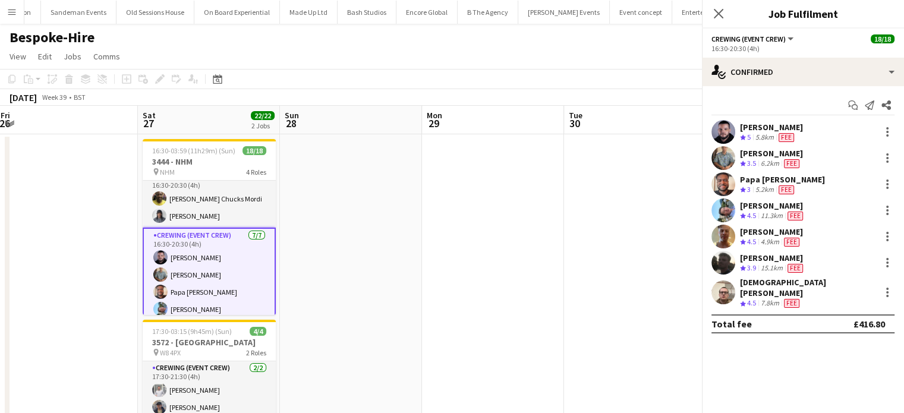
scroll to position [10, 0]
click at [809, 130] on div "Paul Fisk Crew rating 5 5.8km Fee" at bounding box center [803, 132] width 202 height 24
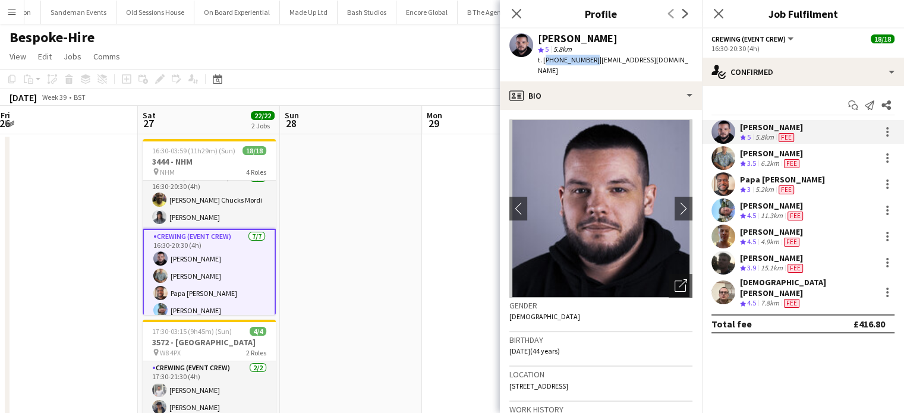
copy span "+447399953371"
drag, startPoint x: 590, startPoint y: 61, endPoint x: 545, endPoint y: 64, distance: 45.2
click at [545, 64] on span "t. +447399953371" at bounding box center [569, 59] width 62 height 9
click at [776, 166] on div "6.2km" at bounding box center [770, 164] width 23 height 10
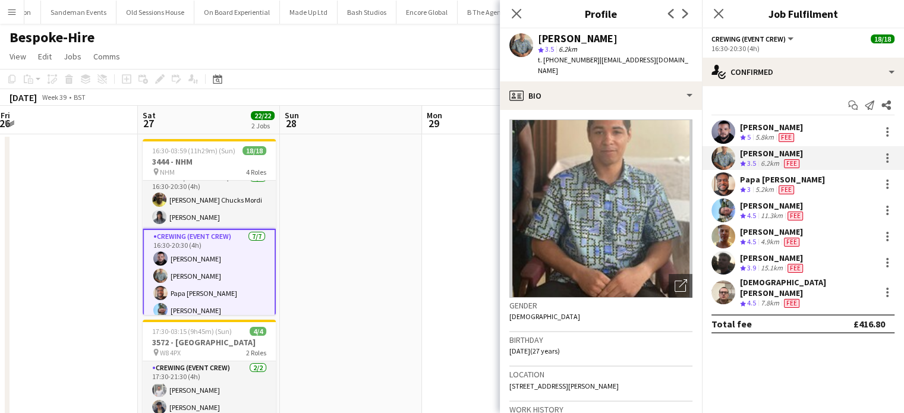
copy span "4407761650349"
copy span "+4407761650349"
copy span "4407761650349"
copy span "+4407761650349"
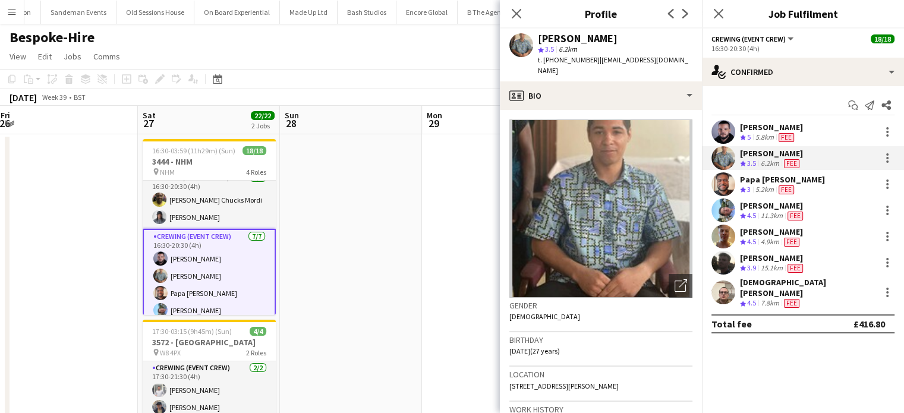
copy span "+4407761650349"
drag, startPoint x: 592, startPoint y: 59, endPoint x: 544, endPoint y: 60, distance: 48.2
click at [544, 60] on span "t. +4407761650349" at bounding box center [569, 59] width 62 height 9
click at [784, 192] on span "Fee" at bounding box center [786, 189] width 15 height 9
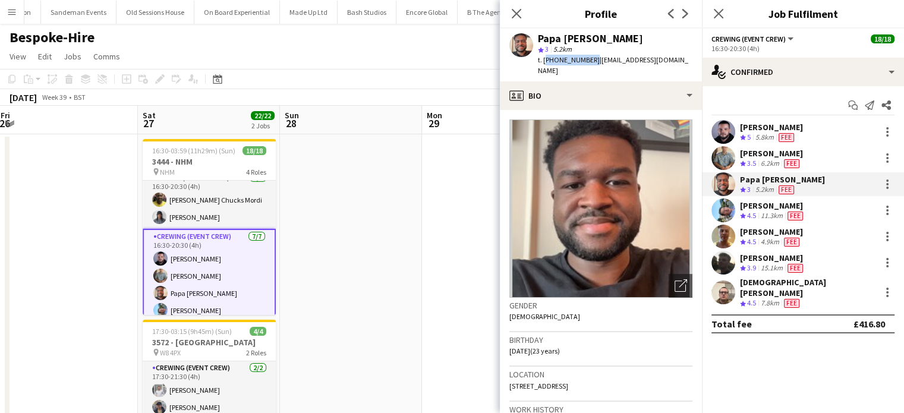
drag, startPoint x: 589, startPoint y: 57, endPoint x: 543, endPoint y: 60, distance: 45.9
click at [543, 60] on span "t. +447480152787" at bounding box center [569, 59] width 62 height 9
click at [798, 217] on span "Fee" at bounding box center [795, 216] width 15 height 9
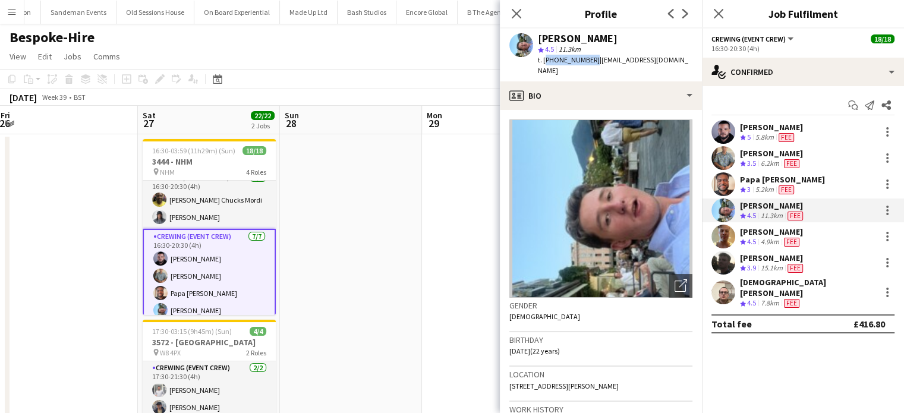
drag, startPoint x: 588, startPoint y: 59, endPoint x: 545, endPoint y: 61, distance: 43.4
click at [545, 61] on span "t. +447362728112" at bounding box center [569, 59] width 62 height 9
click at [781, 242] on div "4.9km" at bounding box center [770, 242] width 23 height 10
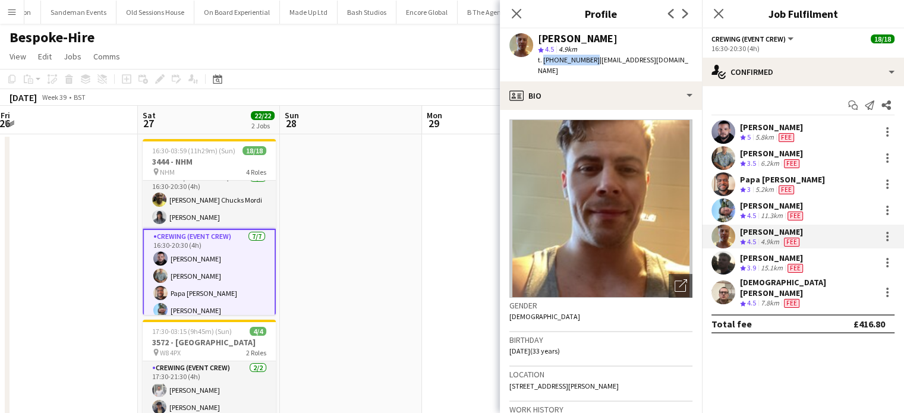
drag, startPoint x: 590, startPoint y: 59, endPoint x: 542, endPoint y: 66, distance: 48.0
click at [542, 66] on div "Jason Aspinall star 4.5 4.9km t. +447783634445 | aspinall.jason13@gmail.com" at bounding box center [601, 55] width 202 height 53
click at [788, 263] on div "Fee" at bounding box center [795, 268] width 20 height 10
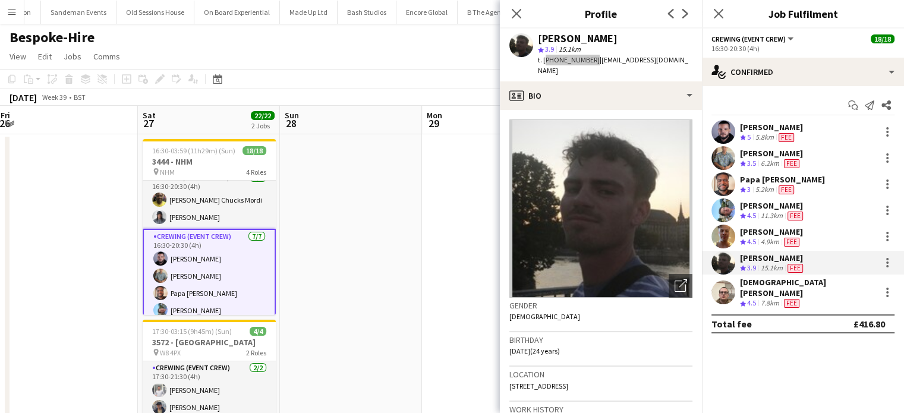
drag, startPoint x: 588, startPoint y: 59, endPoint x: 543, endPoint y: 56, distance: 45.3
click at [543, 56] on span "t. +447535271089" at bounding box center [569, 59] width 62 height 9
click at [754, 285] on div "[DEMOGRAPHIC_DATA][PERSON_NAME]" at bounding box center [808, 287] width 136 height 21
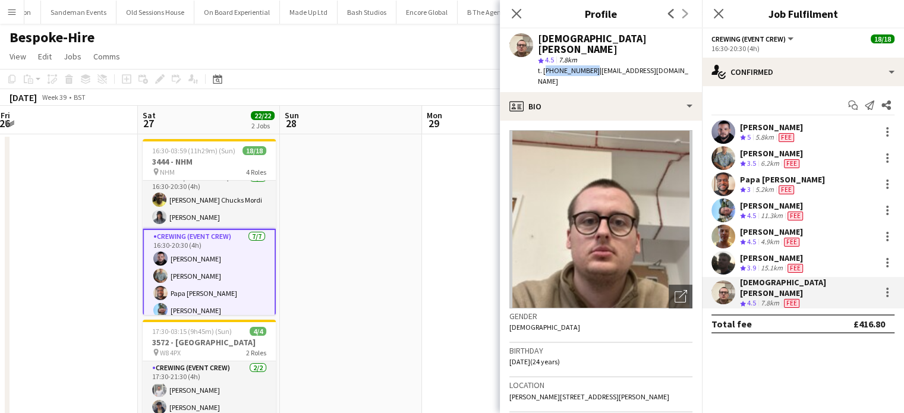
drag, startPoint x: 589, startPoint y: 61, endPoint x: 543, endPoint y: 61, distance: 45.2
click at [543, 66] on span "t. +447549225241" at bounding box center [569, 70] width 62 height 9
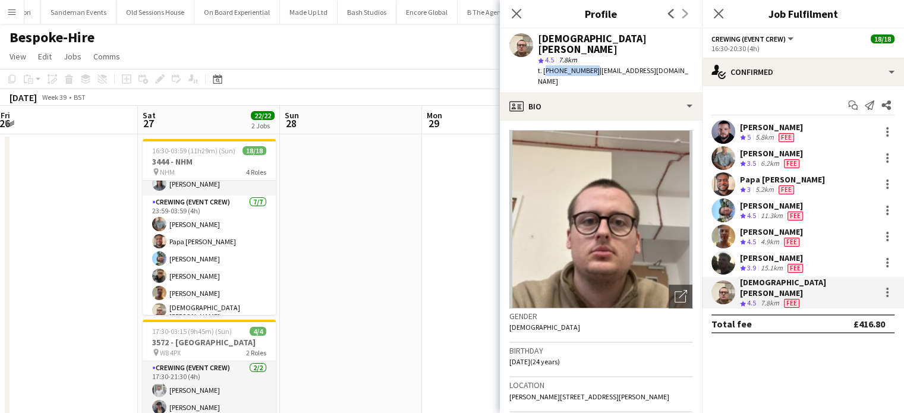
scroll to position [250, 0]
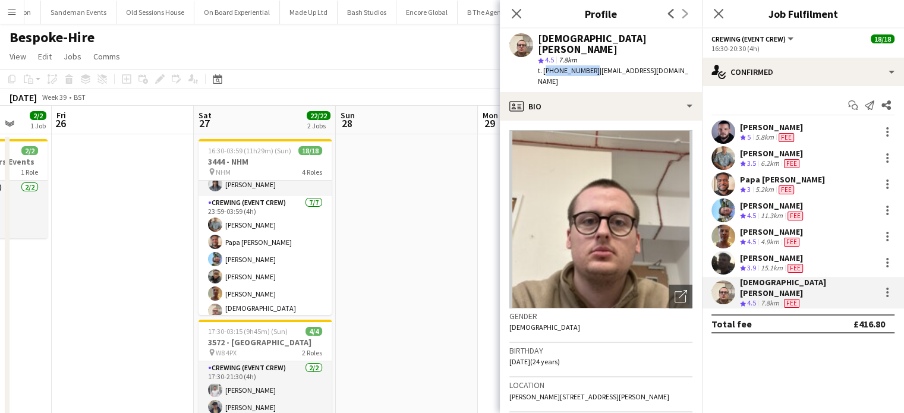
drag, startPoint x: 473, startPoint y: 295, endPoint x: 243, endPoint y: 252, distance: 234.7
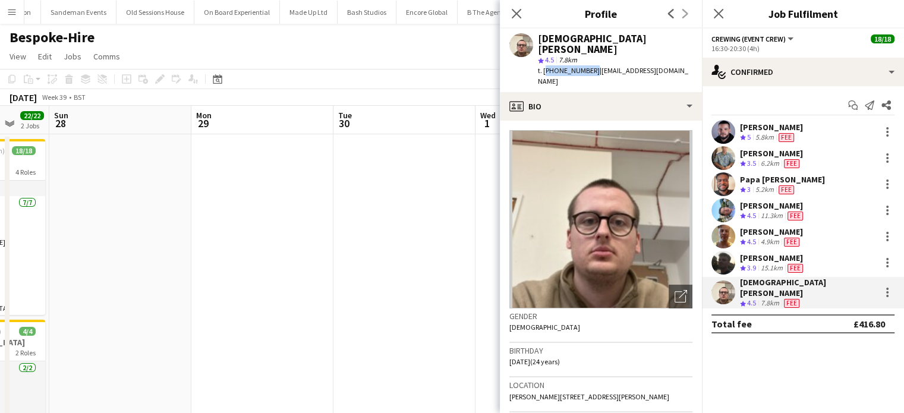
scroll to position [0, 335]
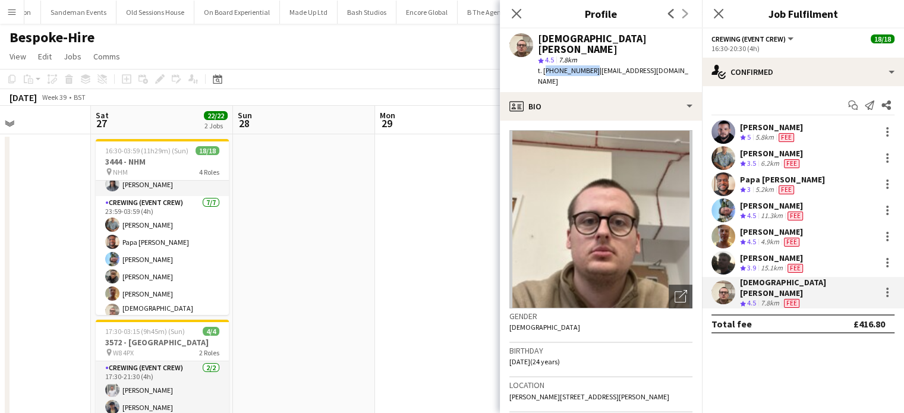
drag, startPoint x: 285, startPoint y: 253, endPoint x: 576, endPoint y: 287, distance: 292.8
click at [576, 287] on body "Menu Boards Boards Boards All jobs Status Workforce Workforce My Workforce Recr…" at bounding box center [452, 406] width 904 height 812
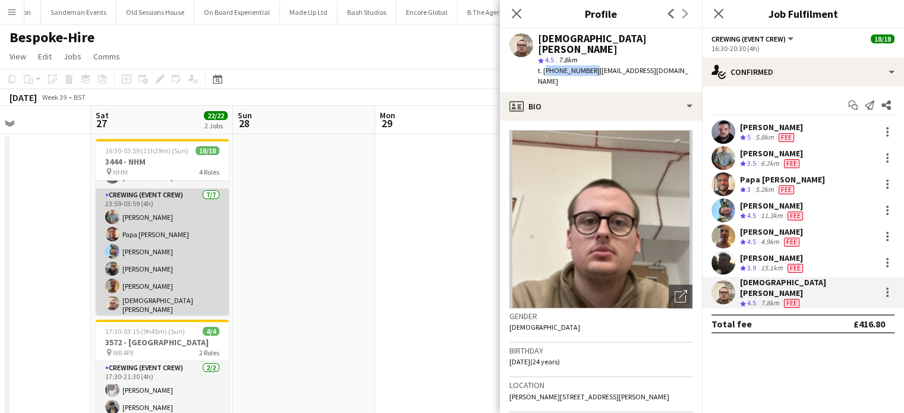
scroll to position [271, 0]
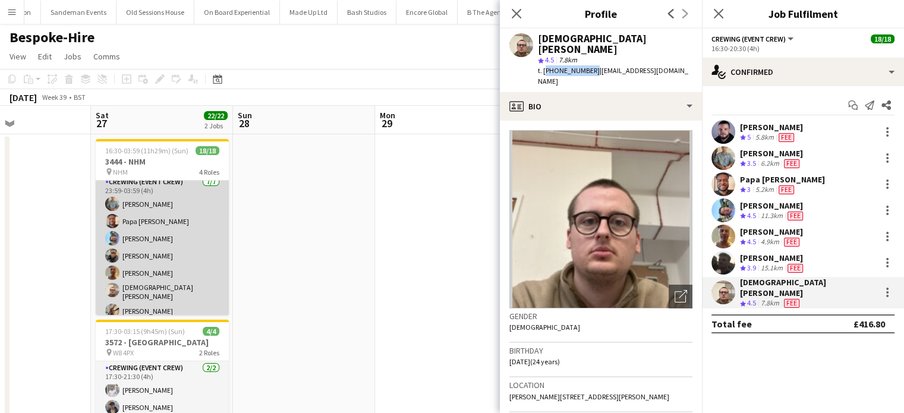
click at [203, 213] on app-card-role "Crewing (Event Crew) 7/7 23:59-03:59 (4h) Daniel Slack Papa Opoku-Adjei Liam Ki…" at bounding box center [162, 248] width 133 height 147
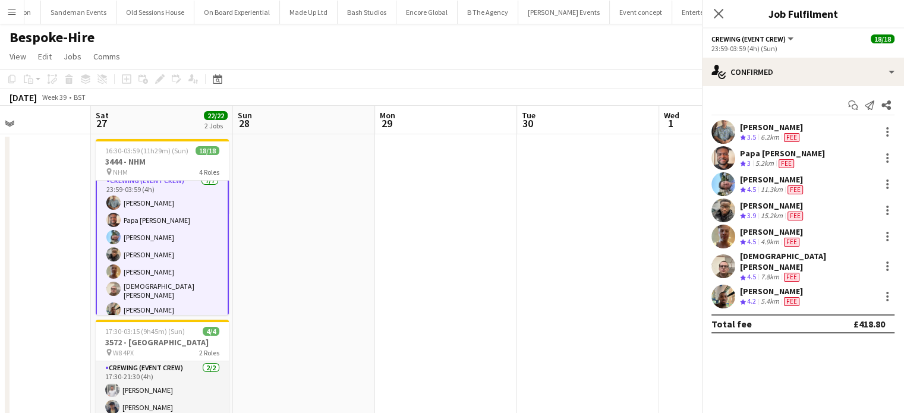
scroll to position [269, 0]
click at [805, 217] on div "Fee" at bounding box center [795, 216] width 20 height 10
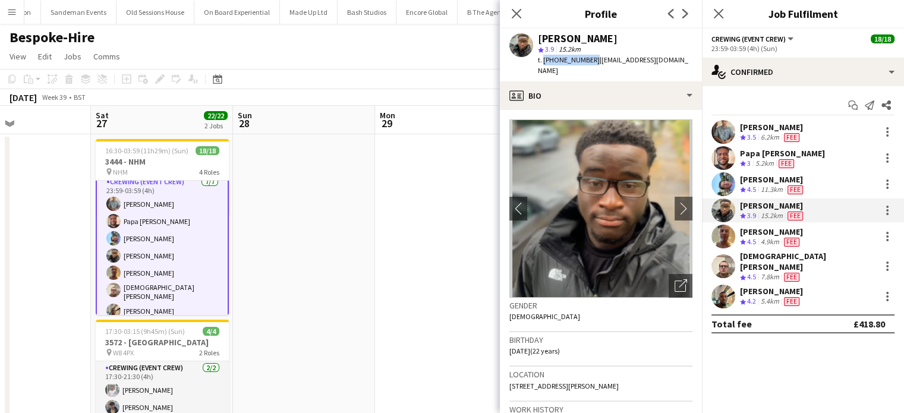
drag, startPoint x: 590, startPoint y: 61, endPoint x: 542, endPoint y: 66, distance: 47.8
click at [542, 66] on div "Samuel Kusimo star 3.9 15.2km t. +447903496855 | samk27503@gmail.com" at bounding box center [601, 55] width 202 height 53
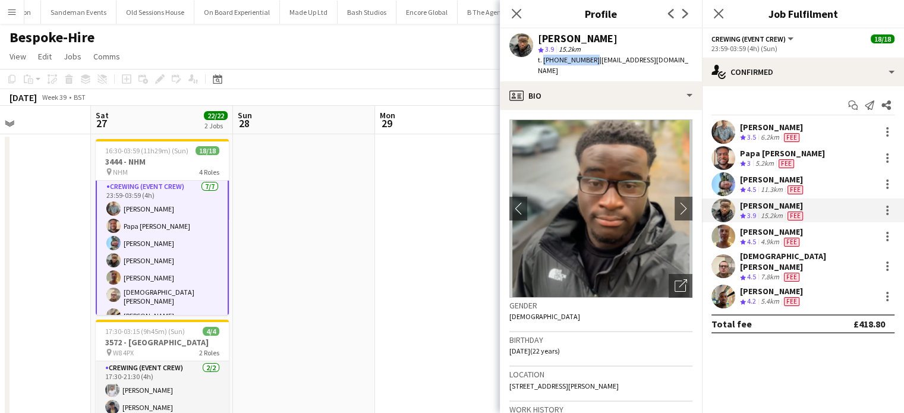
scroll to position [271, 0]
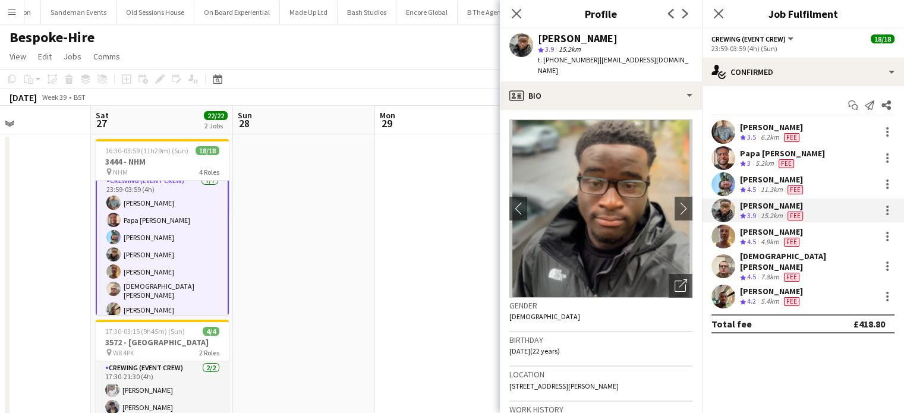
click at [756, 297] on span "4.2" at bounding box center [751, 301] width 9 height 9
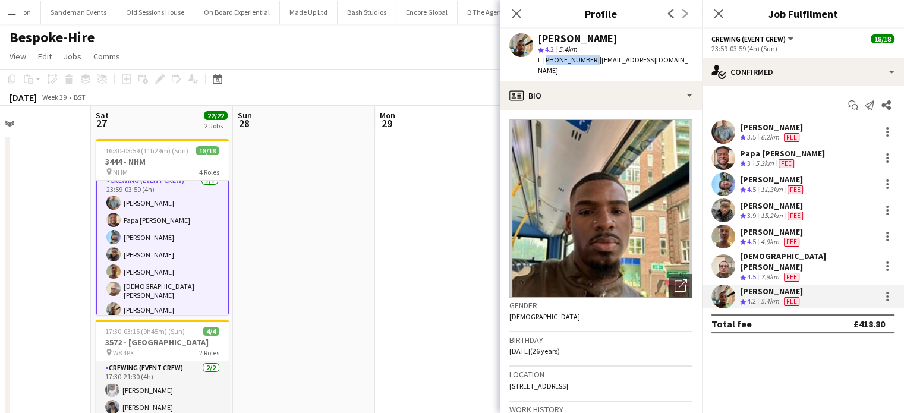
drag, startPoint x: 590, startPoint y: 59, endPoint x: 544, endPoint y: 65, distance: 46.2
click at [544, 65] on div "t. +447951879132 | stephonjohnson876@gmail.com" at bounding box center [615, 65] width 155 height 21
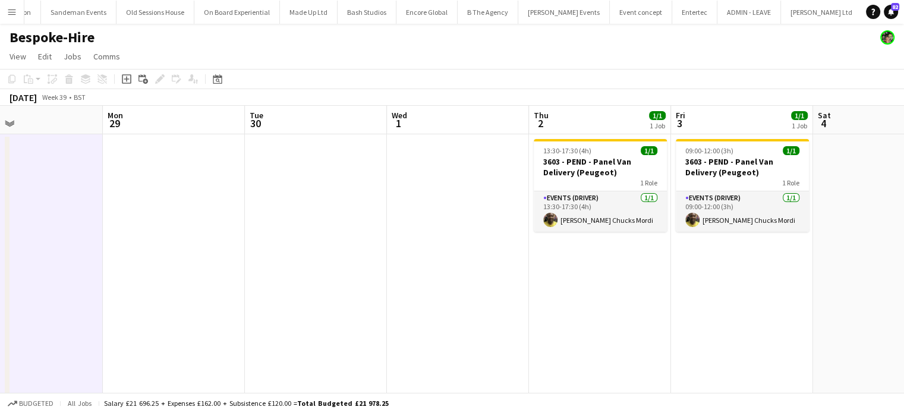
scroll to position [0, 485]
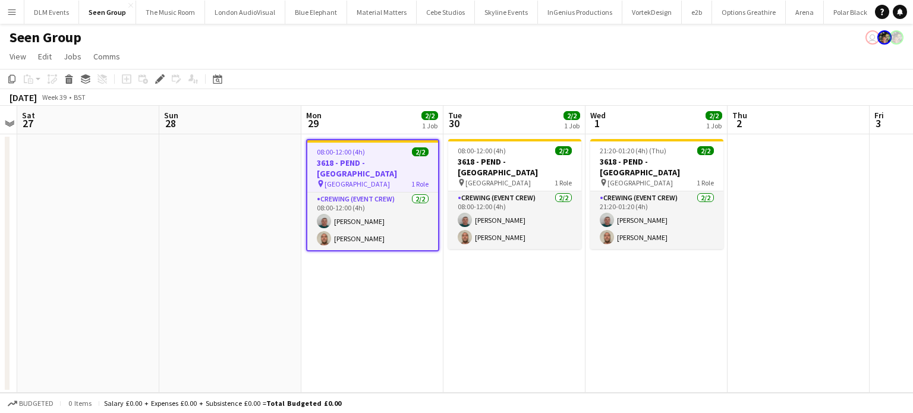
click at [384, 152] on div "08:00-12:00 (4h) 2/2" at bounding box center [372, 151] width 131 height 9
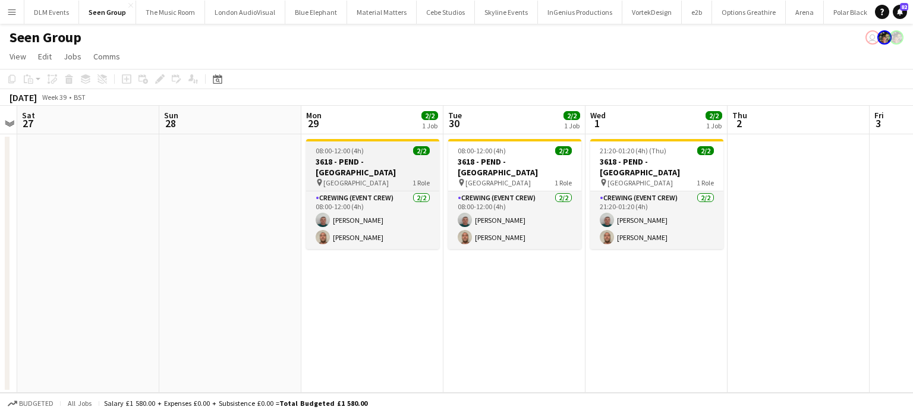
click at [384, 152] on div "08:00-12:00 (4h) 2/2" at bounding box center [372, 150] width 133 height 9
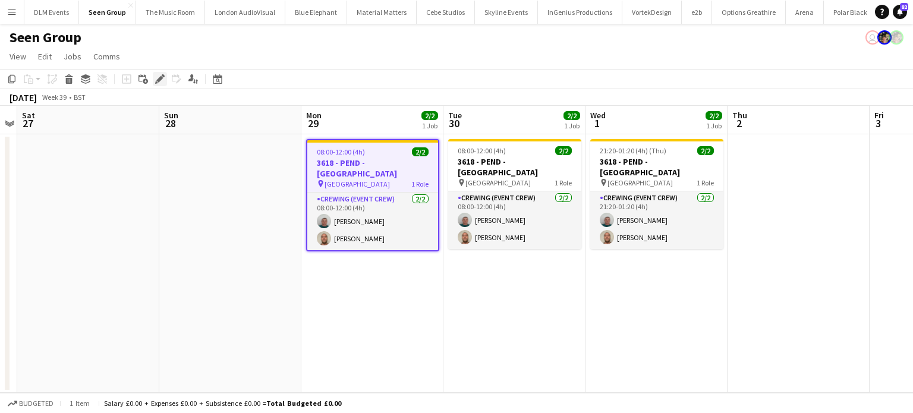
click at [157, 80] on icon at bounding box center [159, 79] width 7 height 7
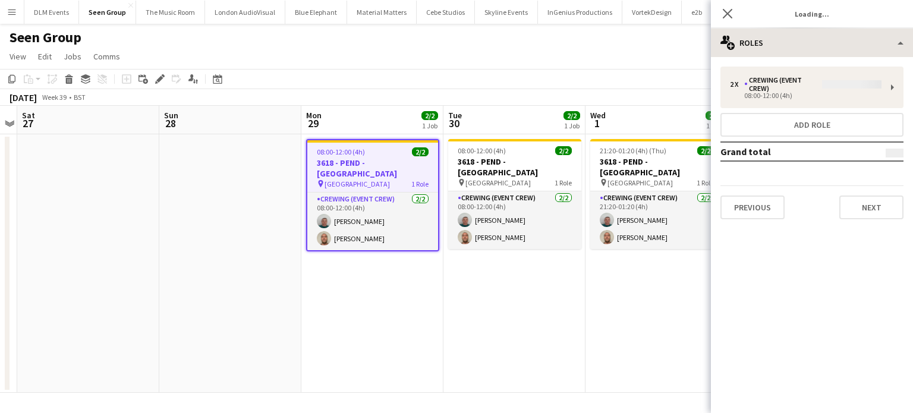
type input "*******"
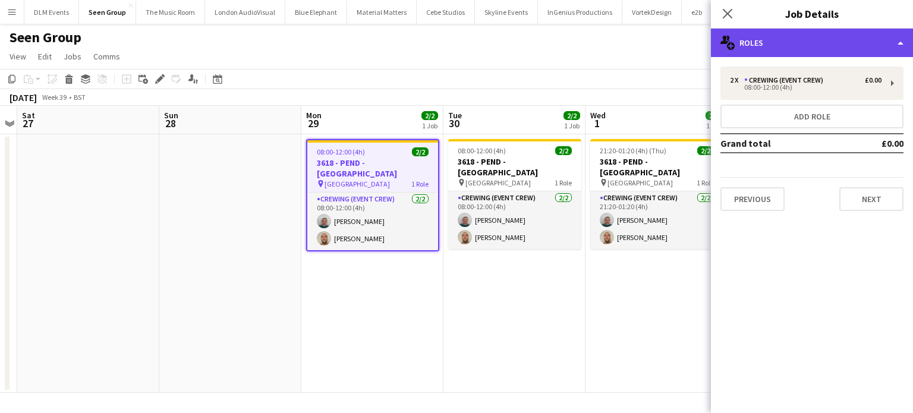
click at [849, 35] on div "multiple-users-add Roles" at bounding box center [812, 43] width 202 height 29
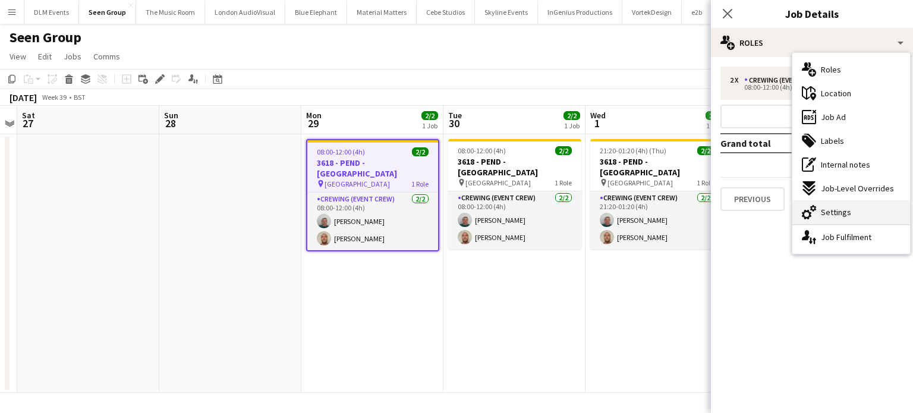
click at [832, 217] on span "Settings" at bounding box center [836, 212] width 30 height 11
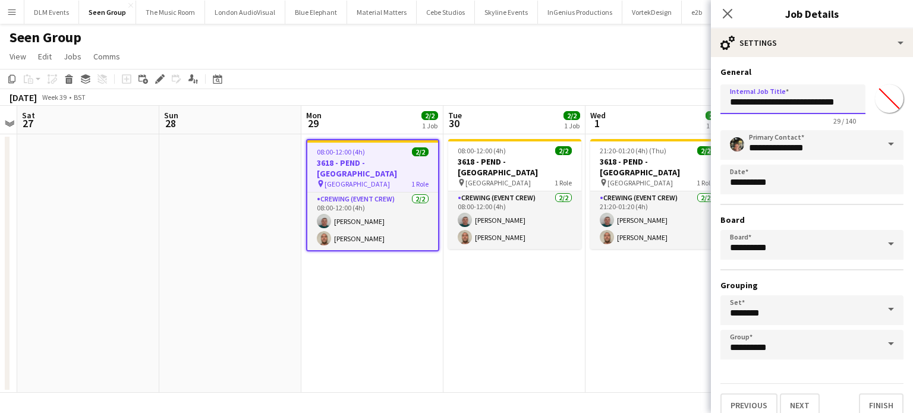
drag, startPoint x: 782, startPoint y: 105, endPoint x: 754, endPoint y: 115, distance: 29.7
click at [754, 115] on app-form-group "**********" at bounding box center [793, 104] width 145 height 41
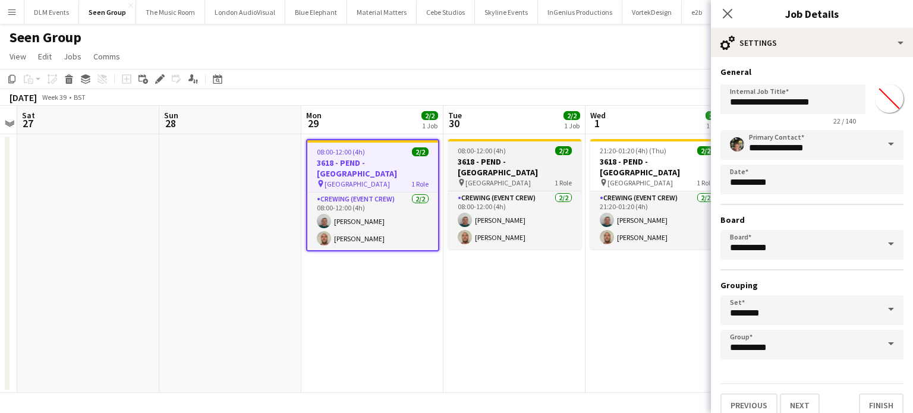
click at [534, 153] on div "08:00-12:00 (4h) 2/2" at bounding box center [514, 150] width 133 height 9
type input "**********"
type input "*******"
type input "**********"
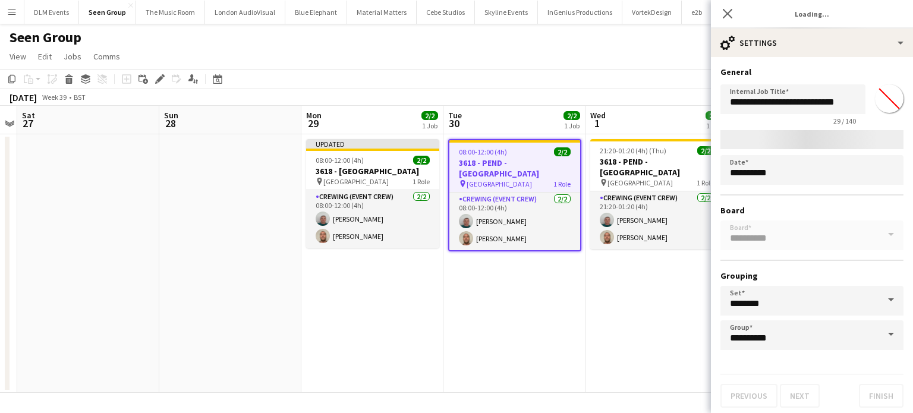
type input "*******"
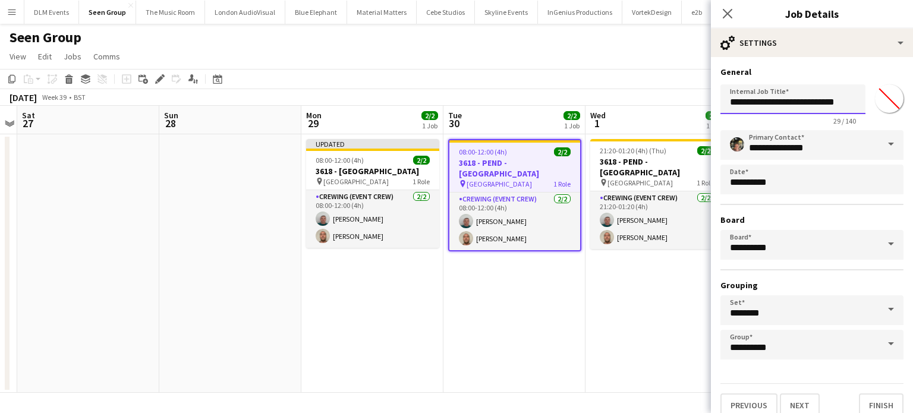
click at [774, 98] on input "**********" at bounding box center [793, 99] width 145 height 30
paste input "text"
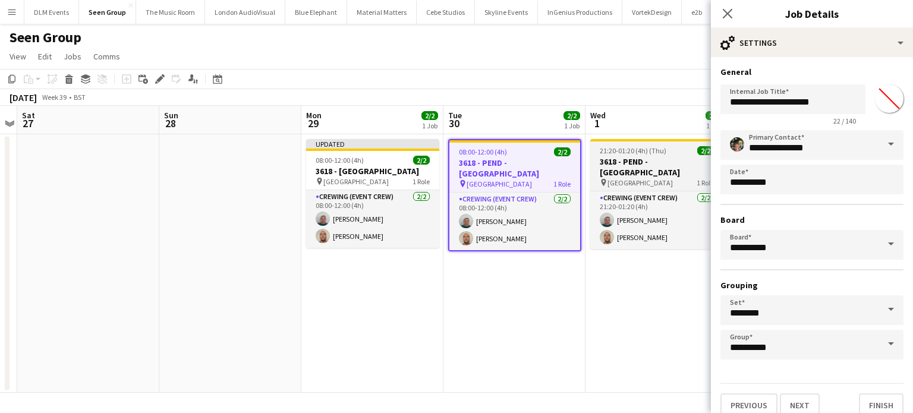
click at [639, 153] on span "21:20-01:20 (4h) (Thu)" at bounding box center [633, 150] width 67 height 9
type input "**********"
type input "*******"
type input "**********"
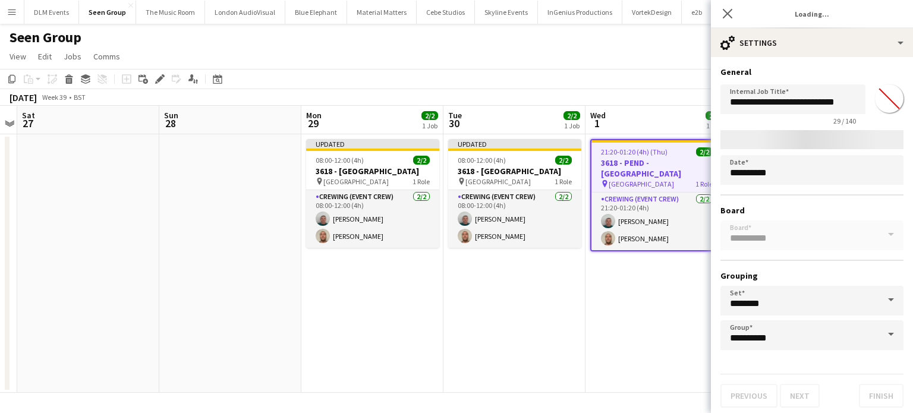
type input "*******"
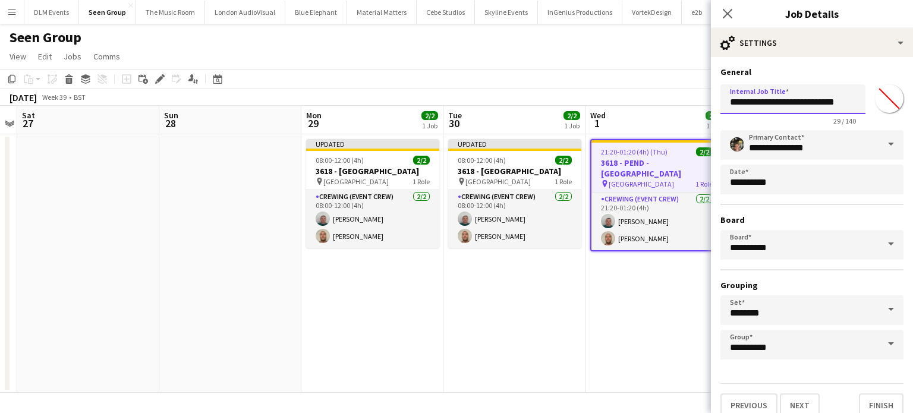
click at [786, 106] on input "**********" at bounding box center [793, 99] width 145 height 30
paste input "text"
type input "**********"
click at [587, 263] on app-date-cell "21:20-01:20 (4h) (Thu) 2/2 3618 - PEND - Emerald Theatre pin Emerald Theatre 1 …" at bounding box center [657, 263] width 142 height 259
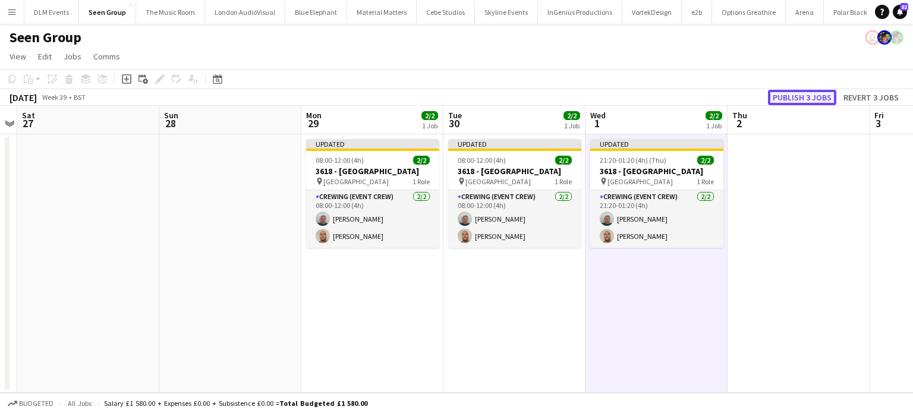
click at [809, 99] on button "Publish 3 jobs" at bounding box center [802, 97] width 68 height 15
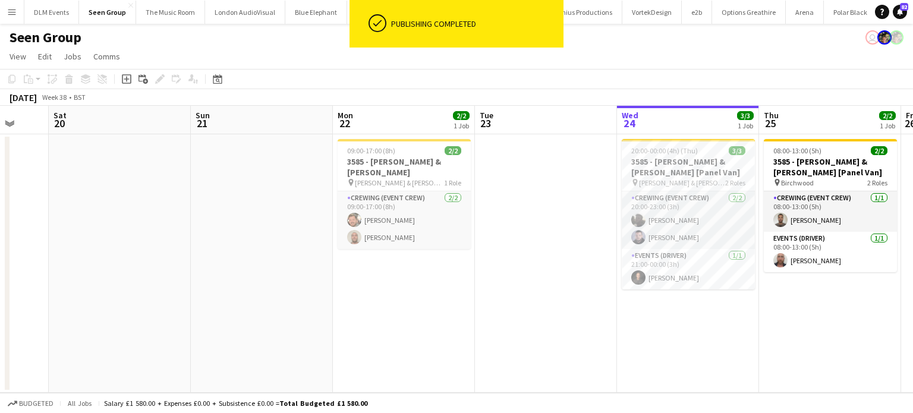
scroll to position [0, 467]
